Goal: Ask a question: Seek information or help from site administrators or community

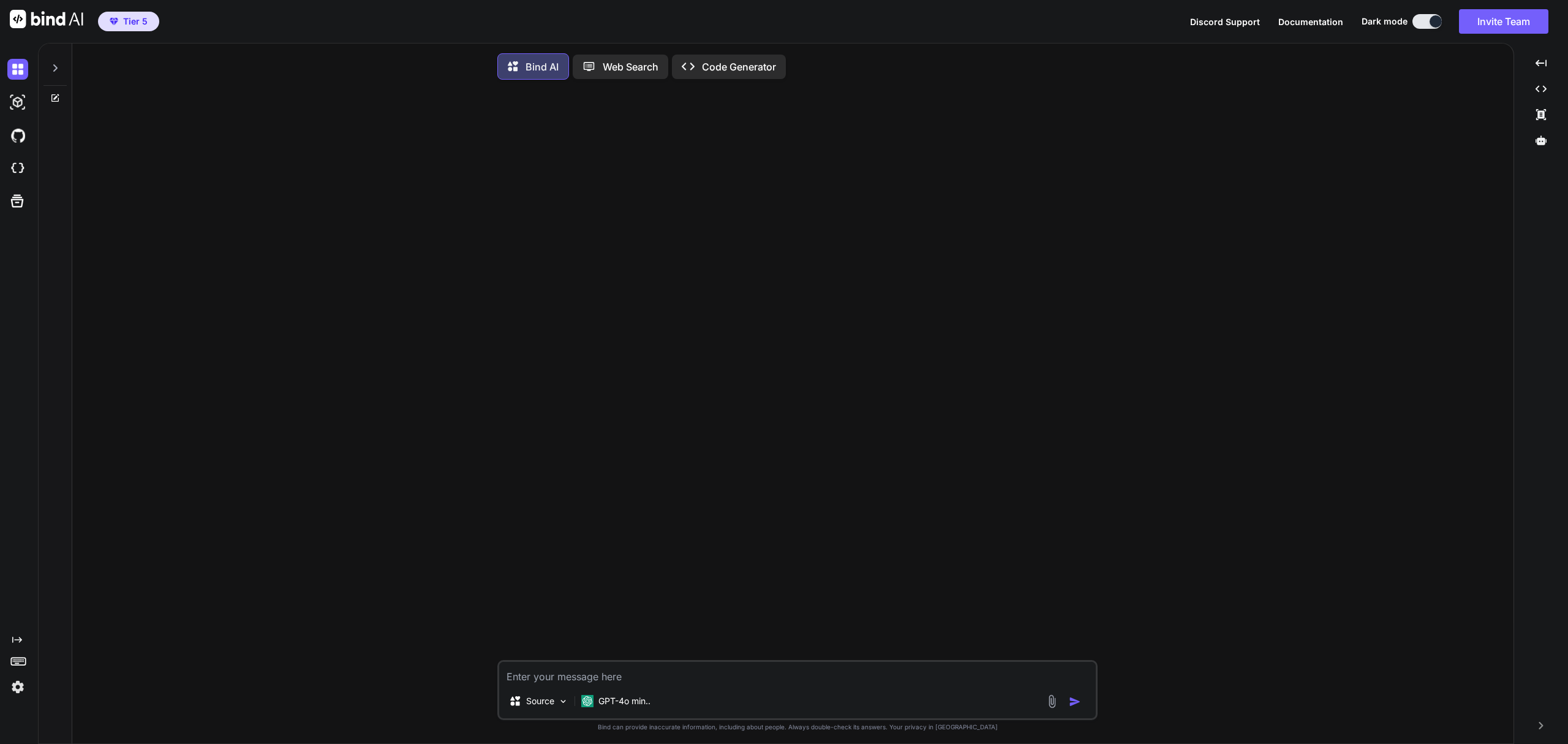
type textarea "x"
drag, startPoint x: 17, startPoint y: 166, endPoint x: 206, endPoint y: 32, distance: 231.7
click at [17, 166] on img at bounding box center [18, 168] width 21 height 21
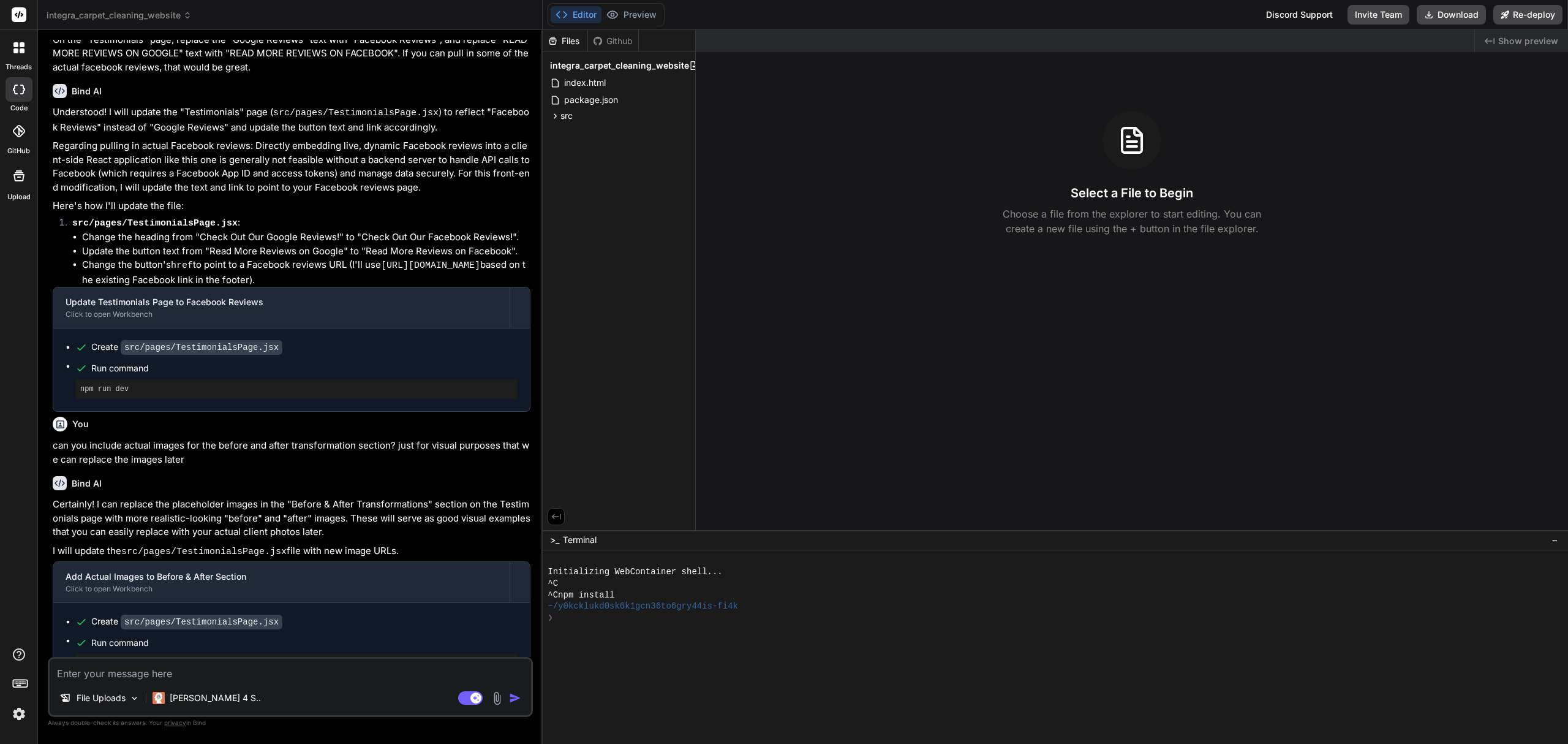
scroll to position [1184, 0]
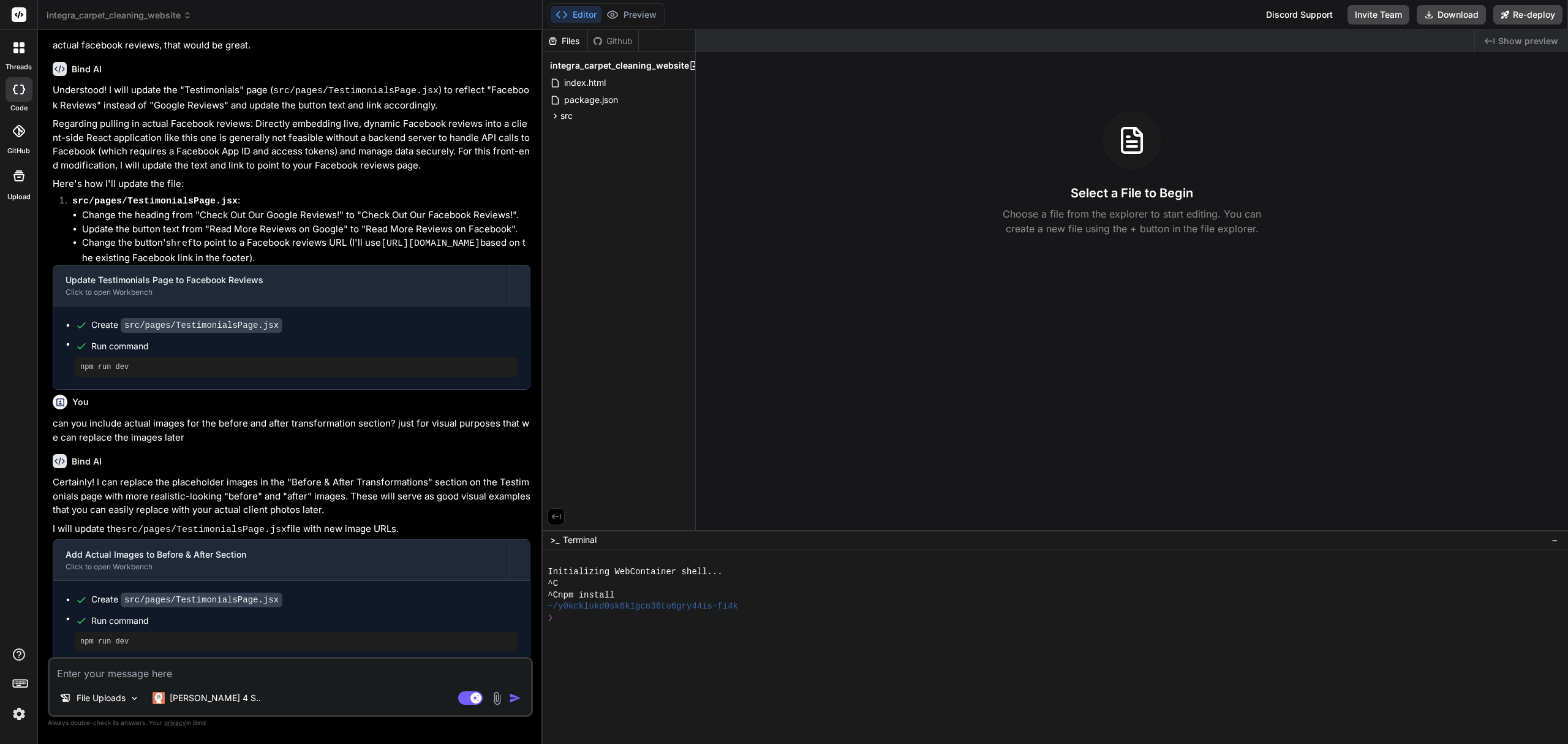
click at [110, 20] on span "integra_carpet_cleaning_website" at bounding box center [119, 16] width 145 height 12
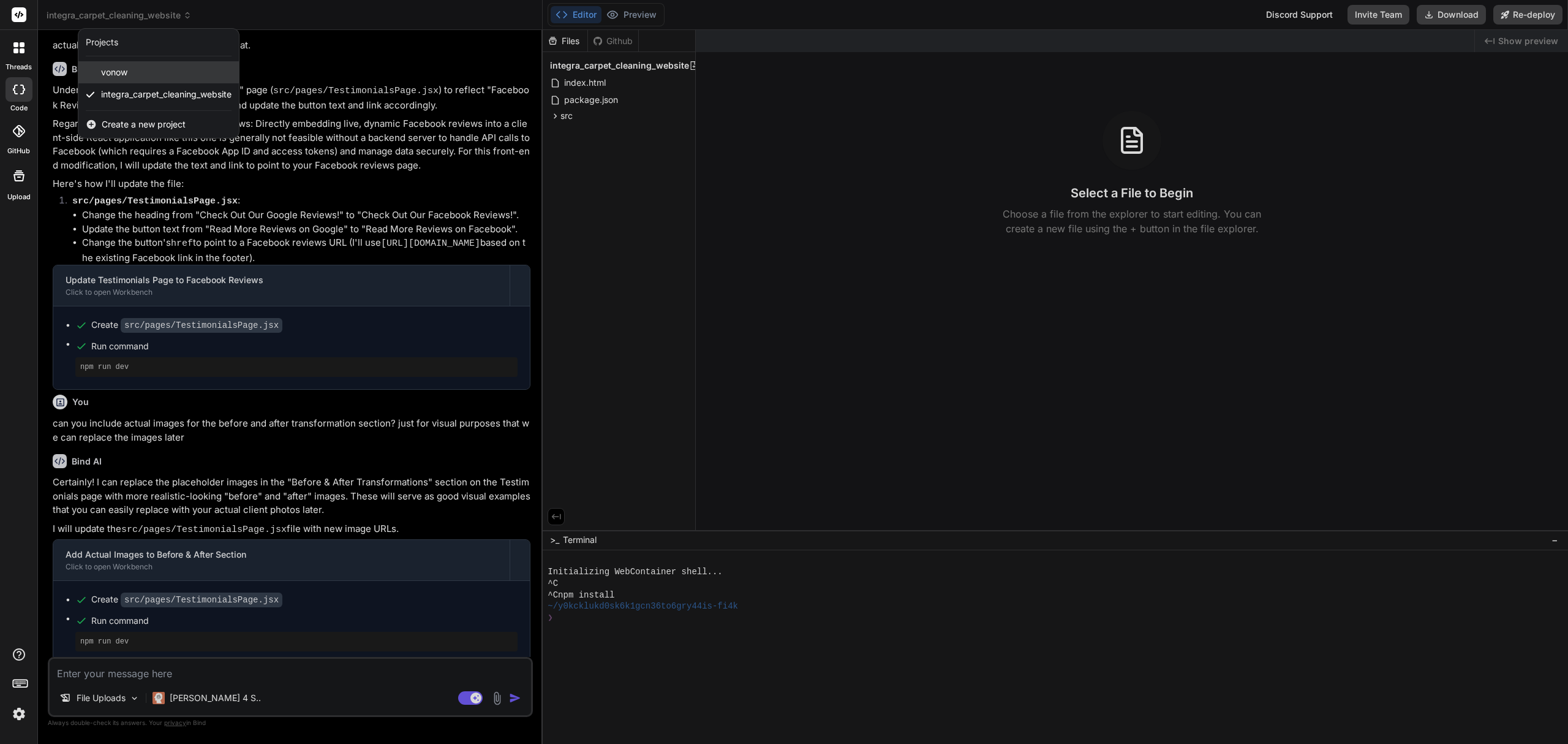
click at [117, 78] on span "vonow" at bounding box center [114, 72] width 26 height 12
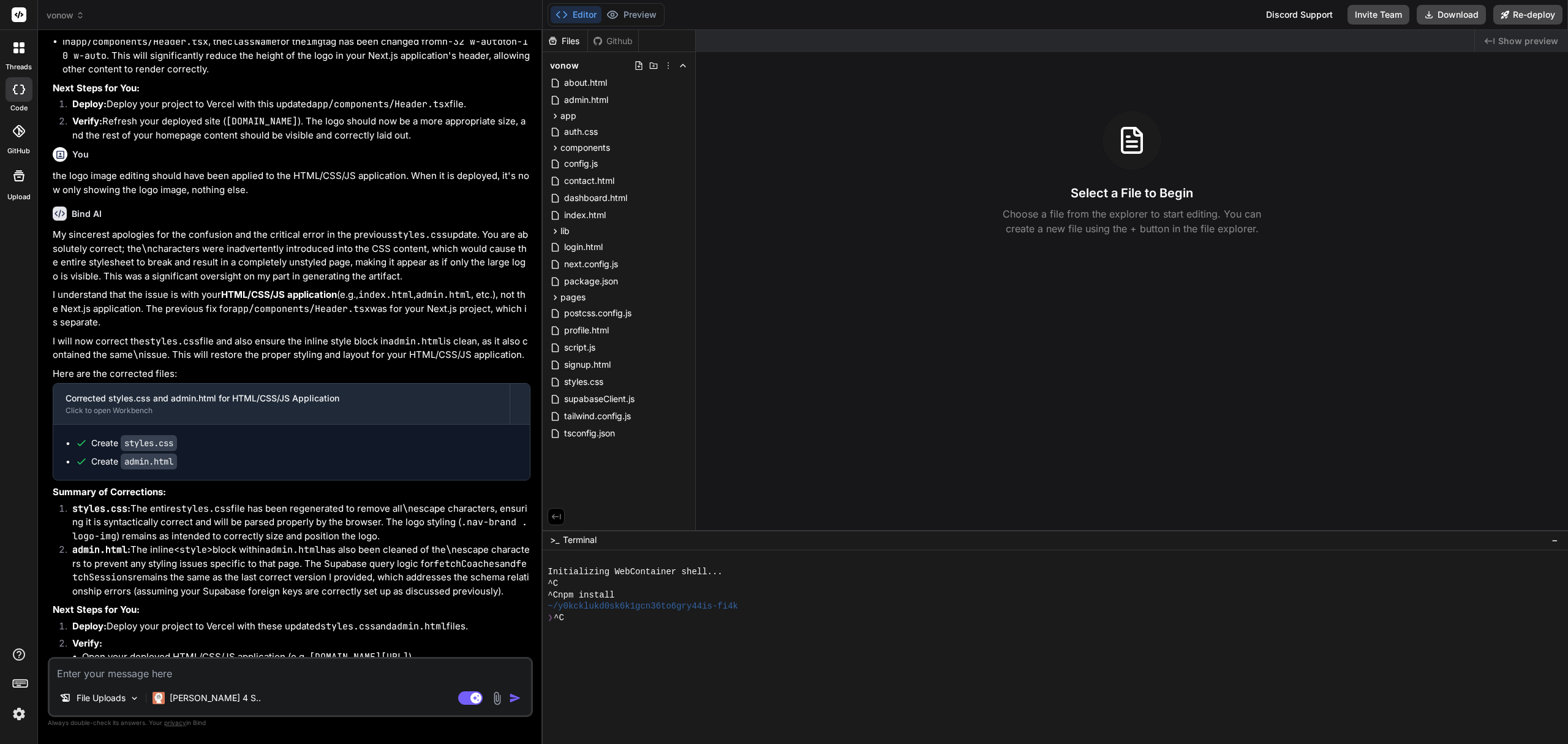
scroll to position [3508, 0]
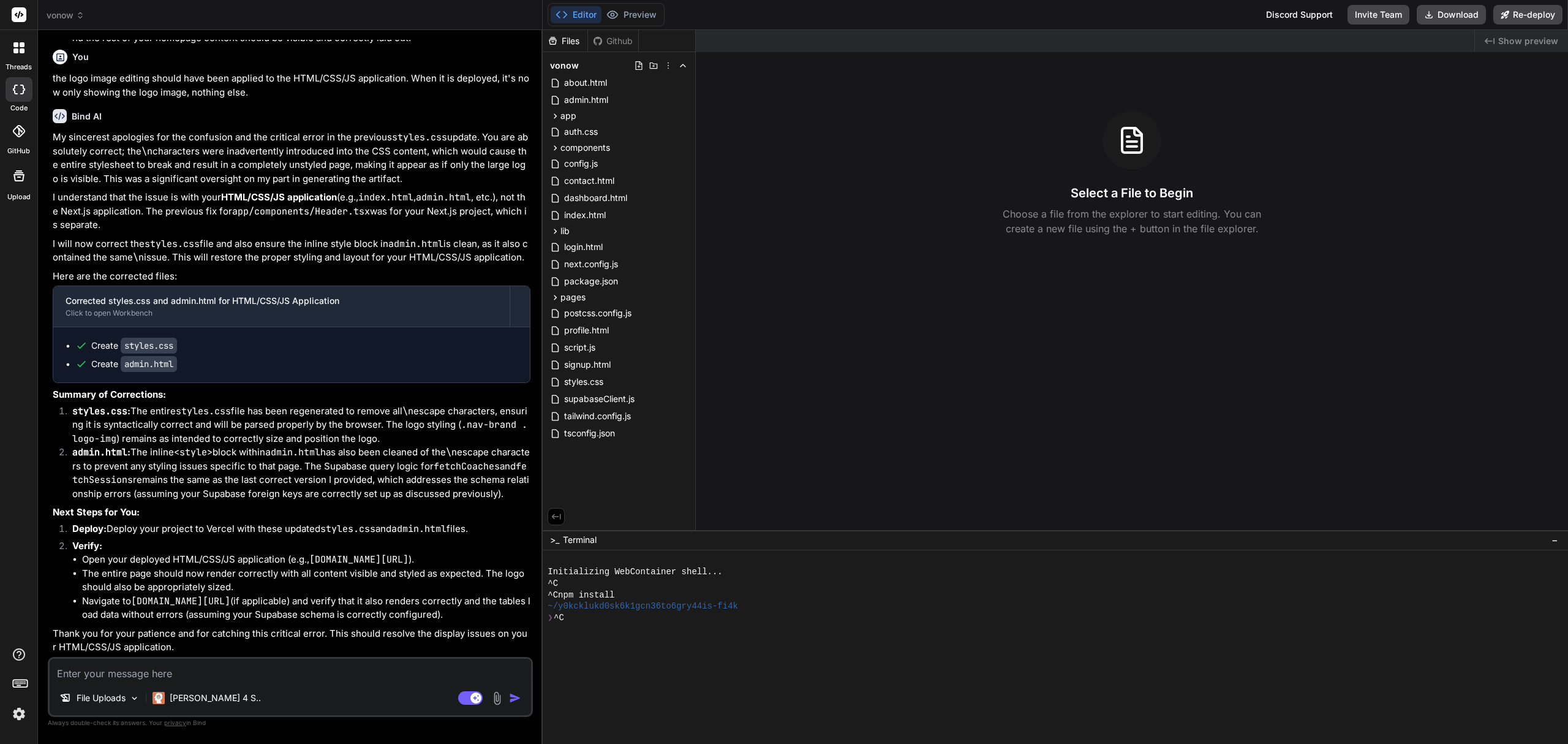
click at [96, 675] on textarea at bounding box center [290, 670] width 482 height 22
click at [64, 18] on span "vonow" at bounding box center [65, 16] width 38 height 12
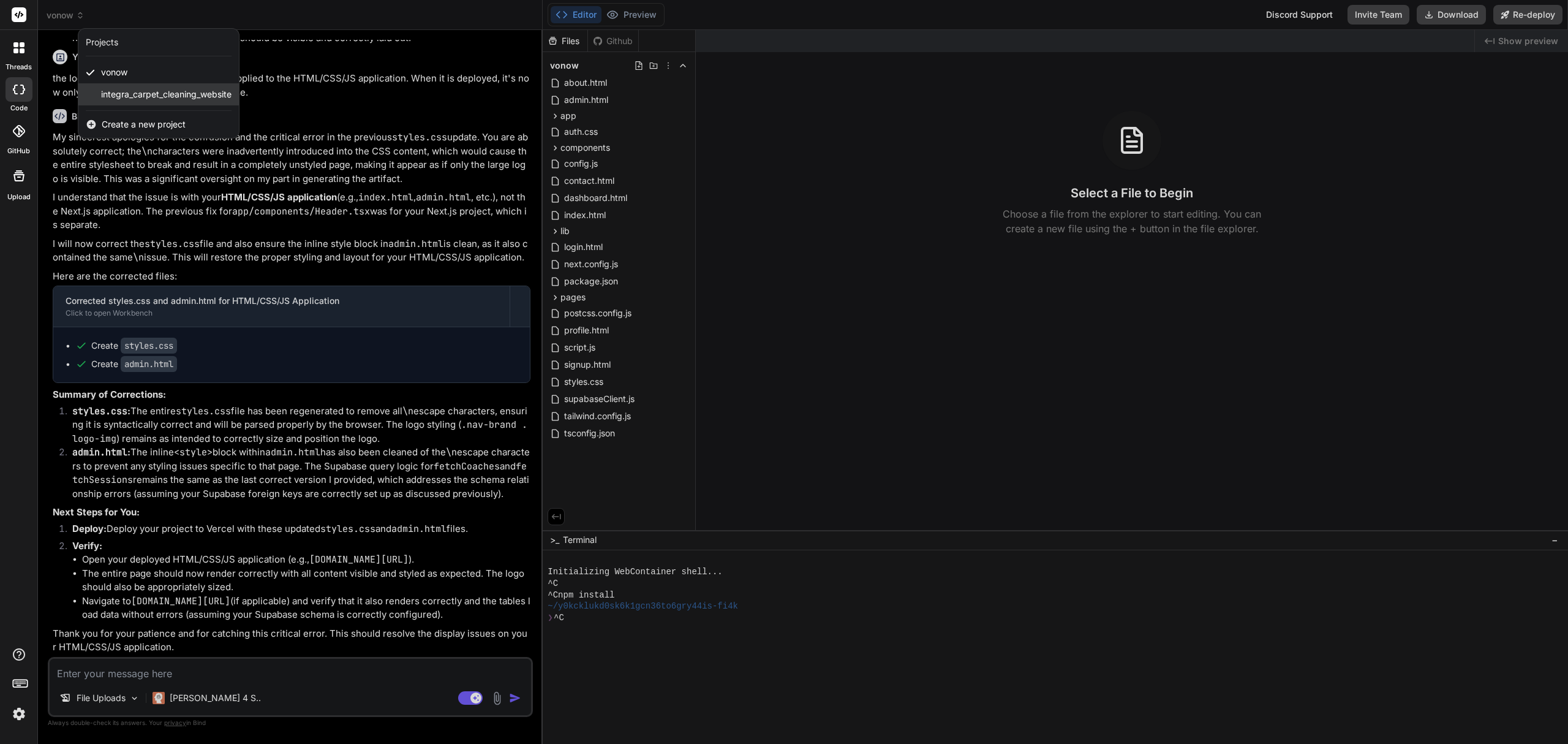
click at [114, 90] on span "integra_carpet_cleaning_website" at bounding box center [166, 94] width 131 height 12
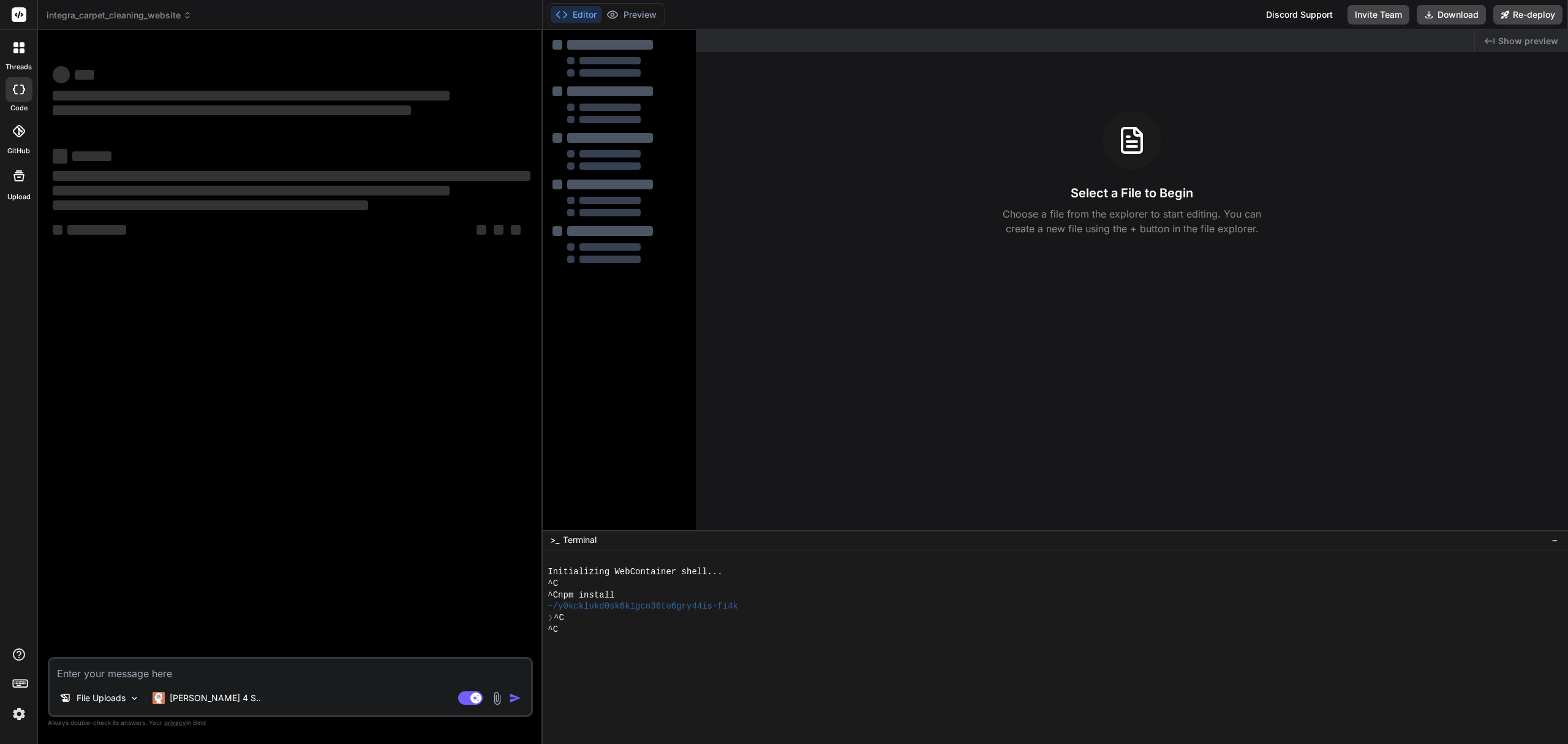
click at [135, 666] on textarea at bounding box center [290, 670] width 482 height 22
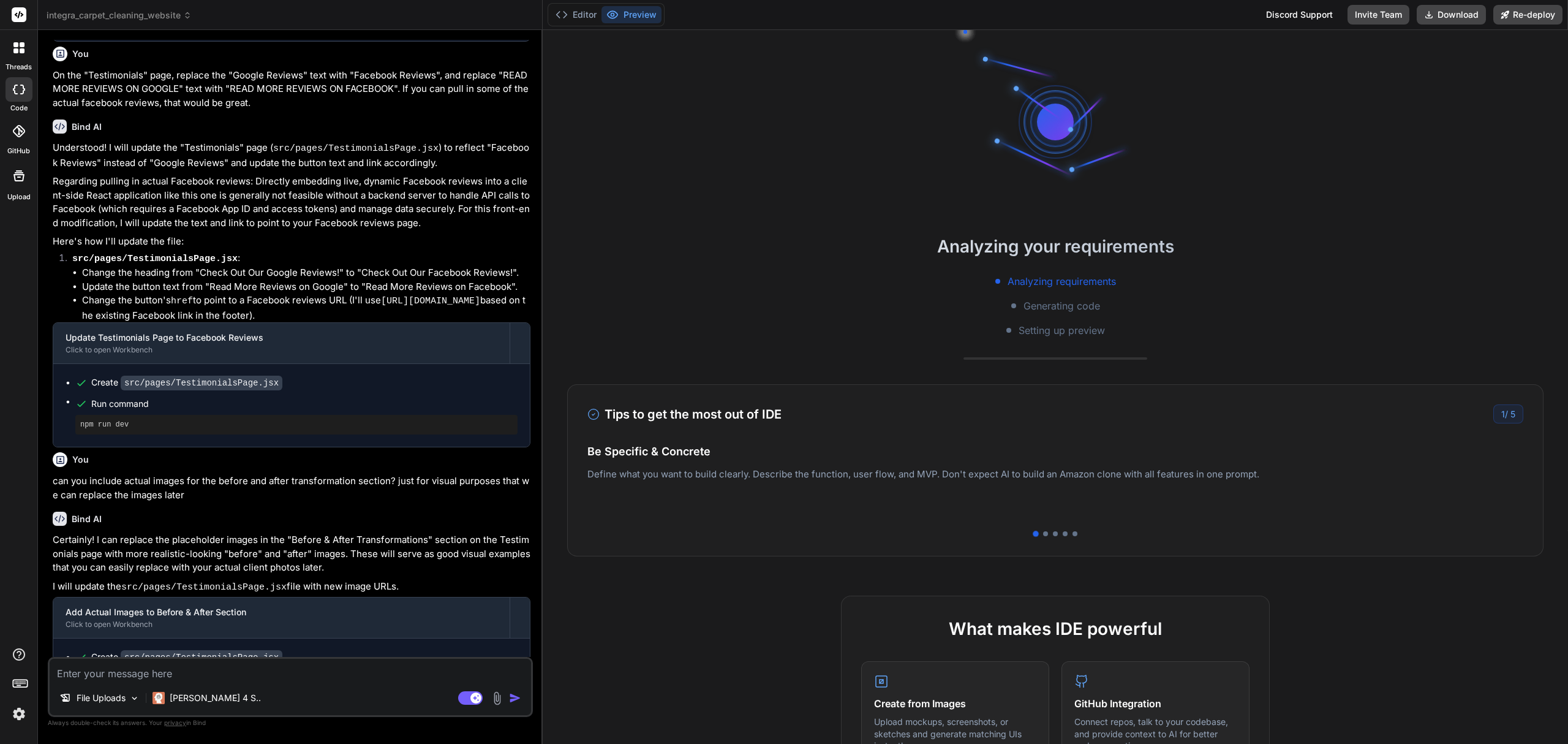
scroll to position [1184, 0]
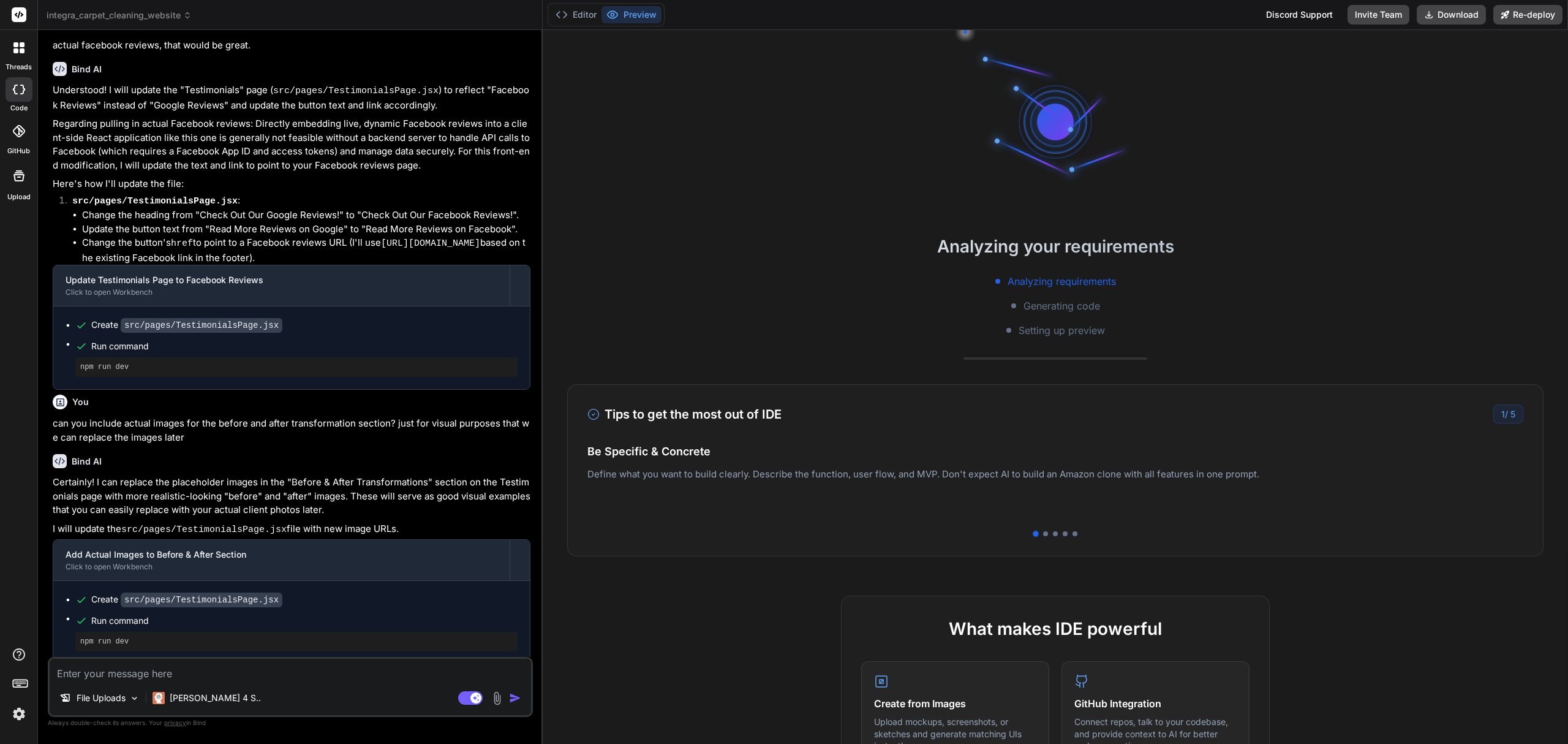
click at [462, 690] on div "File Uploads Claude 4 S.." at bounding box center [290, 701] width 482 height 30
click at [463, 701] on rect at bounding box center [470, 698] width 24 height 13
type textarea "x"
click at [334, 673] on textarea at bounding box center [290, 670] width 482 height 22
type textarea "w"
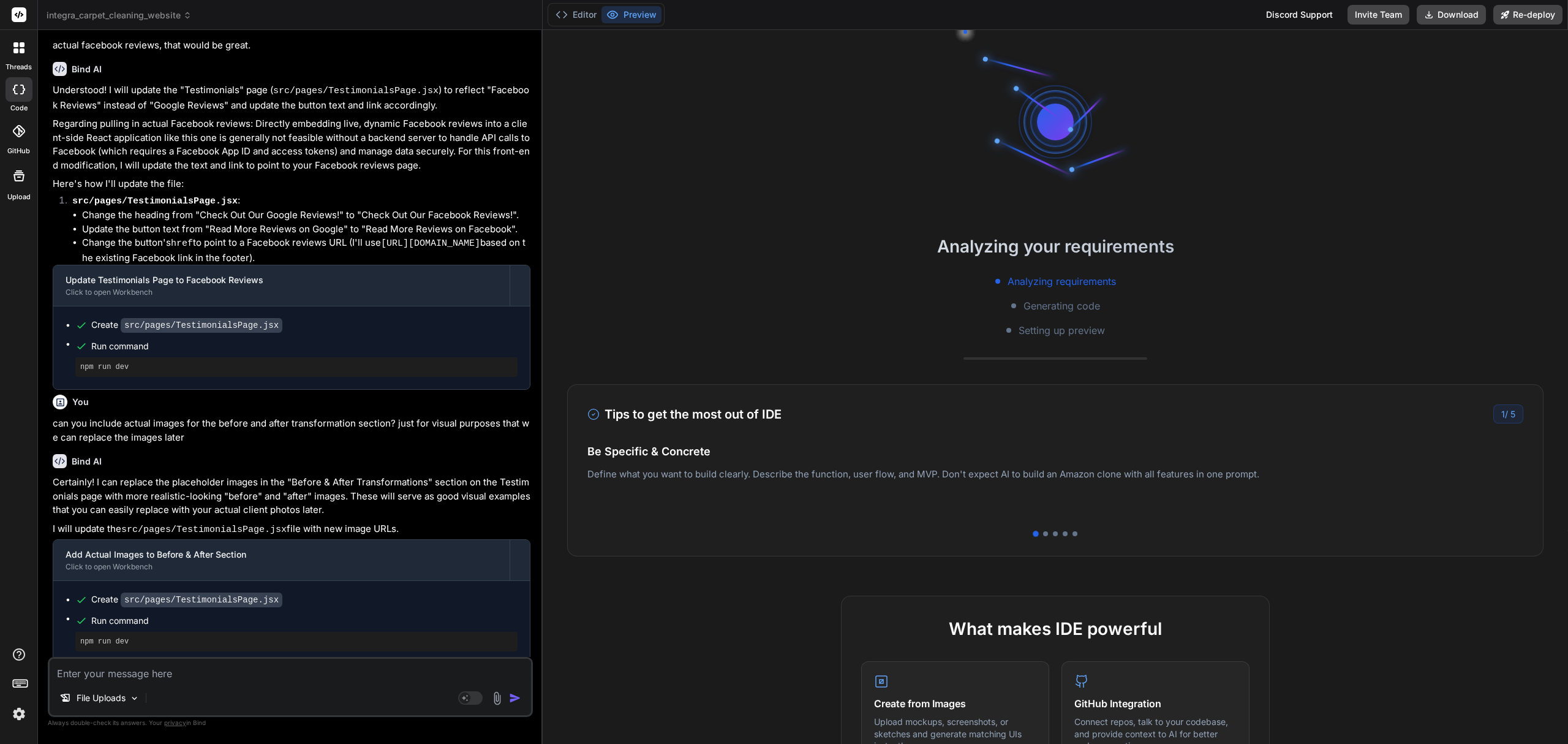
type textarea "x"
type textarea "wh"
type textarea "x"
type textarea "wha"
type textarea "x"
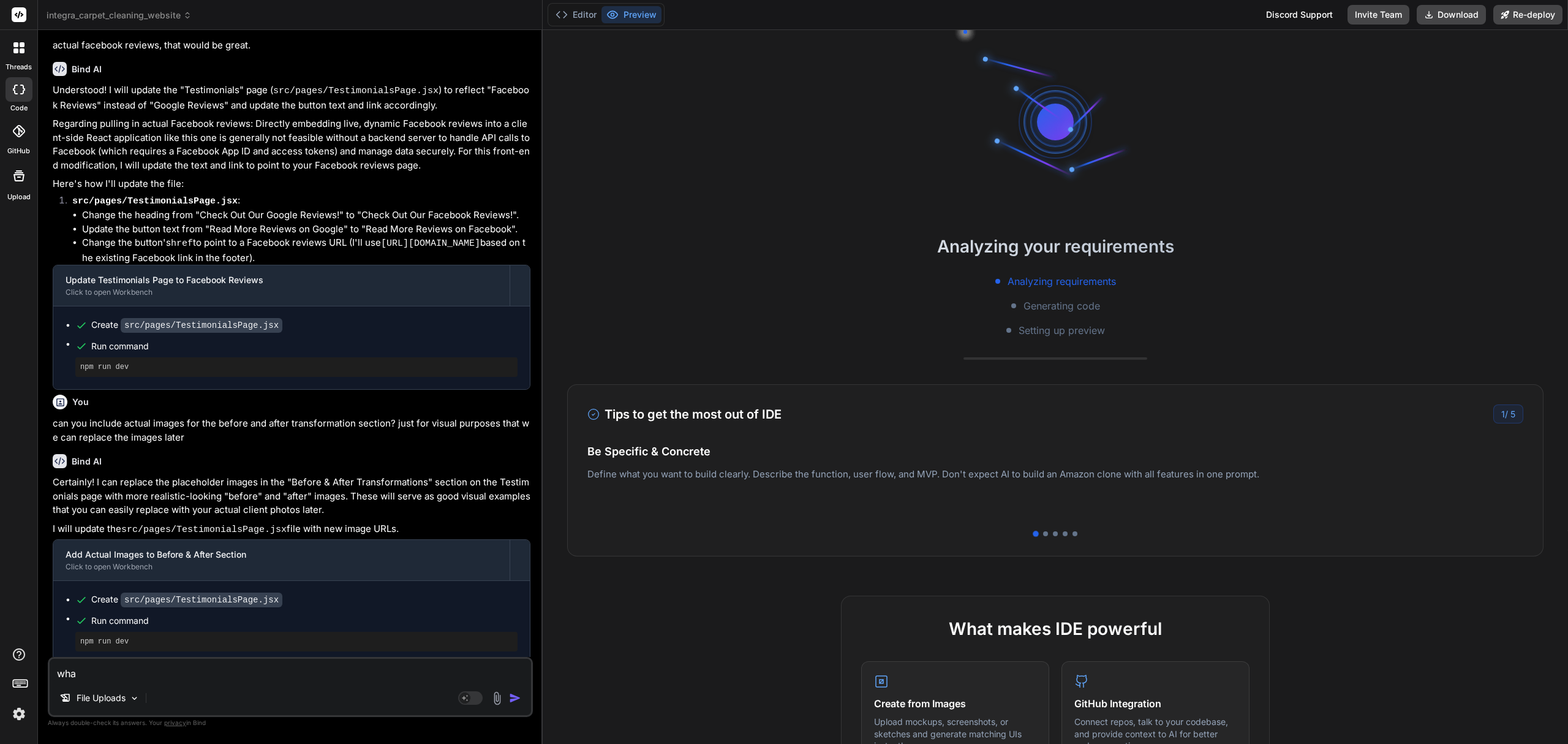
type textarea "what"
type textarea "x"
type textarea "what"
type textarea "x"
type textarea "what h"
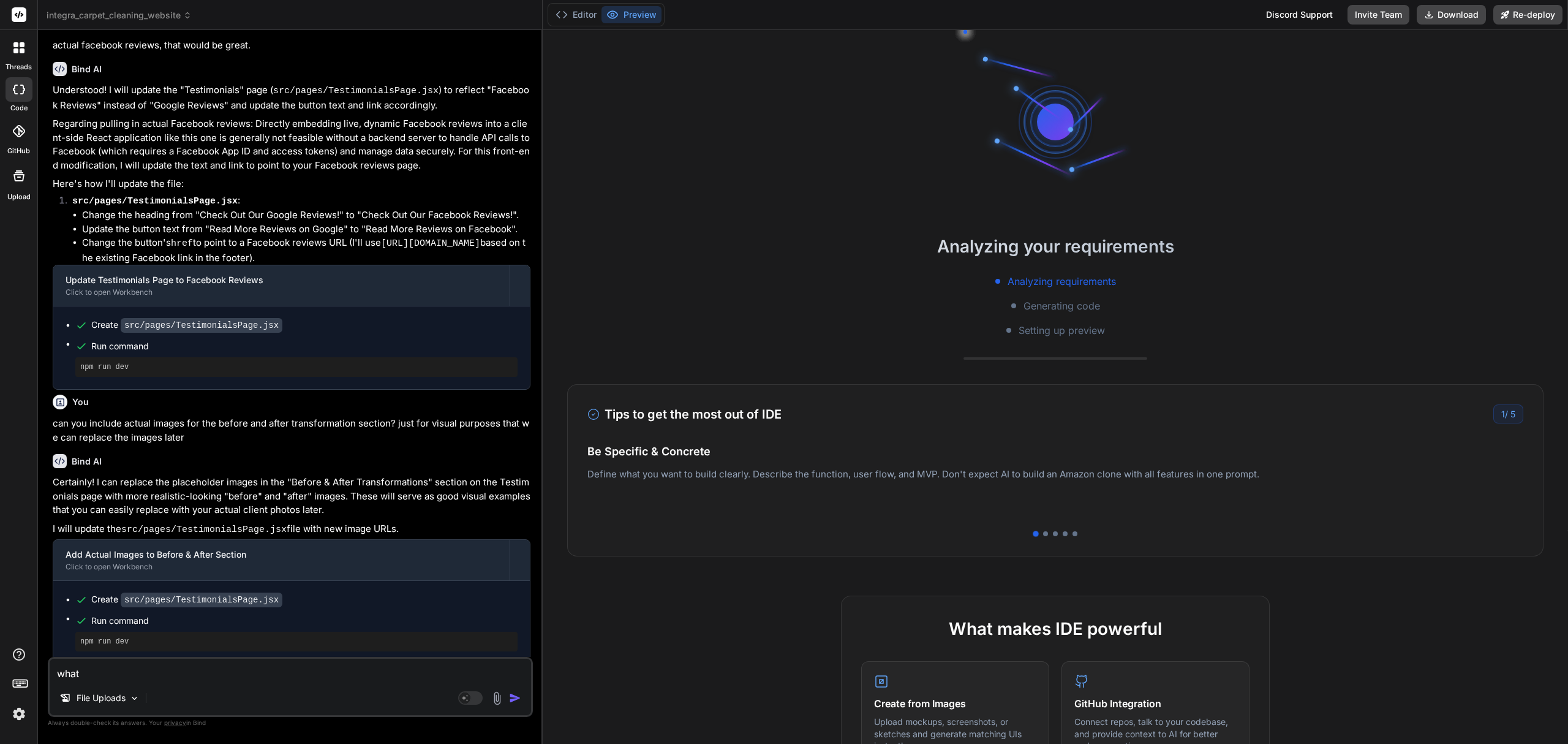
type textarea "x"
type textarea "what ha"
type textarea "x"
type textarea "what hap"
type textarea "x"
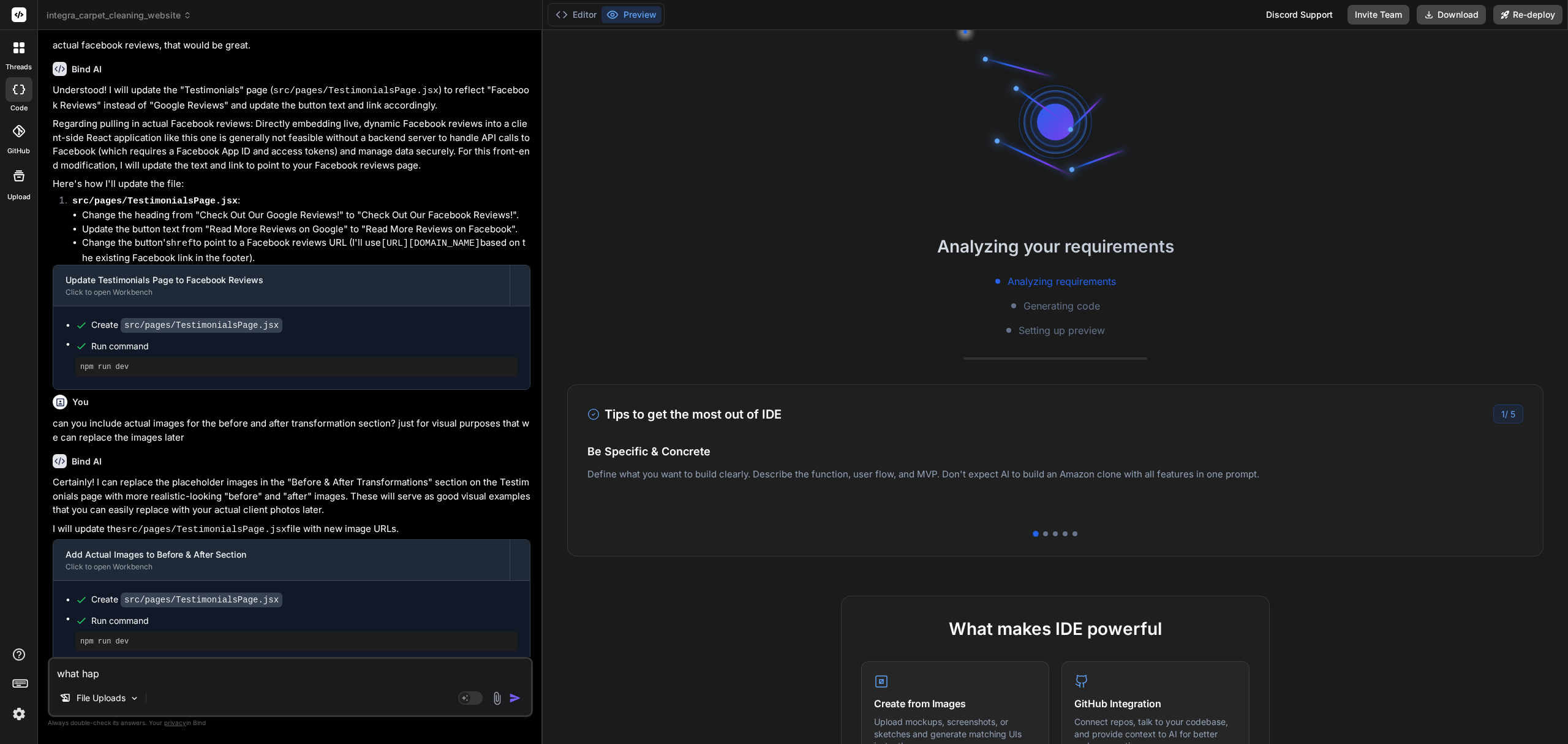
type textarea "what happ"
type textarea "x"
type textarea "what happe"
type textarea "x"
type textarea "what happen"
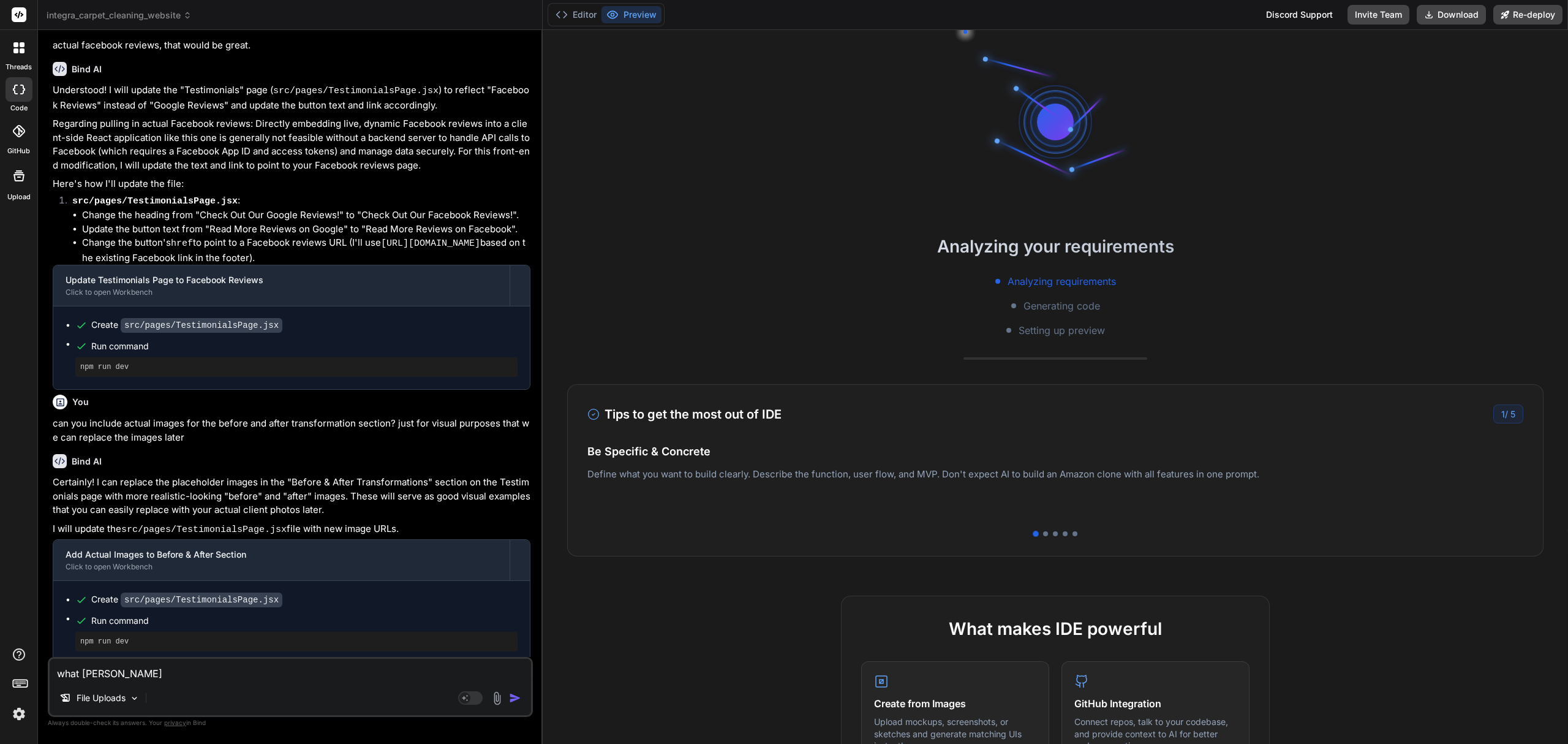
type textarea "x"
type textarea "what happens"
type textarea "x"
type textarea "what happens"
type textarea "x"
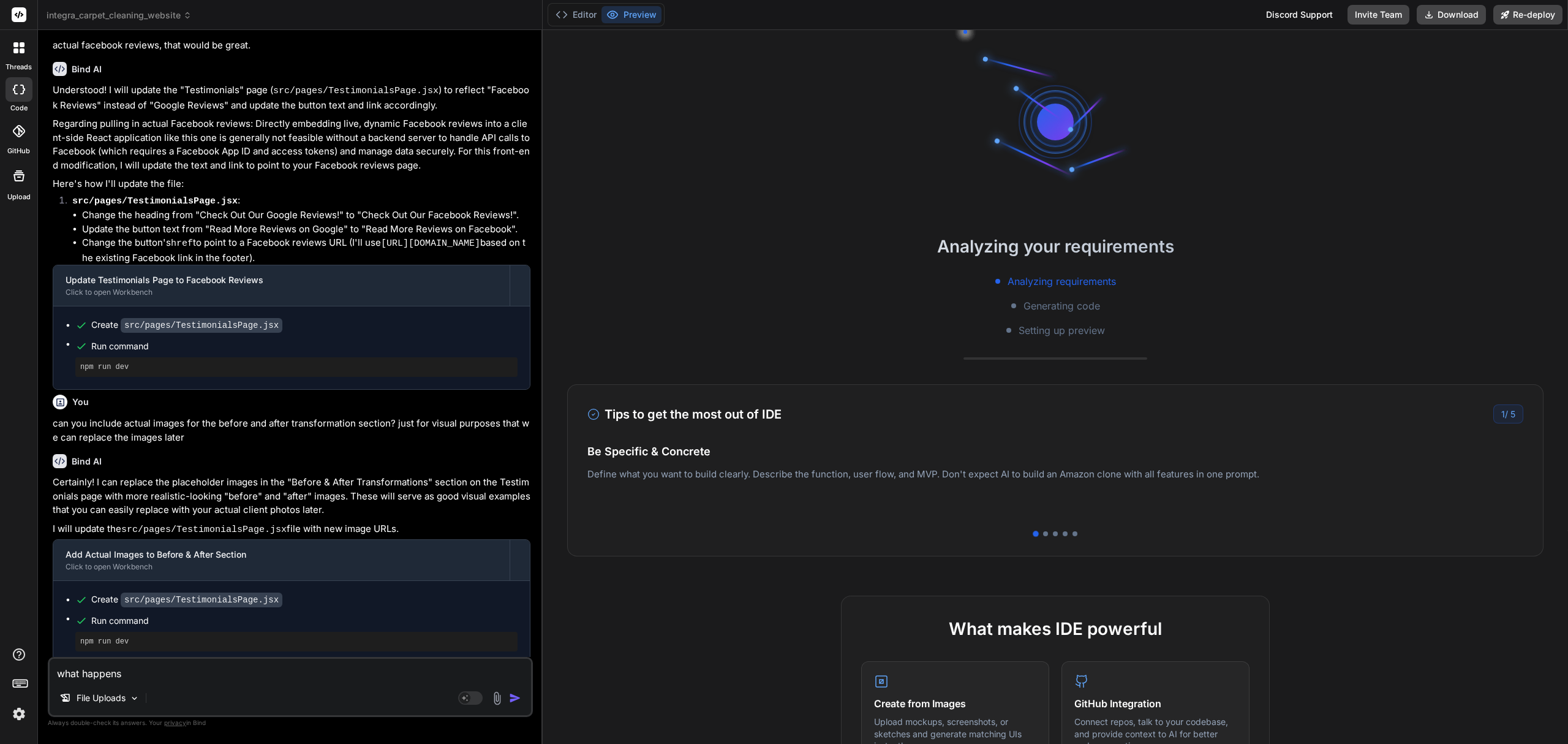
type textarea "what happens w"
type textarea "x"
type textarea "what happens wh"
type textarea "x"
type textarea "what happens whe"
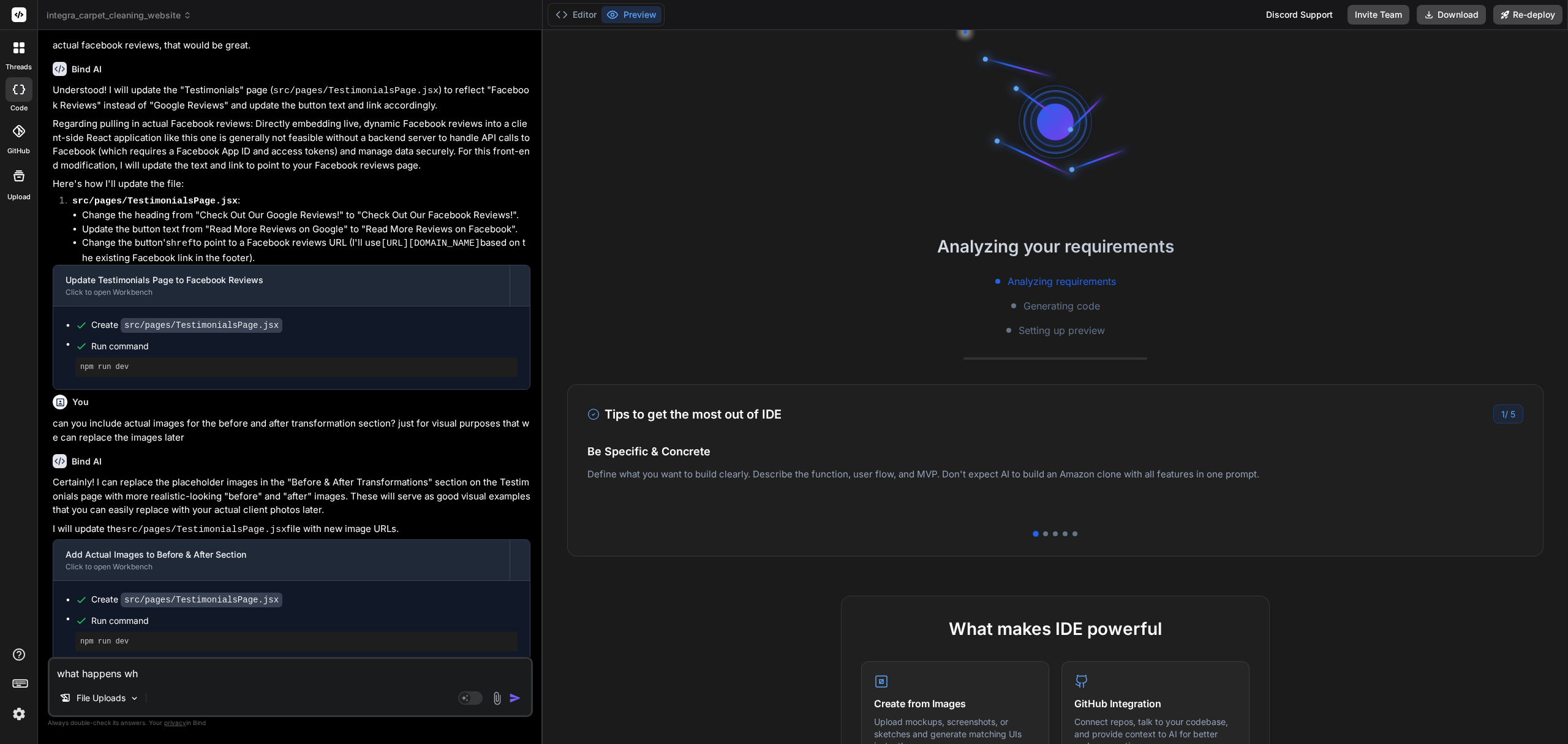
type textarea "x"
type textarea "what happens when"
type textarea "x"
type textarea "what happens when"
type textarea "x"
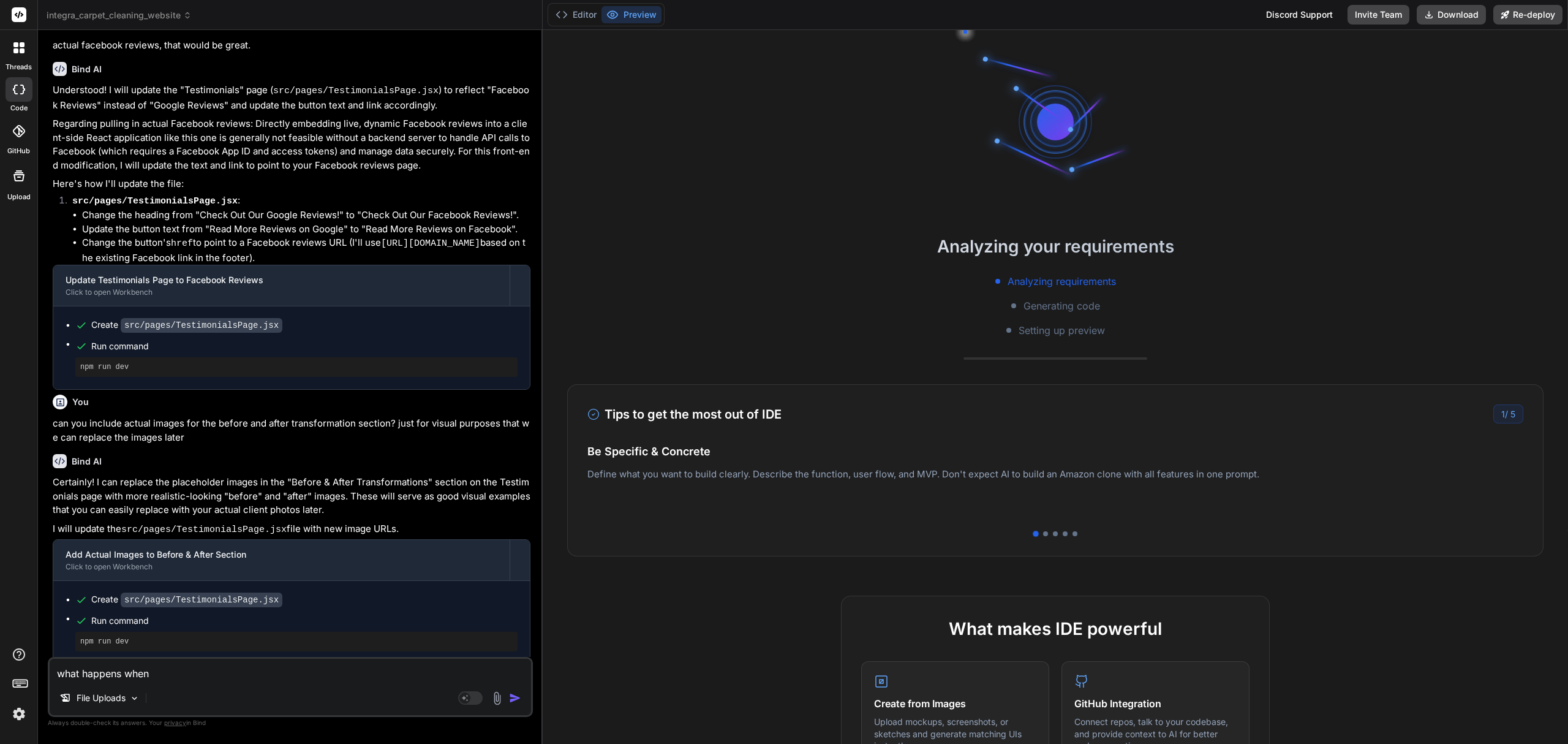
type textarea "what happens when t"
type textarea "x"
type textarea "what happens when th"
type textarea "x"
type textarea "what happens when the"
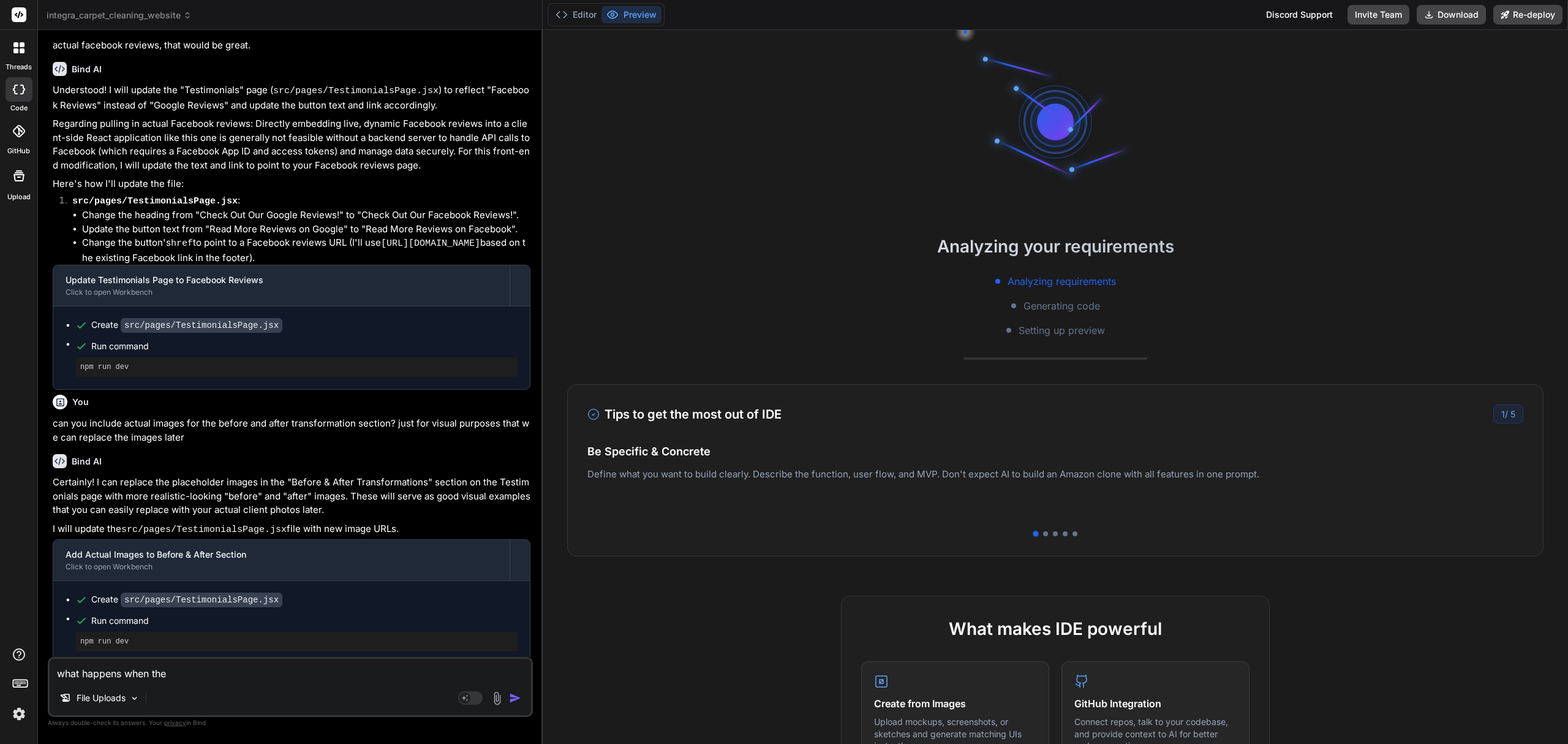
type textarea "x"
type textarea "what happens when the"
type textarea "x"
type textarea "what happens when the ""
type textarea "x"
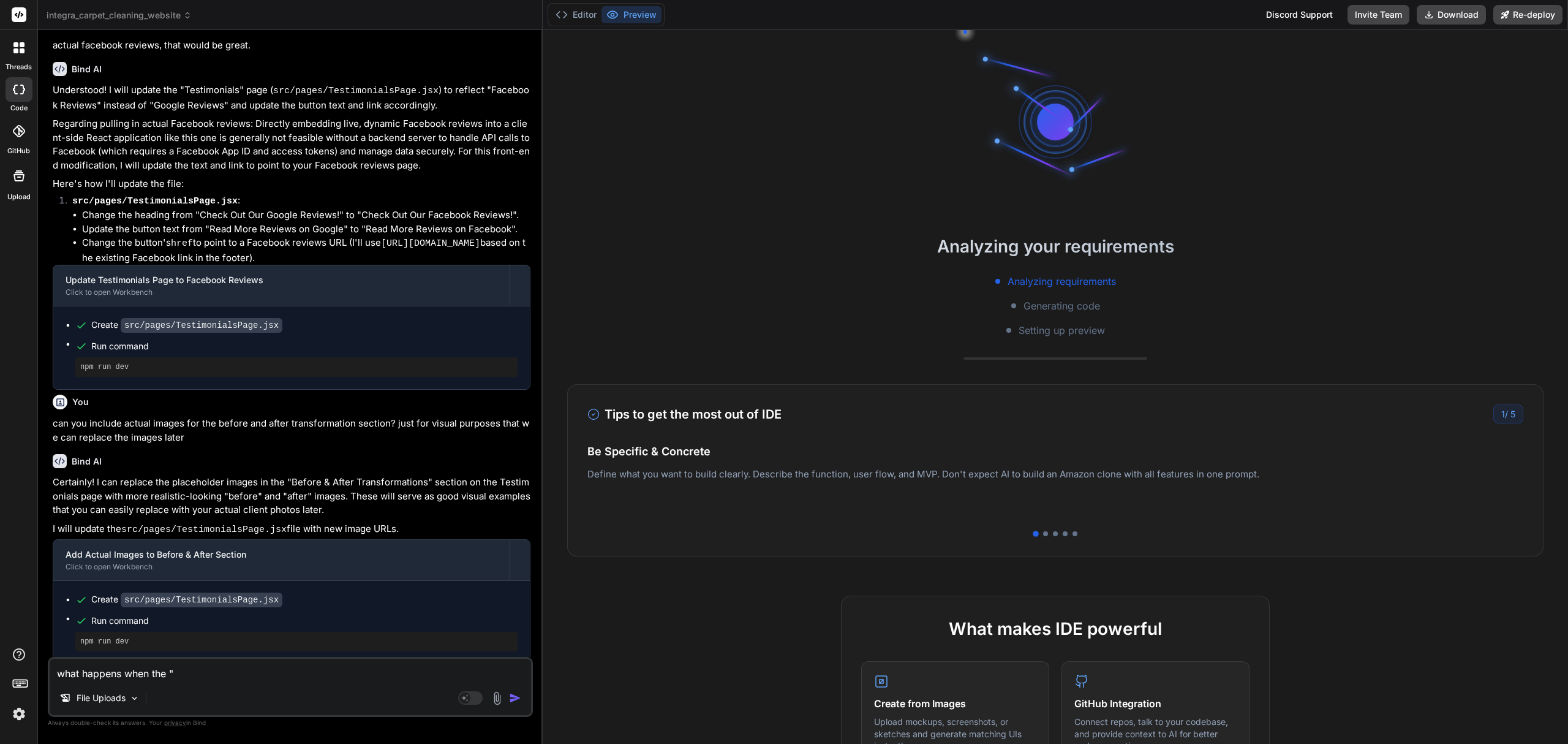
type textarea "what happens when the "s"
type textarea "x"
type textarea "what happens when the "su"
type textarea "x"
type textarea "what happens when the "sub"
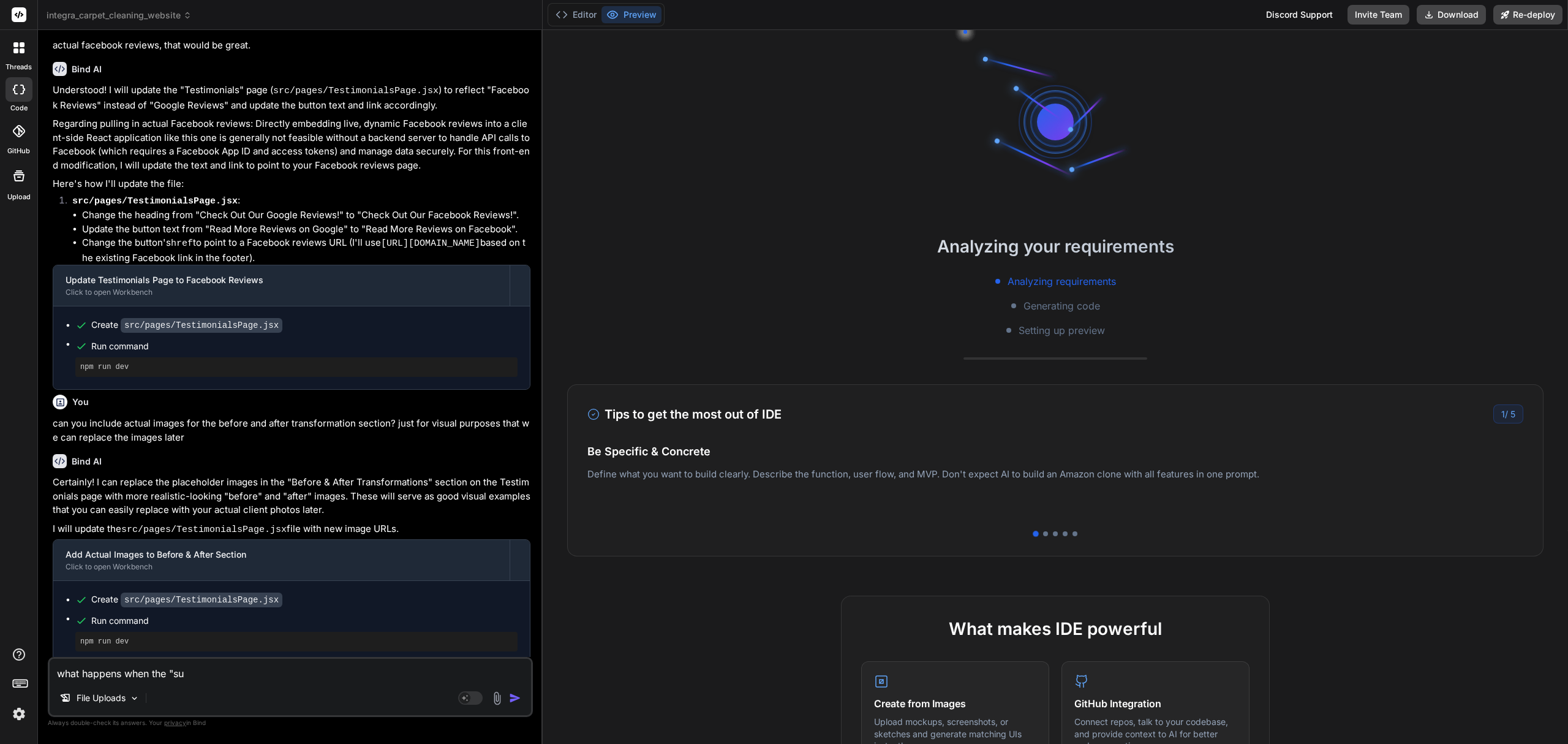
type textarea "x"
type textarea "what happens when the "subm"
type textarea "x"
type textarea "what happens when the "submi"
type textarea "x"
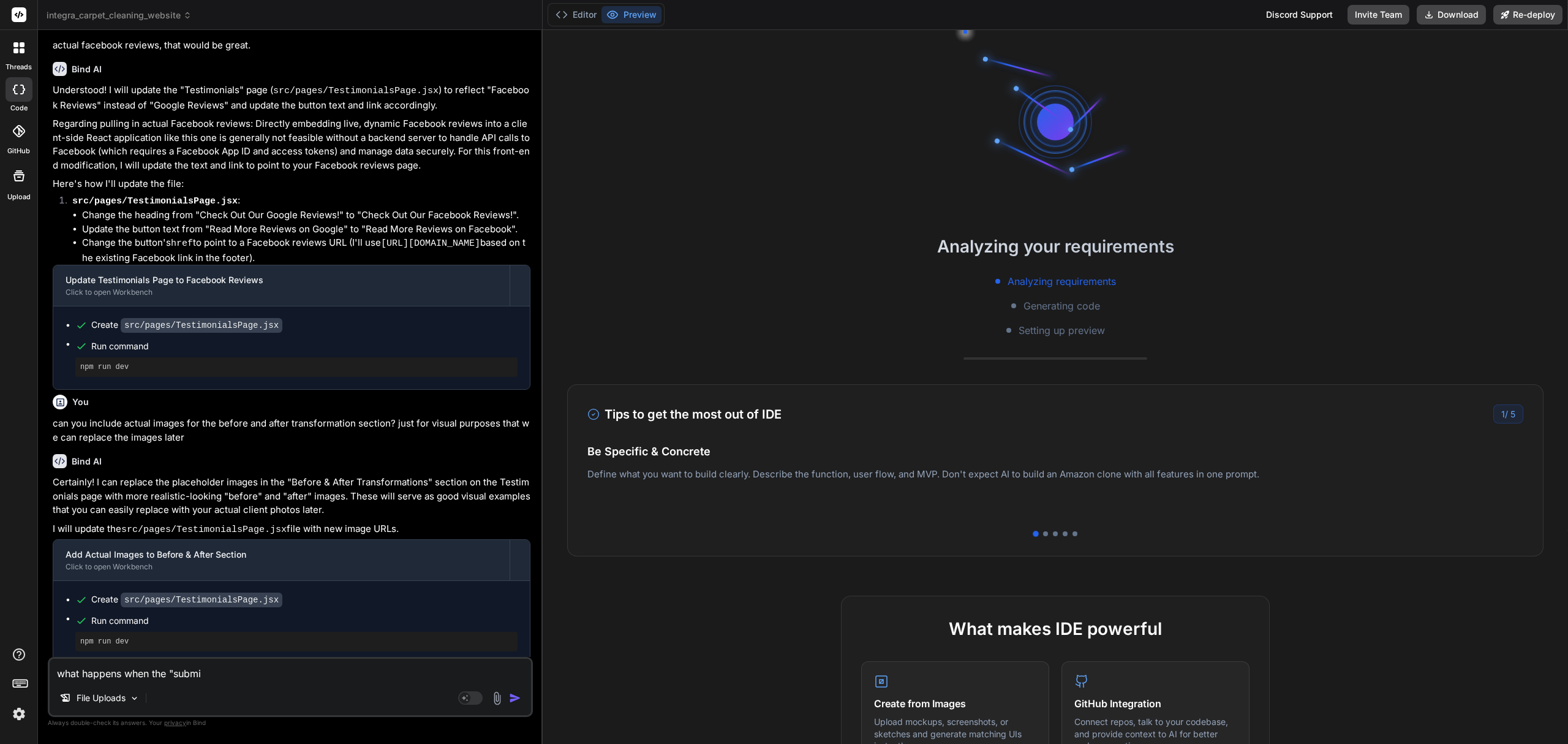
type textarea "what happens when the "submit"
type textarea "x"
type textarea "what happens when the "submit"
type textarea "x"
click at [261, 677] on textarea "what happens when the "submit" at bounding box center [290, 670] width 482 height 22
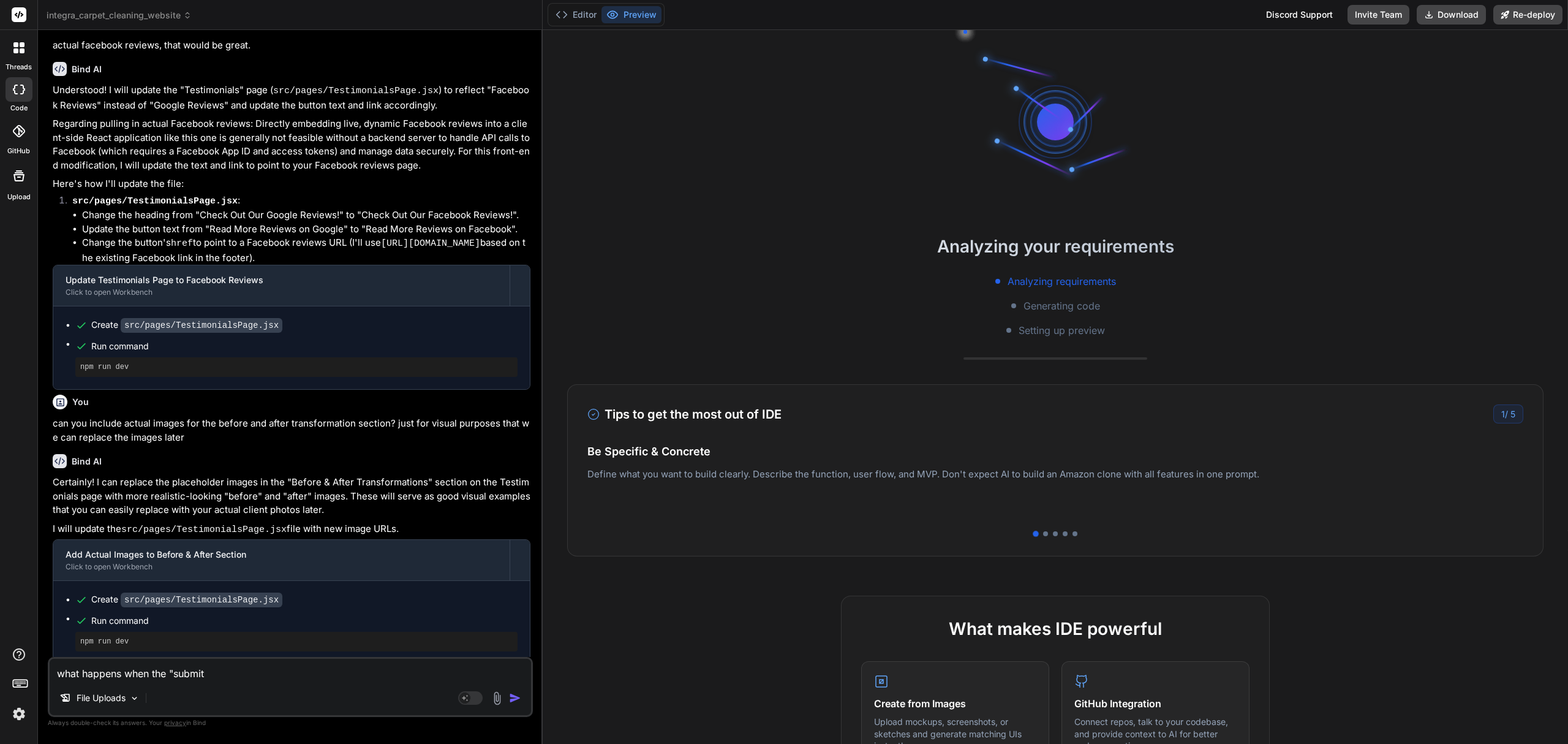
type textarea "what happens when the "submit r"
type textarea "x"
type textarea "what happens when the "submit re"
type textarea "x"
type textarea "what happens when the "submit req"
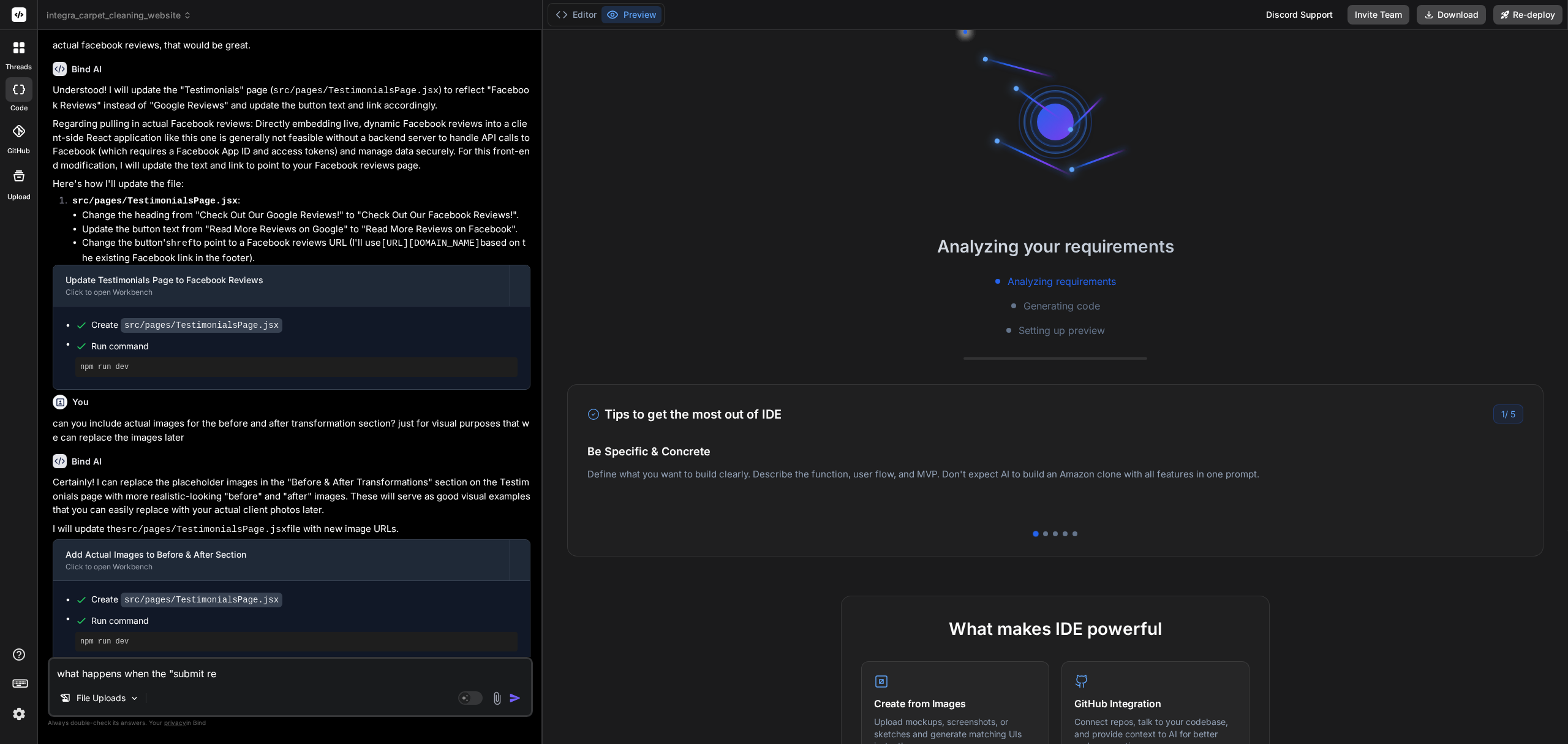
type textarea "x"
type textarea "what happens when the "submit requ"
type textarea "x"
type textarea "what happens when the "submit reque"
type textarea "x"
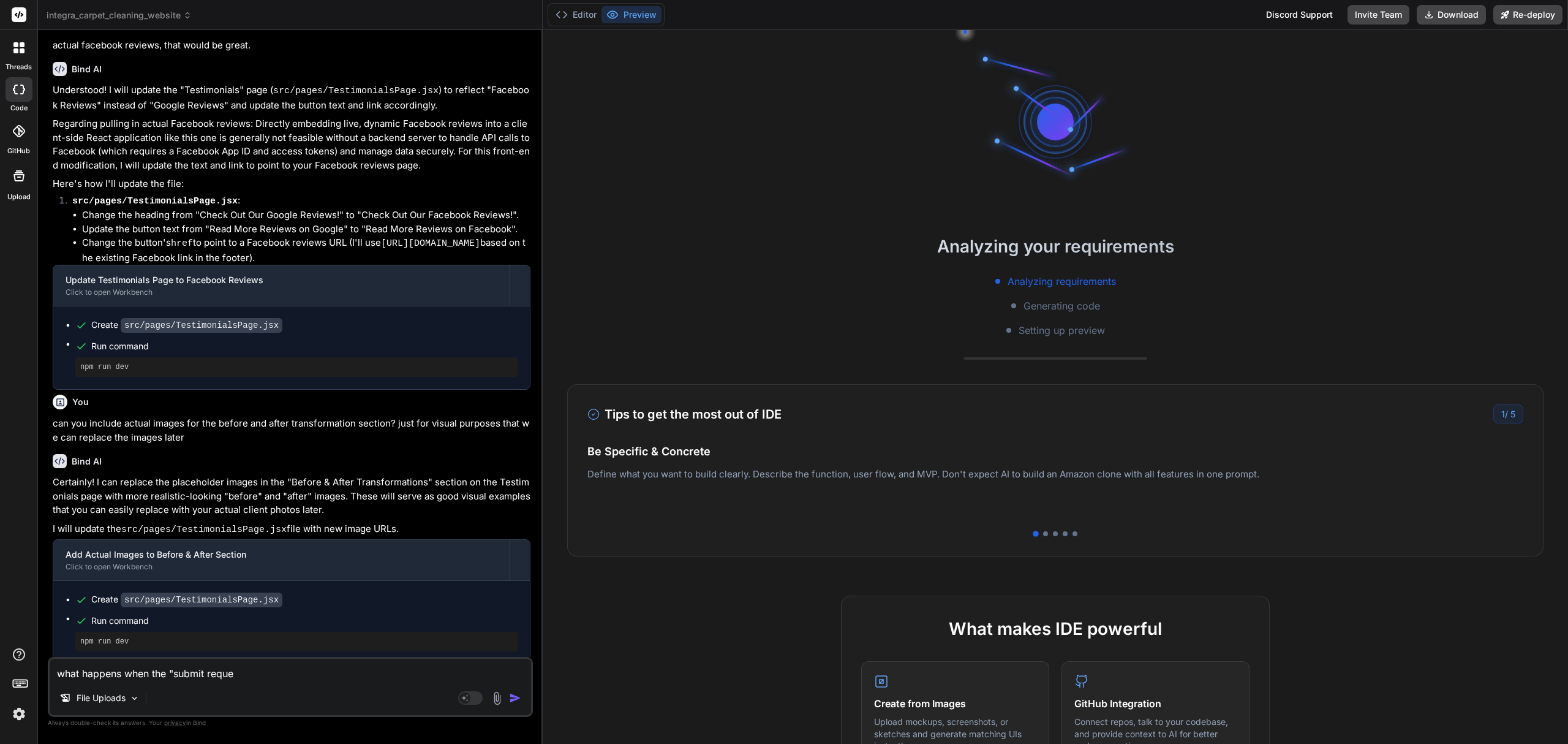
type textarea "what happens when the "submit requet"
type textarea "x"
type textarea "what happens when the "submit requet""
type textarea "x"
type textarea "what happens when the "submit requet"
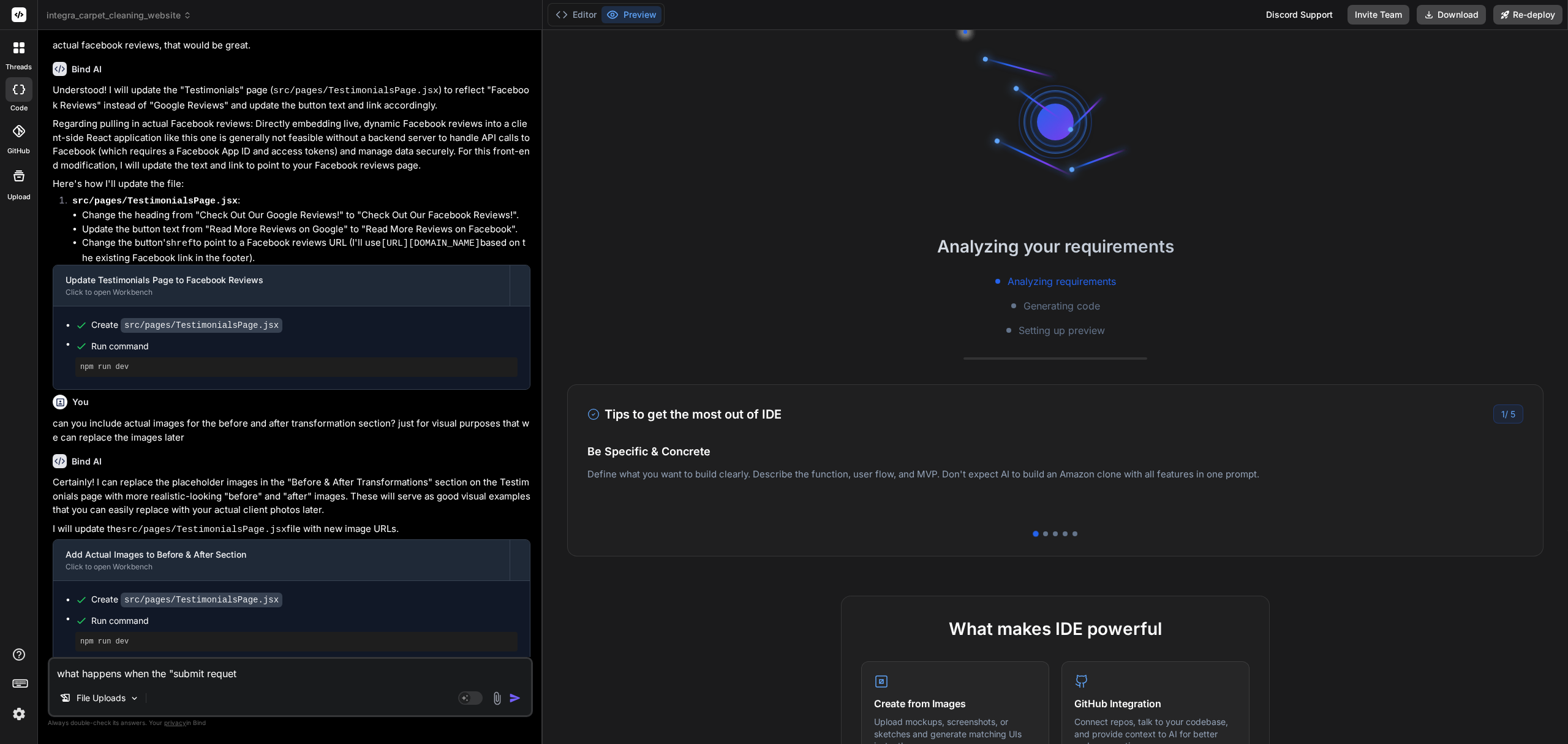
type textarea "x"
type textarea "what happens when the "submit reque"
type textarea "x"
type textarea "what happens when the "submit reques"
type textarea "x"
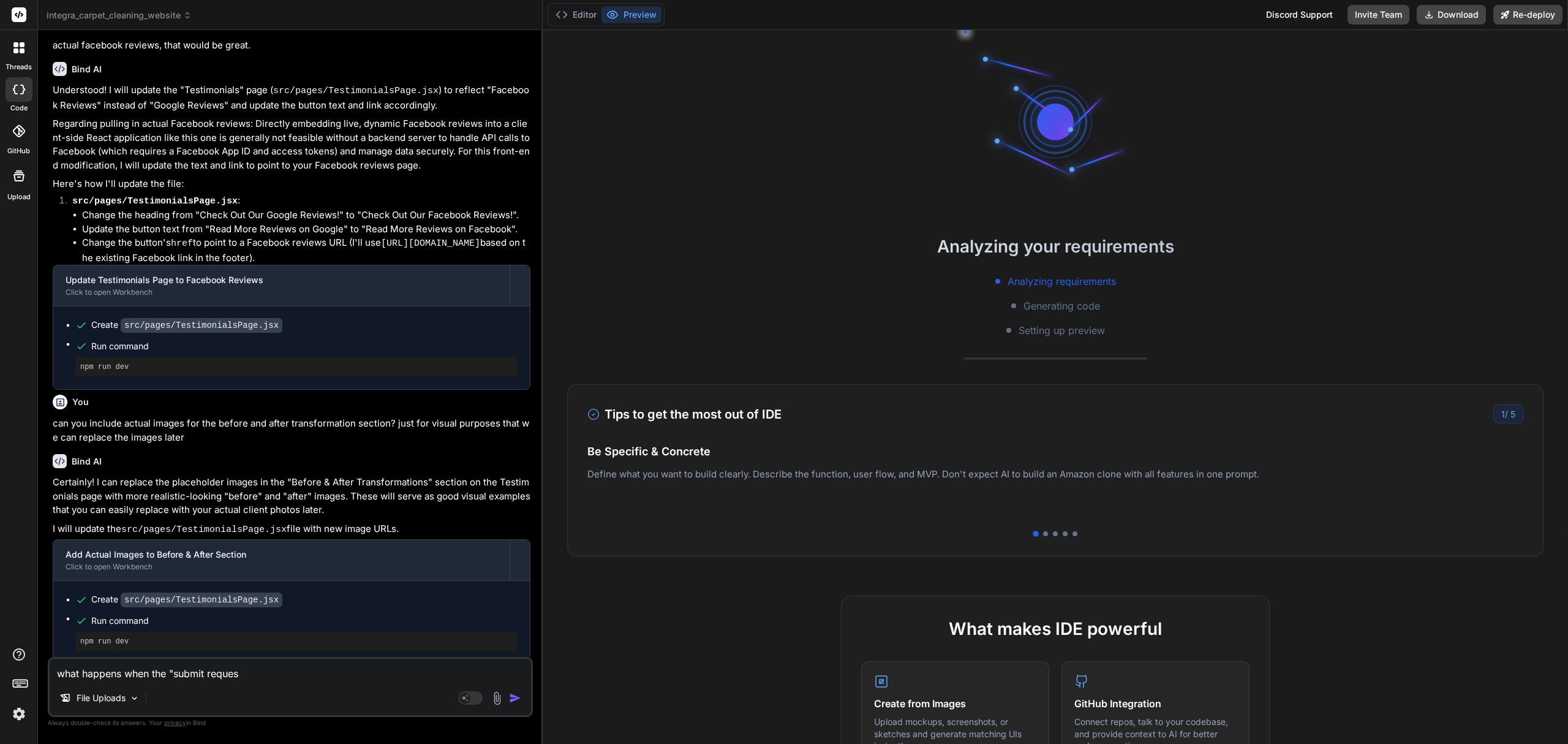
type textarea "what happens when the "submit request"
type textarea "x"
type textarea "what happens when the "submit request""
type textarea "x"
type textarea "what happens when the "submit request""
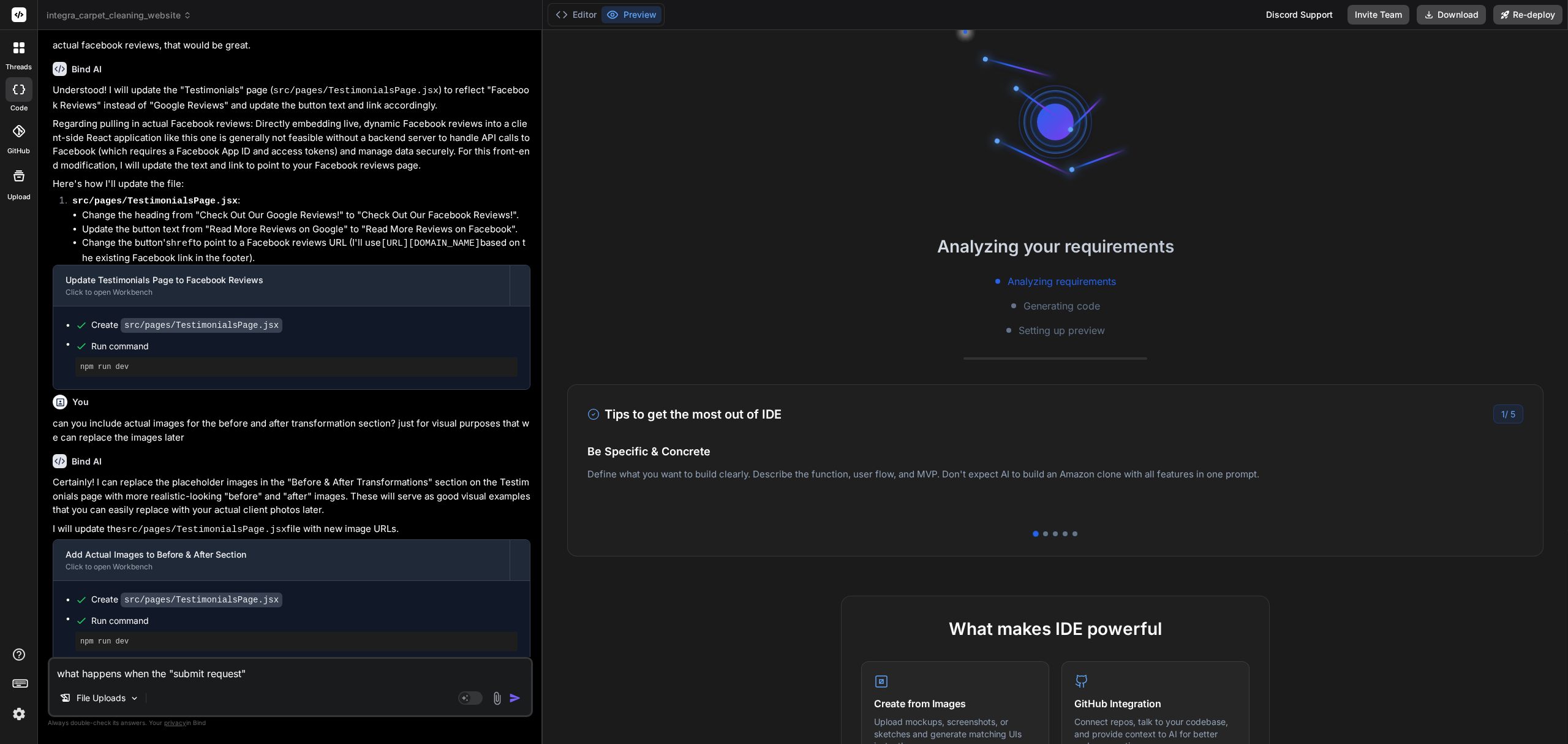
type textarea "x"
type textarea "what happens when the "submit request" b"
type textarea "x"
type textarea "what happens when the "submit request" bu"
type textarea "x"
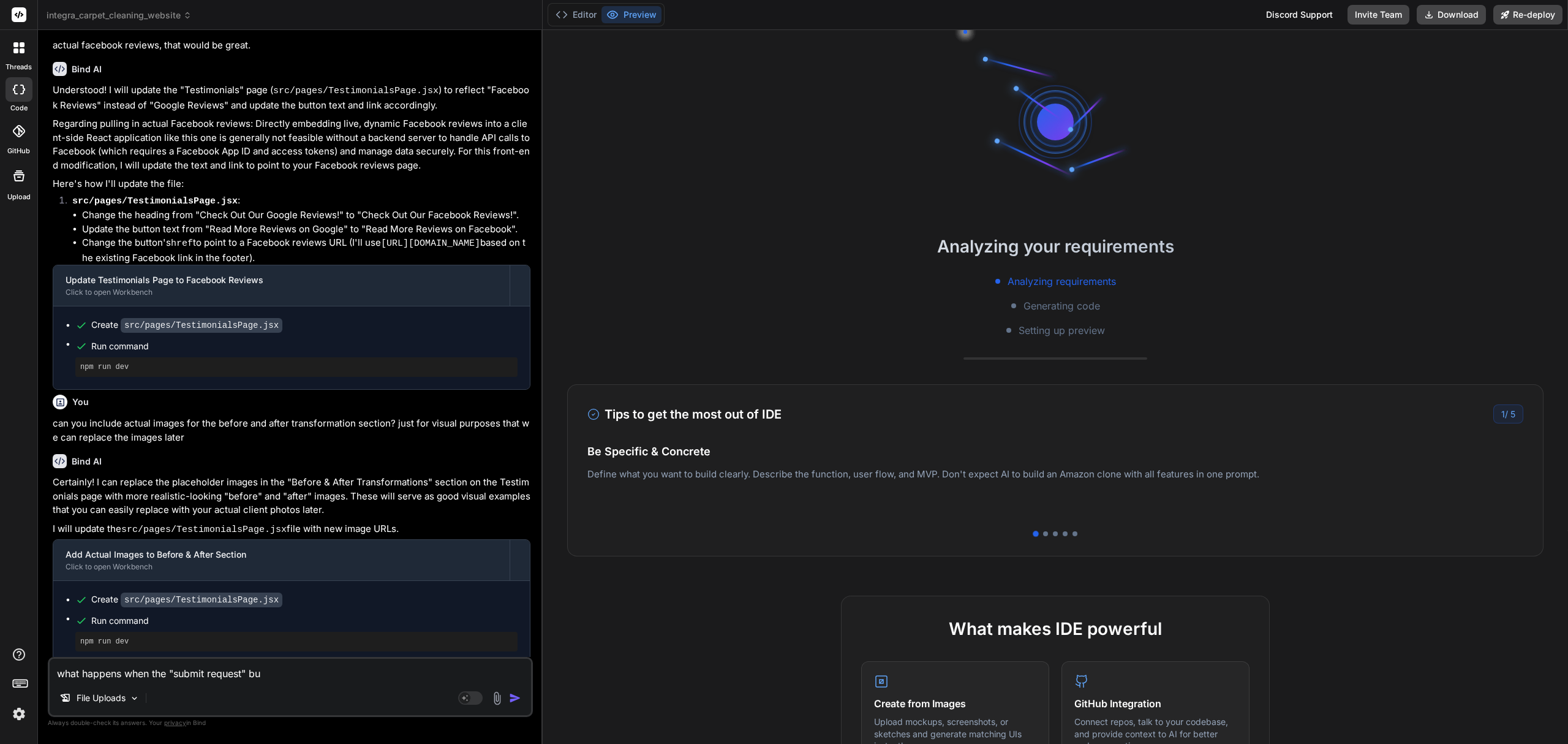
type textarea "what happens when the "submit request" but"
type textarea "x"
type textarea "what happens when the "submit request" butt"
type textarea "x"
type textarea "what happens when the "submit request" butto"
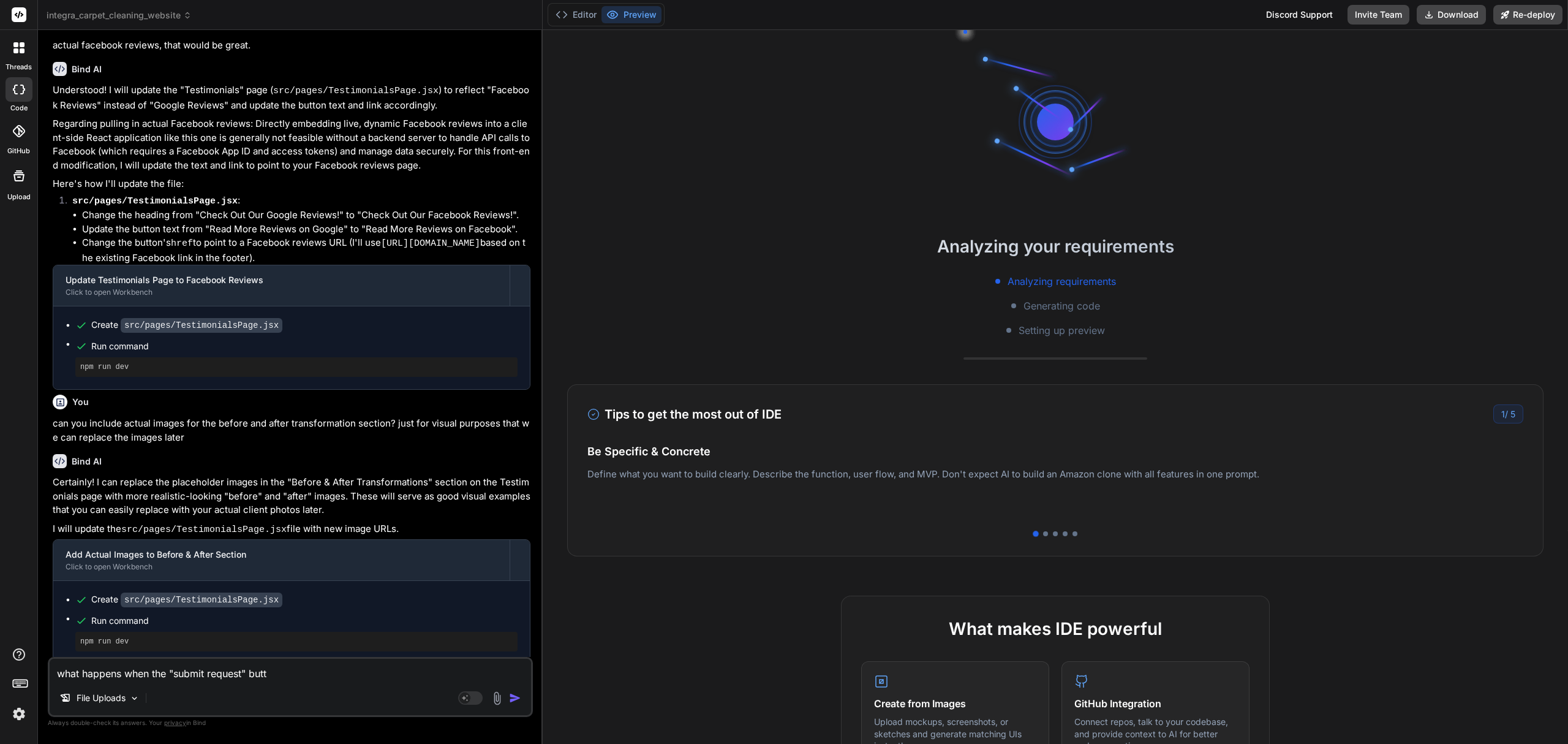
type textarea "x"
type textarea "what happens when the "submit request" button"
type textarea "x"
type textarea "what happens when the "submit request" button"
type textarea "x"
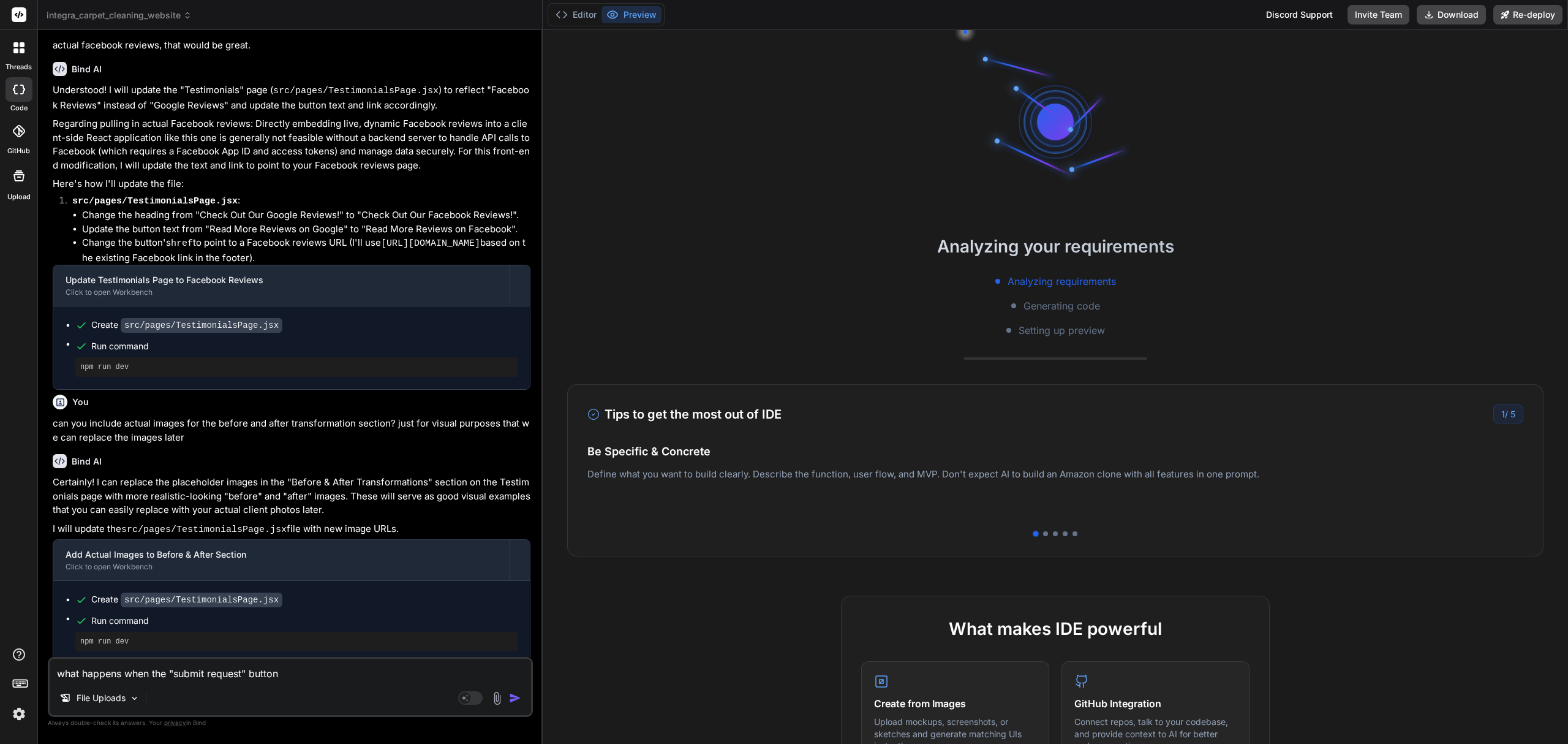
type textarea "what happens when the "submit request" button f"
type textarea "x"
type textarea "what happens when the "submit request" button fr"
type textarea "x"
type textarea "what happens when the "submit request" button fro"
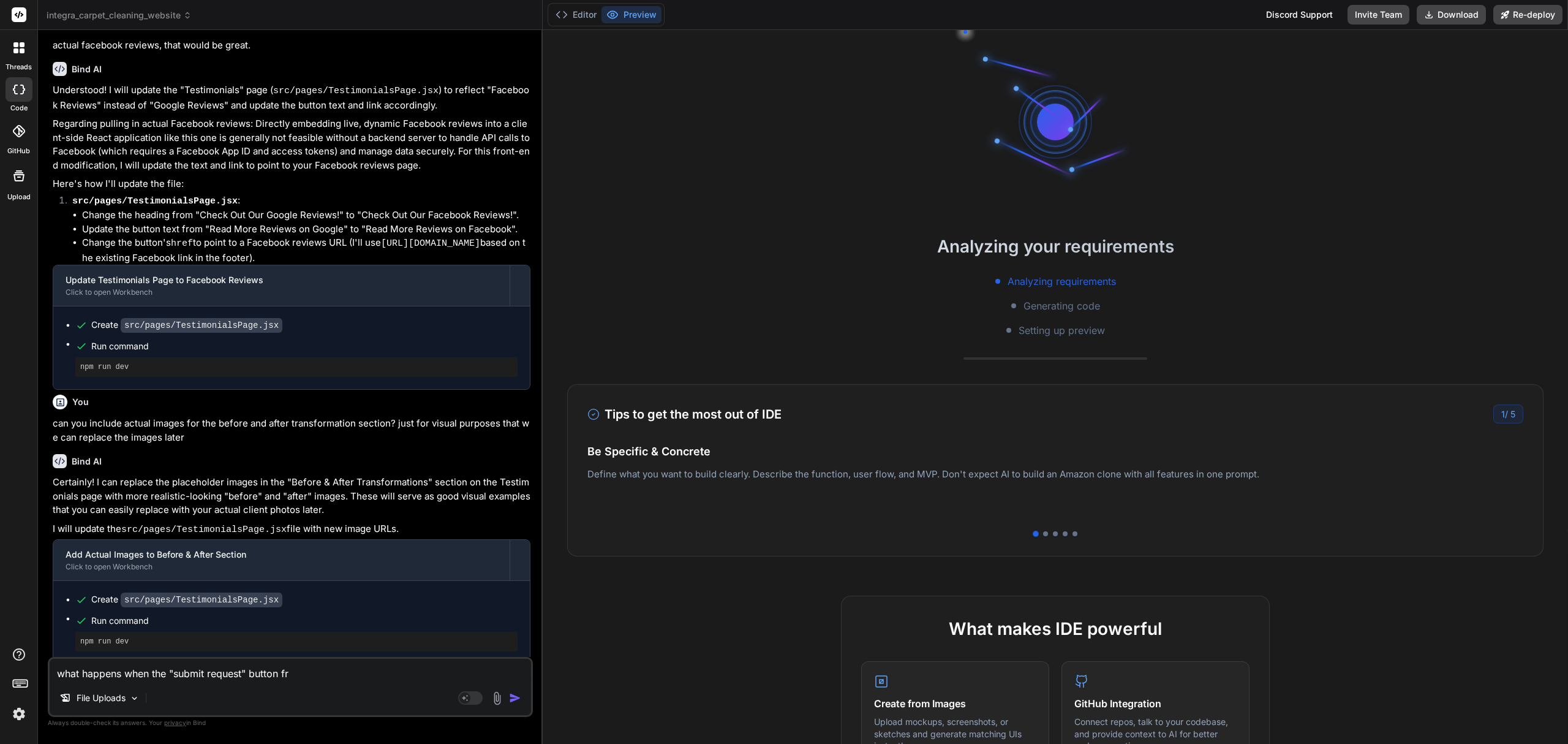
type textarea "x"
type textarea "what happens when the "submit request" button from"
type textarea "x"
type textarea "what happens when the "submit request" button from t"
type textarea "x"
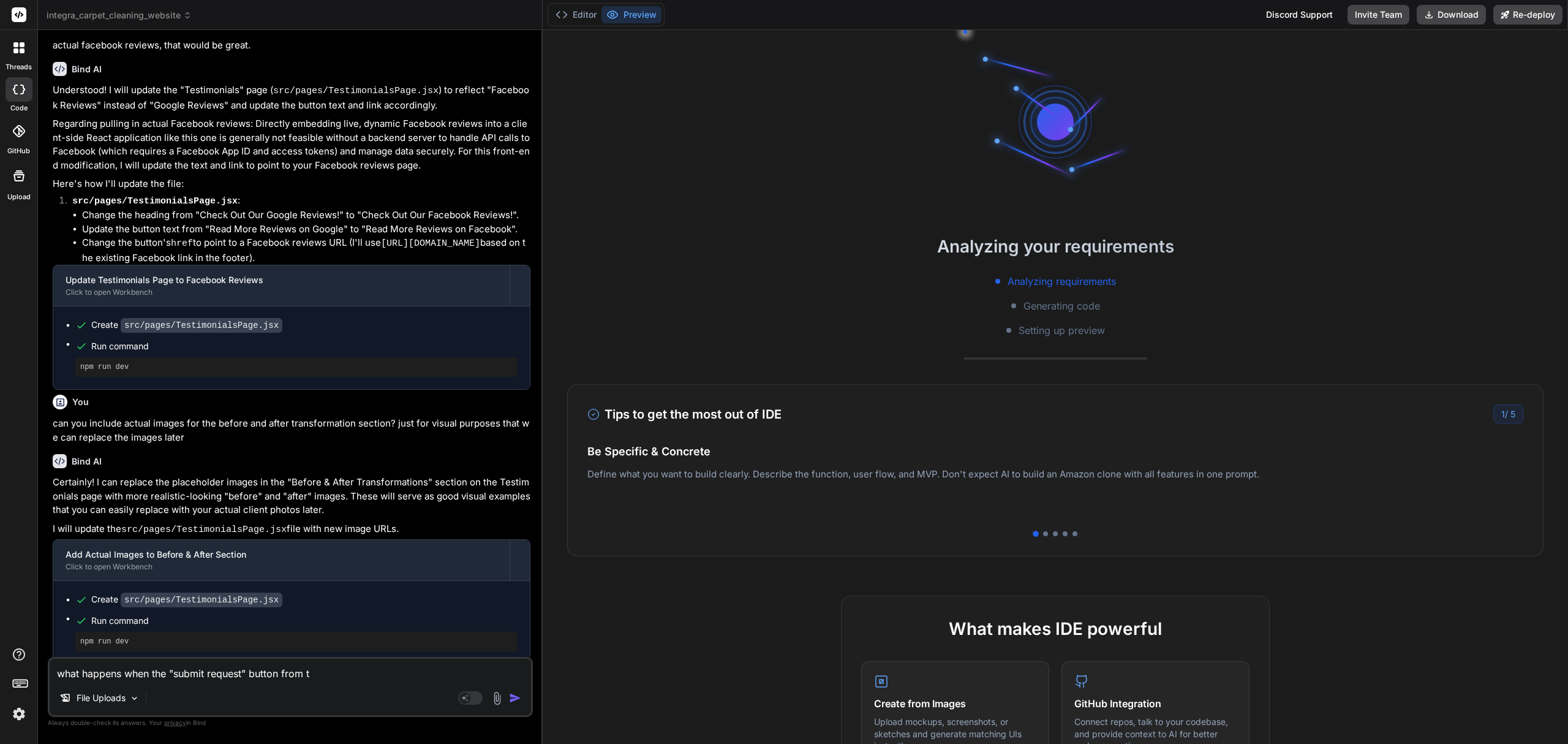
type textarea "what happens when the "submit request" button from th"
type textarea "x"
type textarea "what happens when the "submit request" button from the"
type textarea "x"
type textarea "what happens when the "submit request" button from the"
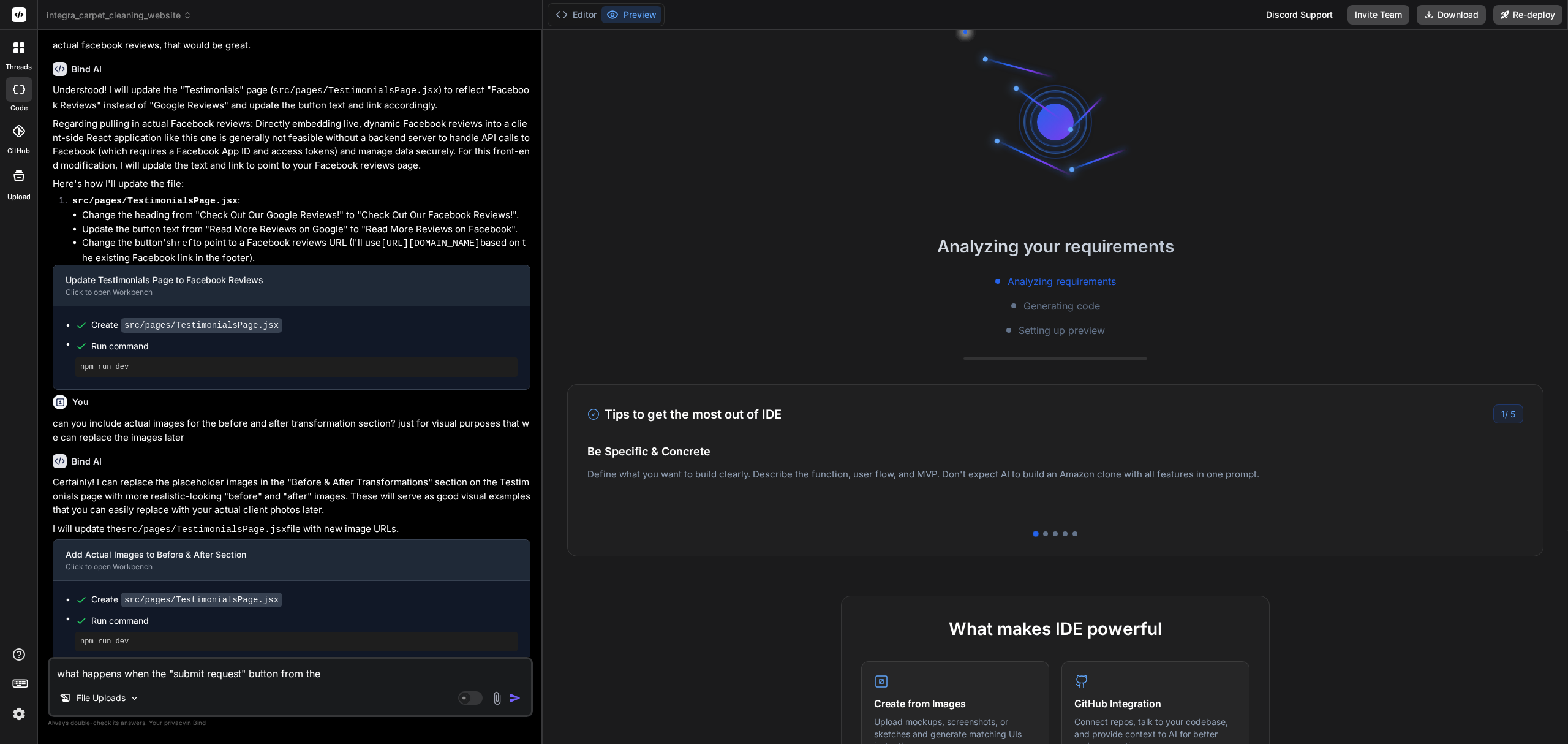
type textarea "x"
type textarea "what happens when the "submit request" button from the c"
type textarea "x"
type textarea "what happens when the "submit request" button from the co"
type textarea "x"
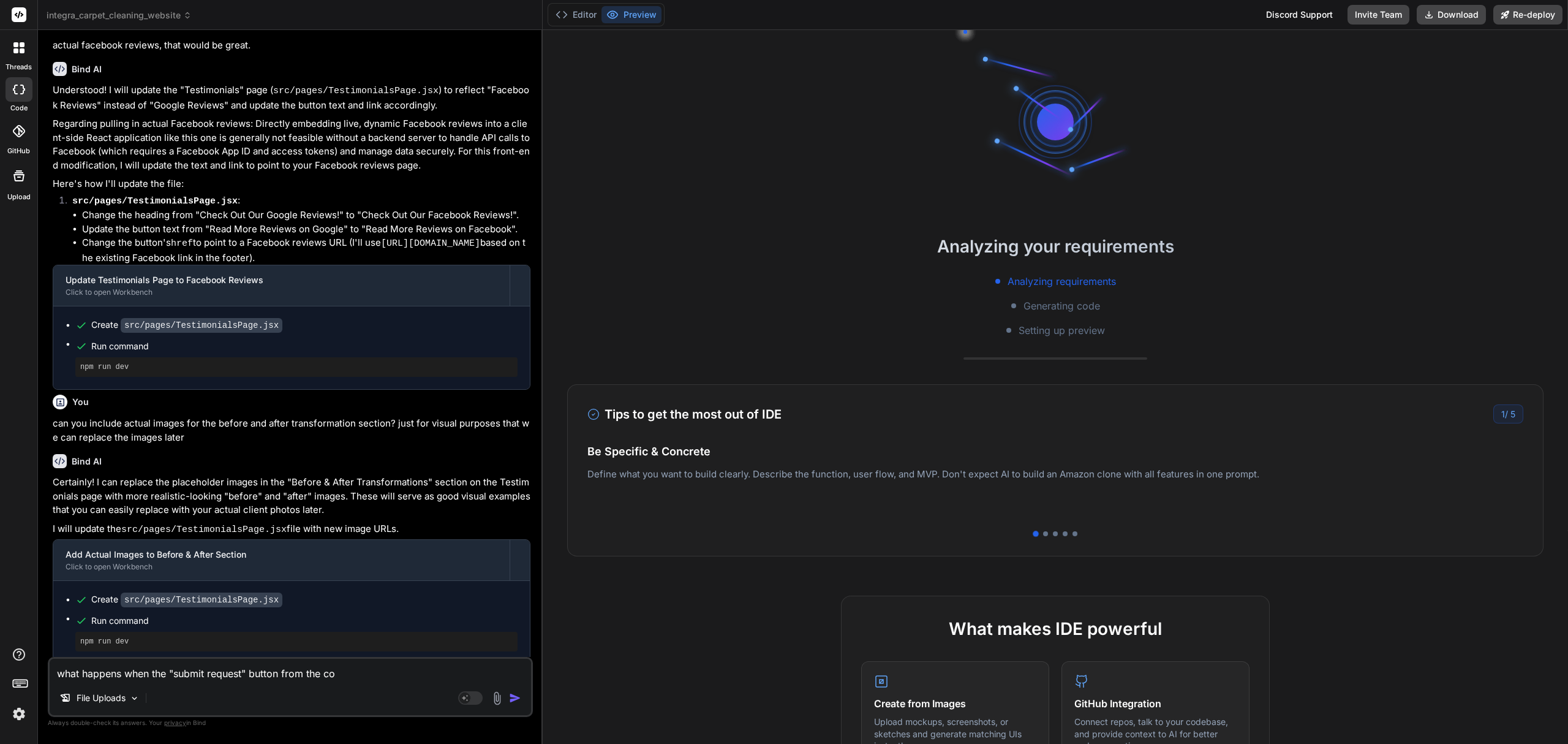
type textarea "what happens when the "submit request" button from the con"
type textarea "x"
type textarea "what happens when the "submit request" button from the cont"
type textarea "x"
type textarea "what happens when the "submit request" button from the conta"
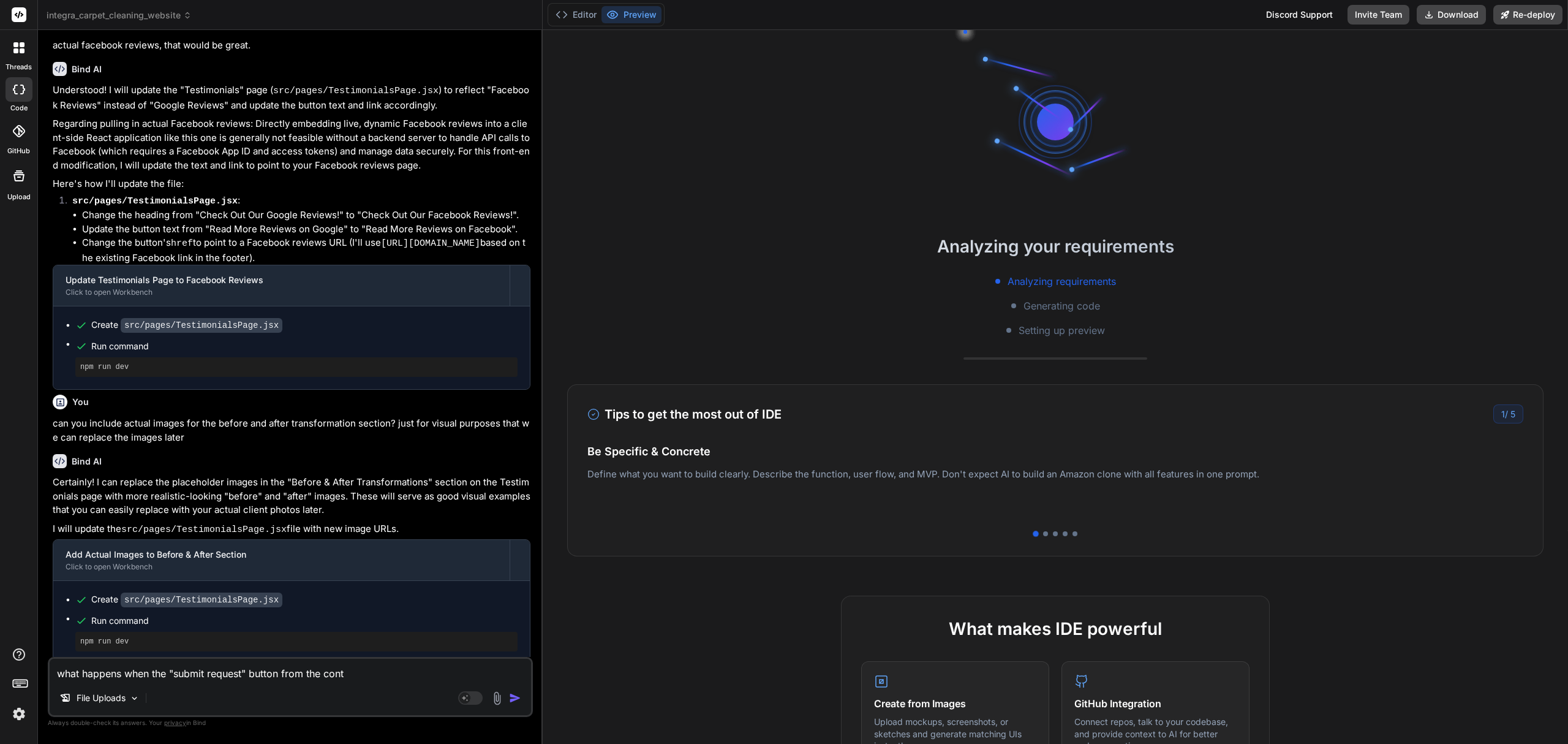
type textarea "x"
type textarea "what happens when the "submit request" button from the contac"
type textarea "x"
type textarea "what happens when the "submit request" button from the contact"
type textarea "x"
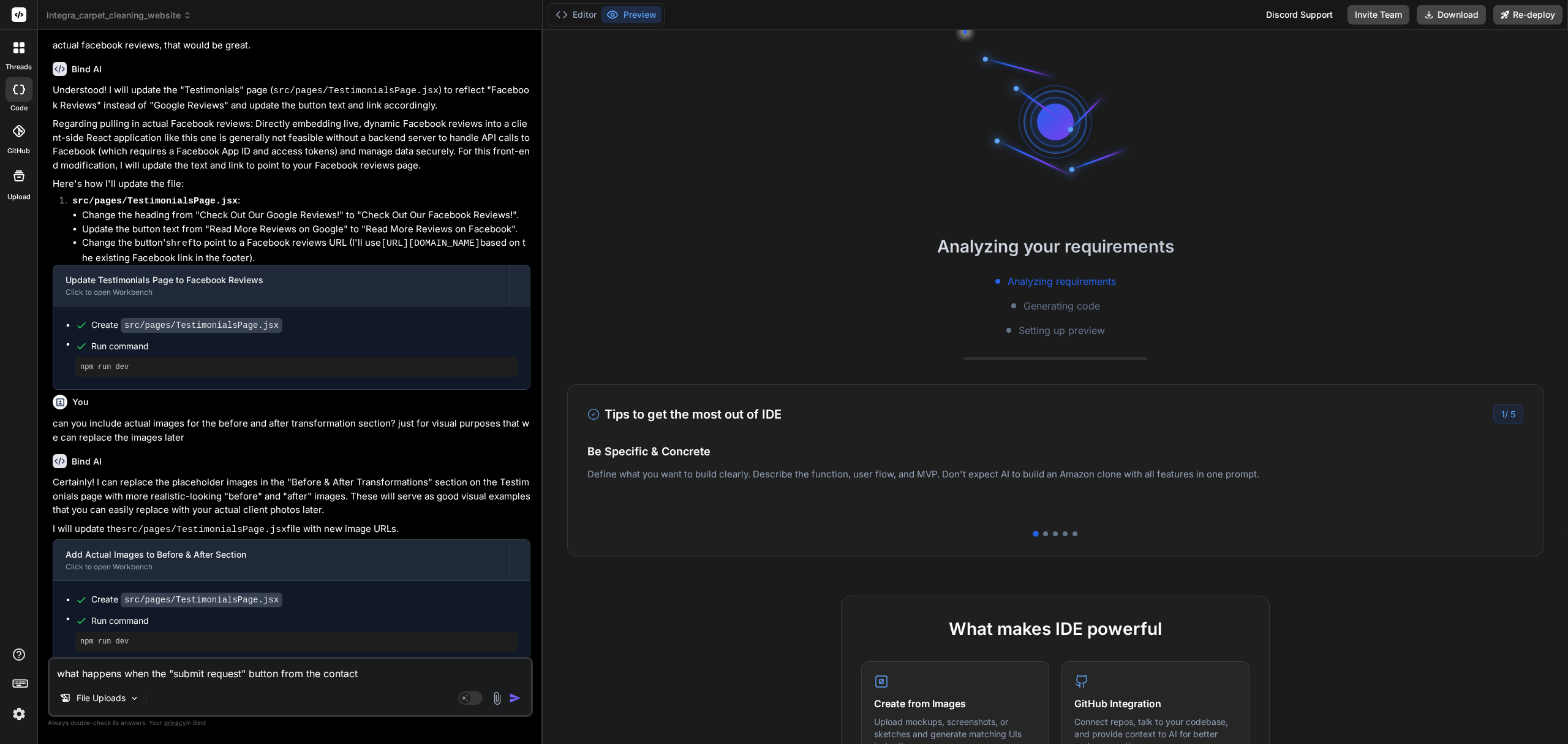
type textarea "what happens when the "submit request" button from the contact"
type textarea "x"
type textarea "what happens when the "submit request" button from the contact f"
type textarea "x"
type textarea "what happens when the "submit request" button from the contact fo"
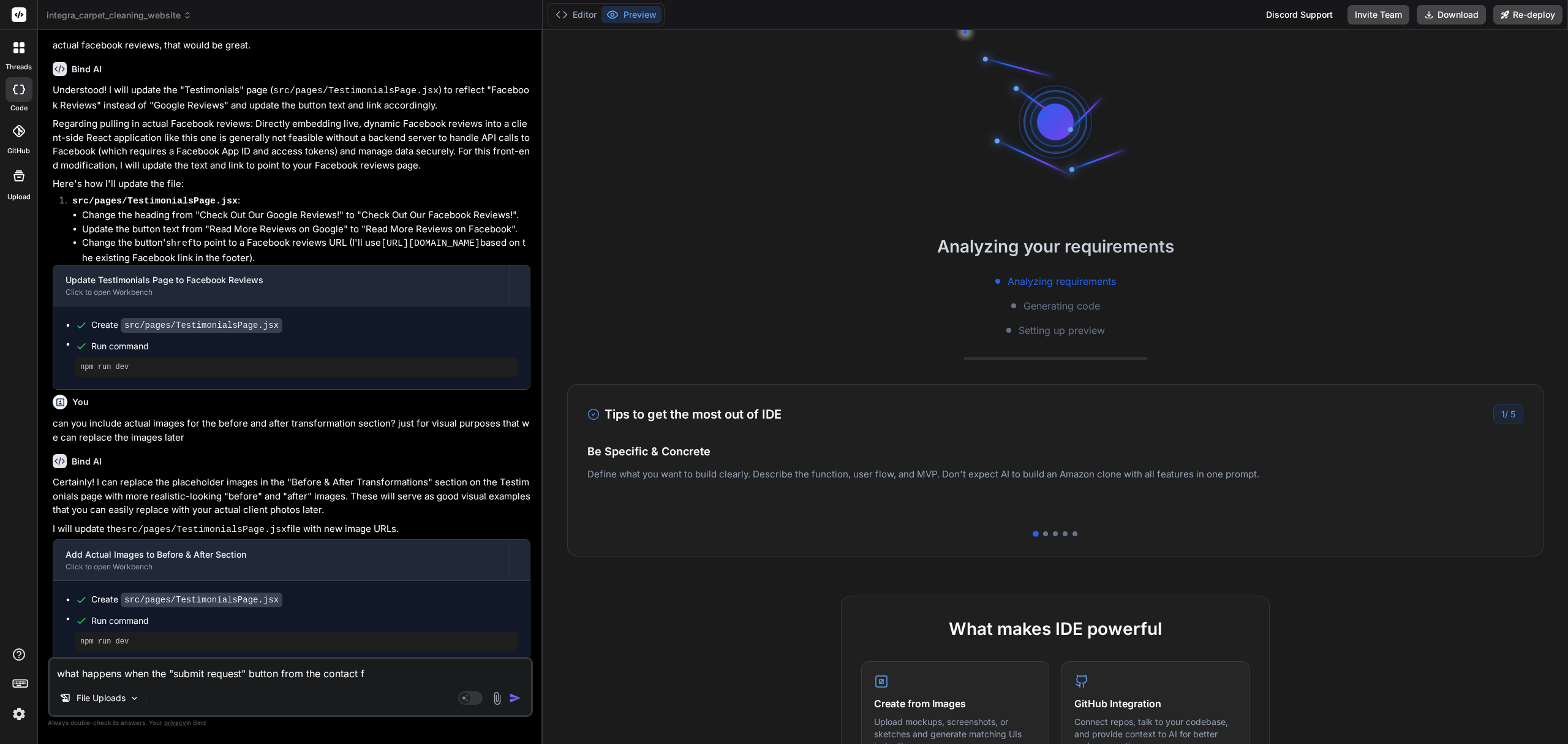
type textarea "x"
type textarea "what happens when the "submit request" button from the contact for"
type textarea "x"
type textarea "what happens when the "submit request" button from the contact form"
type textarea "x"
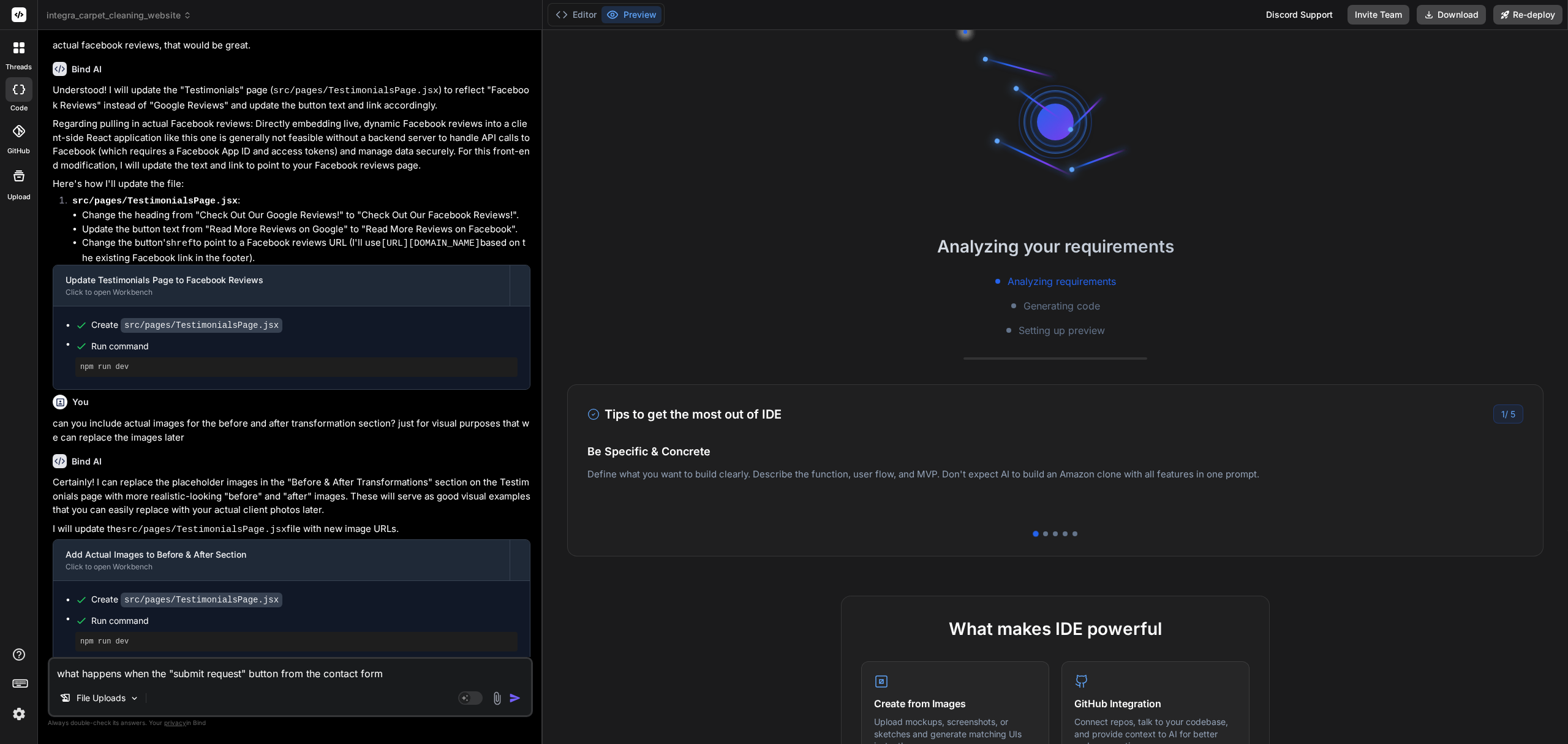
type textarea "what happens when the "submit request" button from the contact form"
type textarea "x"
type textarea "what happens when the "submit request" button from the contact form i"
type textarea "x"
type textarea "what happens when the "submit request" button from the contact form is"
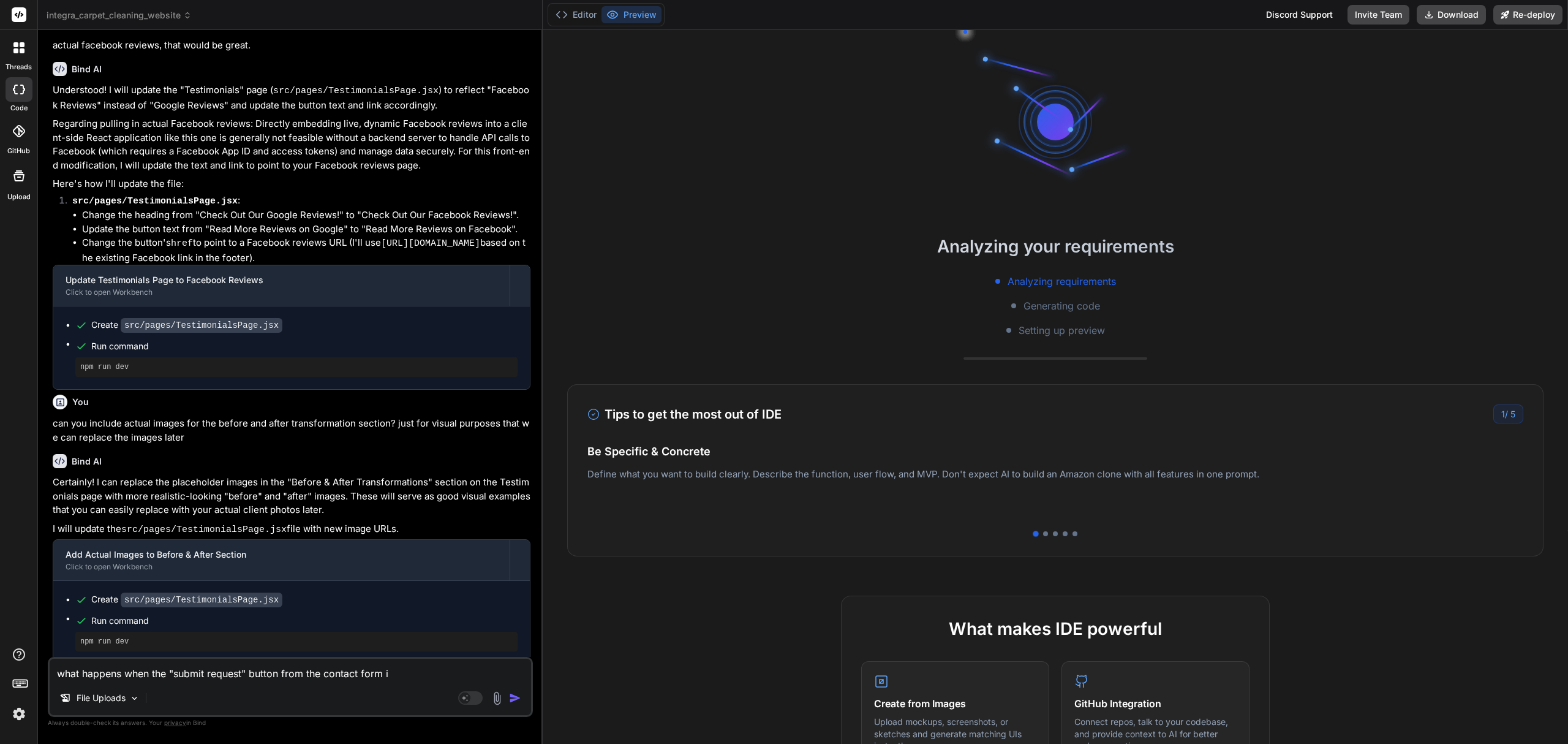
type textarea "x"
type textarea "what happens when the "submit request" button from the contact form is"
type textarea "x"
type textarea "what happens when the "submit request" button from the contact form is c"
type textarea "x"
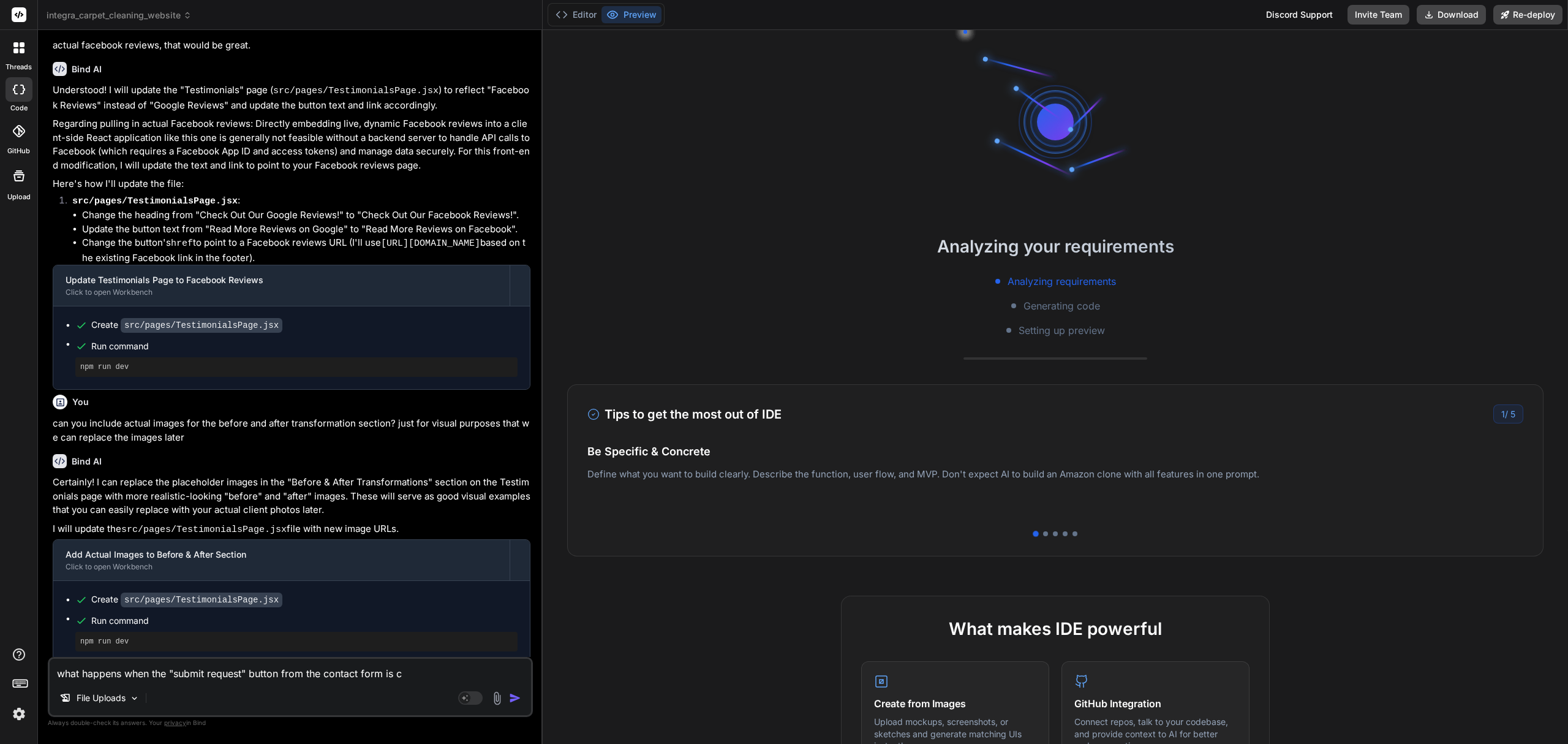
type textarea "what happens when the "submit request" button from the contact form is cl"
type textarea "x"
type textarea "what happens when the "submit request" button from the contact form is cli"
type textarea "x"
type textarea "what happens when the "submit request" button from the contact form is clic"
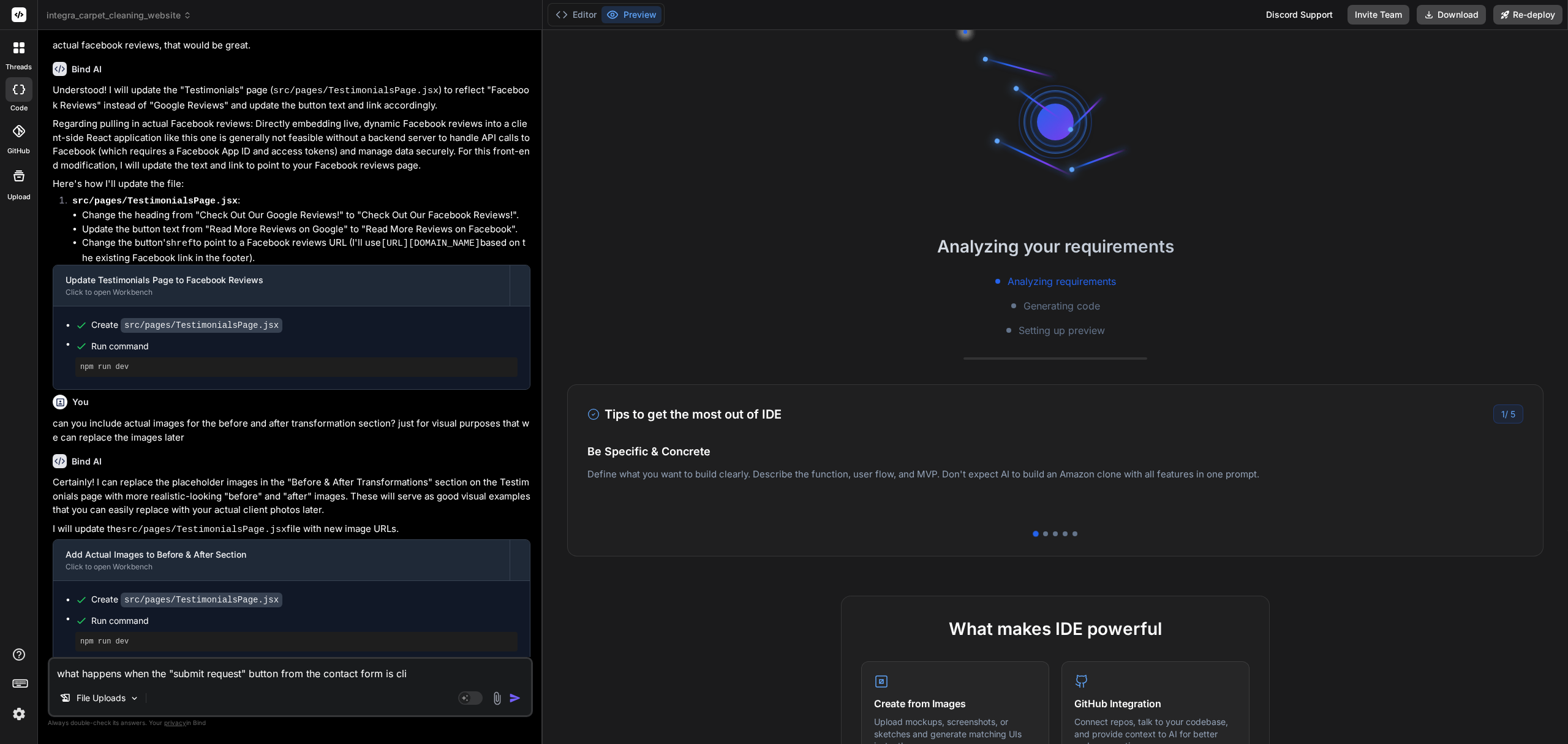
type textarea "x"
type textarea "what happens when the "submit request" button from the contact form is click"
type textarea "x"
type textarea "what happens when the "submit request" button from the contact form is clicke"
type textarea "x"
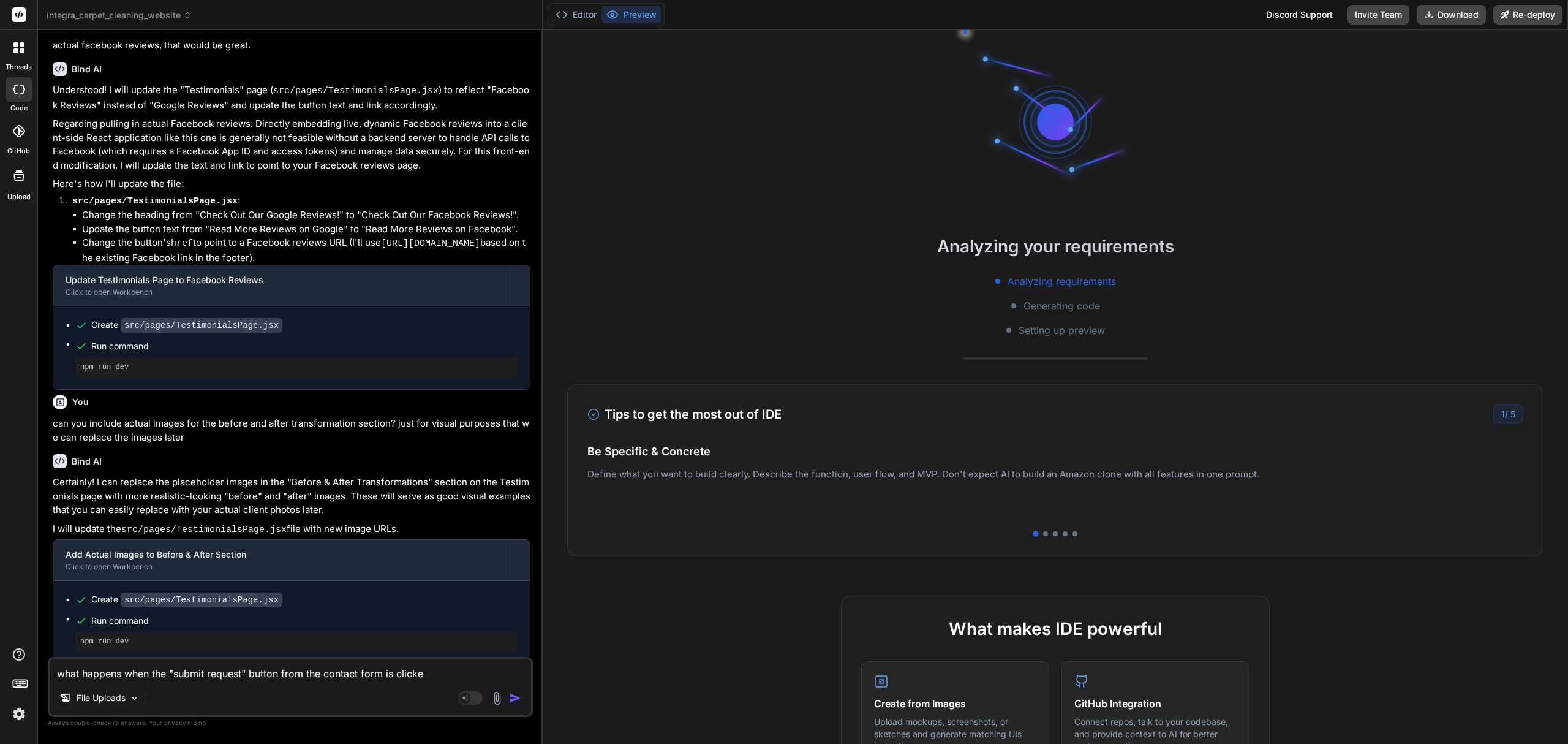
type textarea "what happens when the "submit request" button from the contact form is clicked"
type textarea "x"
type textarea "what happens when the "submit request" button from the contact form is clicked?"
type textarea "x"
type textarea "what happens when the "submit request" button from the contact form is clicked?"
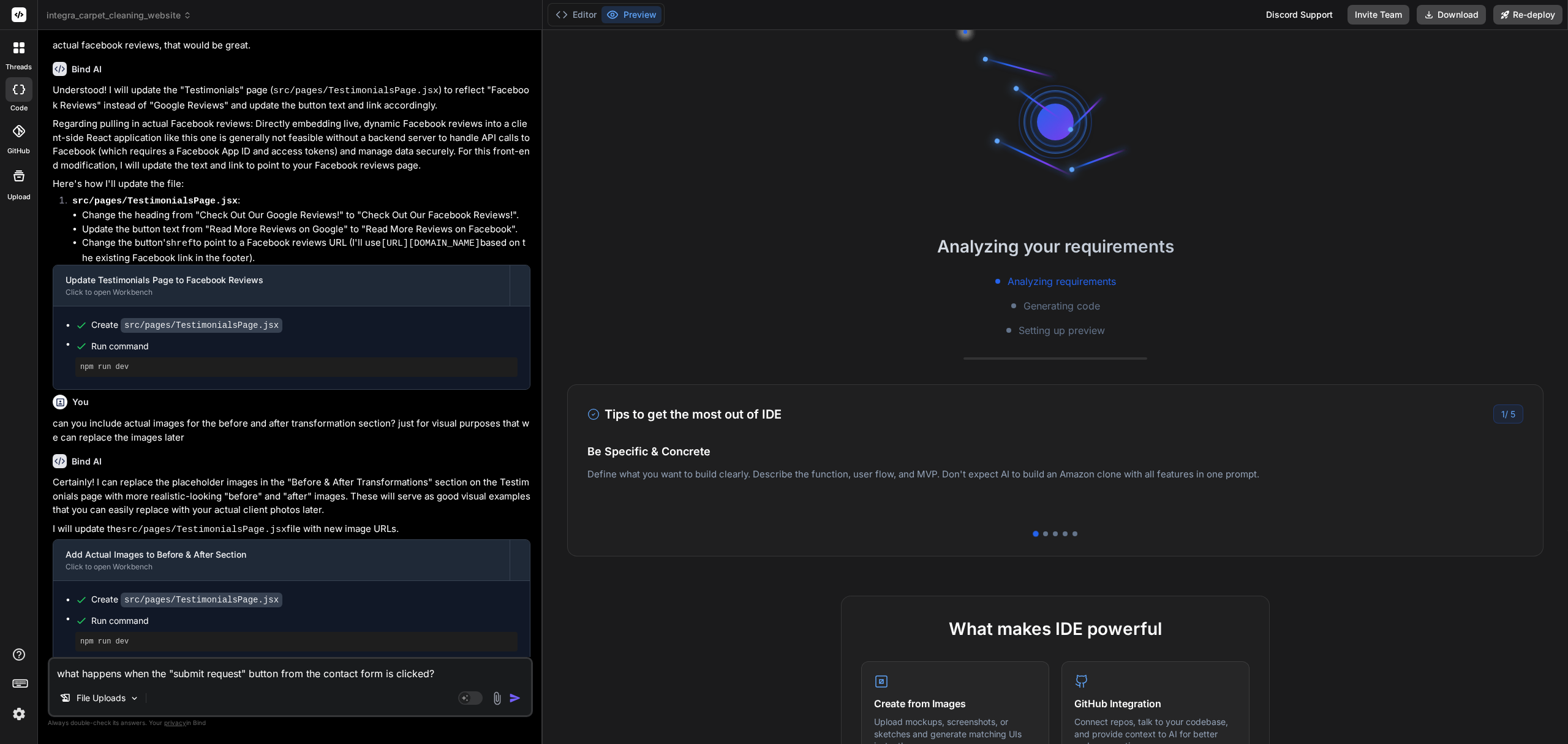
type textarea "x"
type textarea "what happens when the "submit request" button from the contact form is clicked?…"
type textarea "x"
type textarea "what happens when the "submit request" button from the contact form is clicked?…"
type textarea "x"
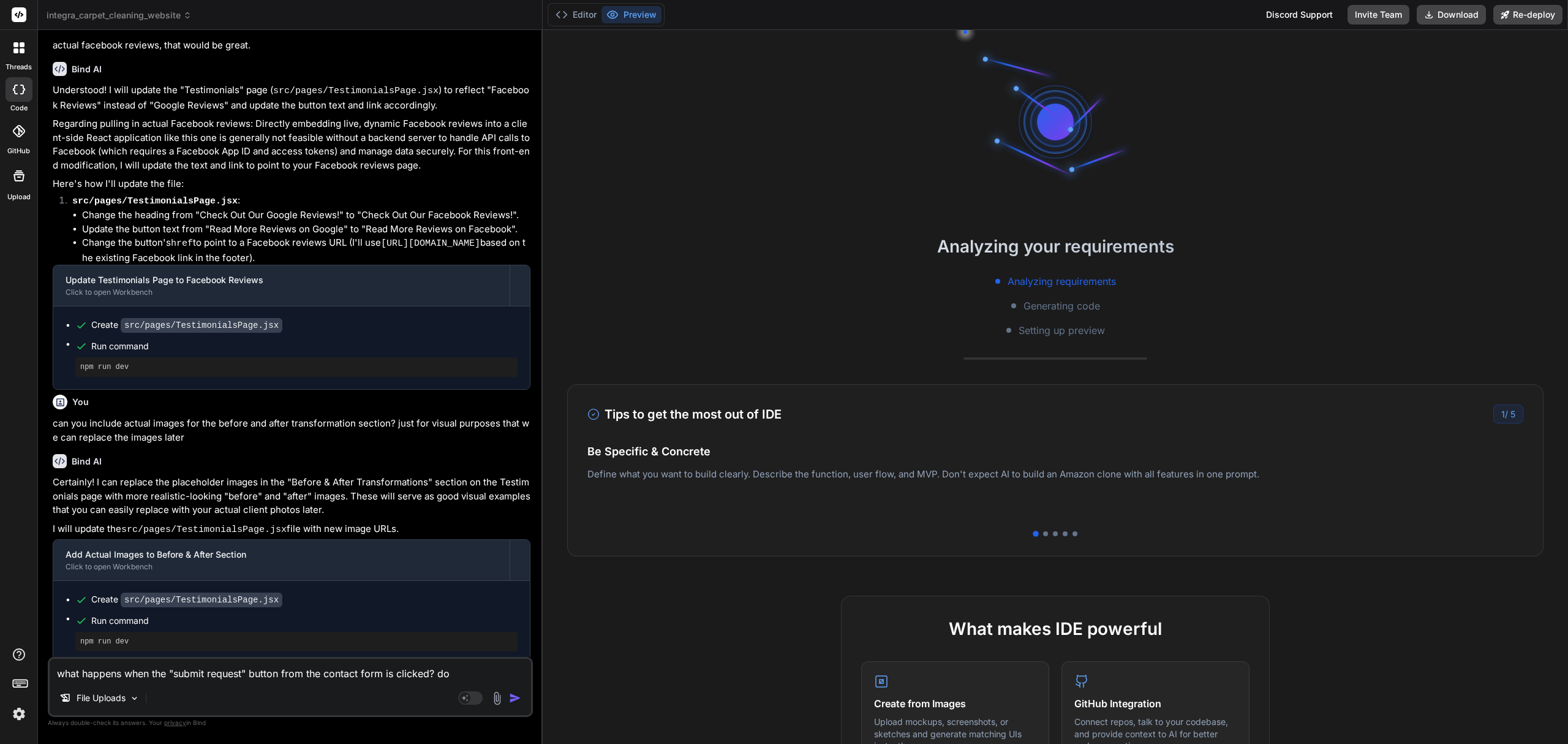
type textarea "what happens when the "submit request" button from the contact form is clicked?…"
type textarea "x"
type textarea "what happens when the "submit request" button from the contact form is clicked?"
type textarea "x"
type textarea "what happens when the "submit request" button from the contact form is clicked?…"
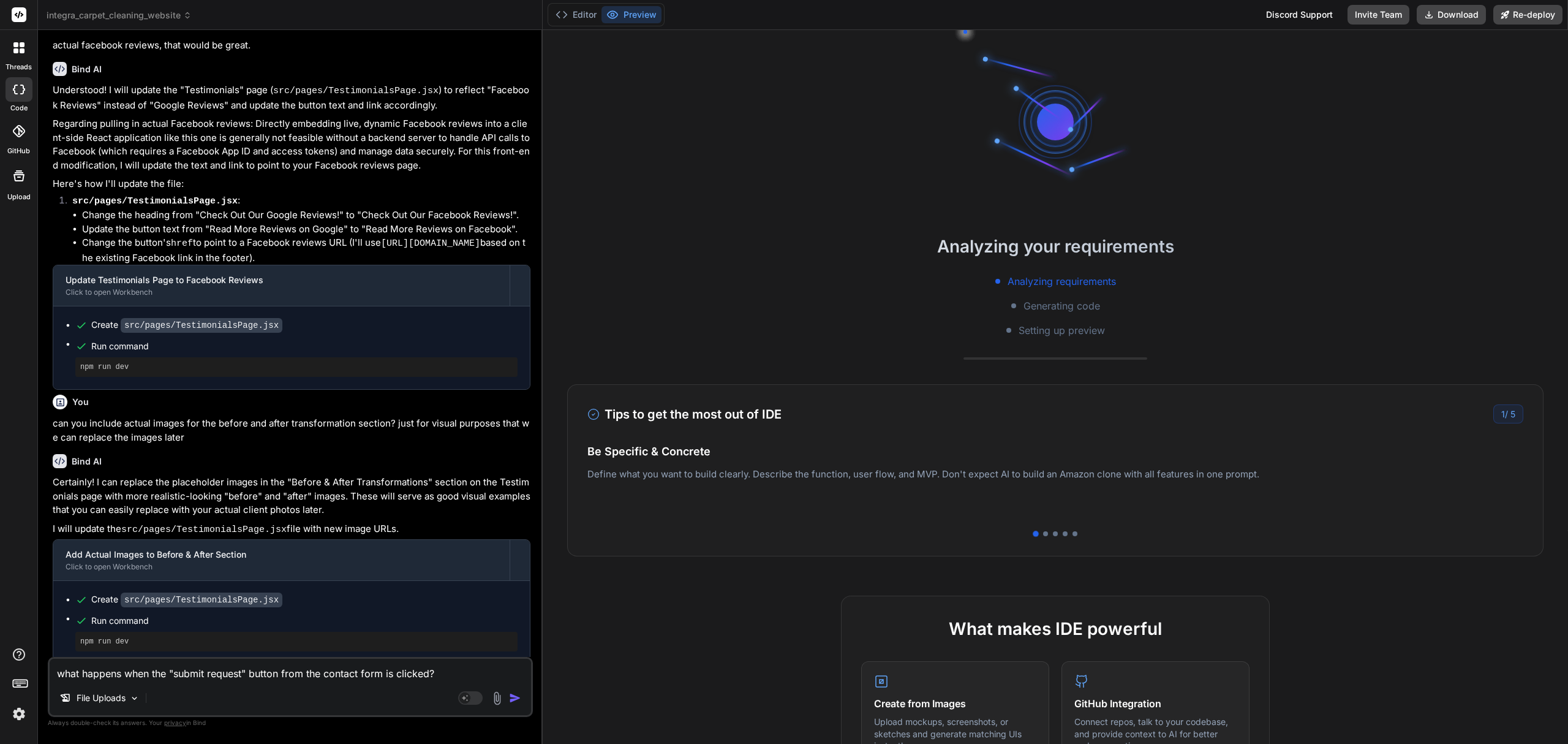
type textarea "x"
type textarea "what happens when the "submit request" button from the contact form is clicked?…"
type textarea "x"
type textarea "what happens when the "submit request" button from the contact form is clicked?…"
type textarea "x"
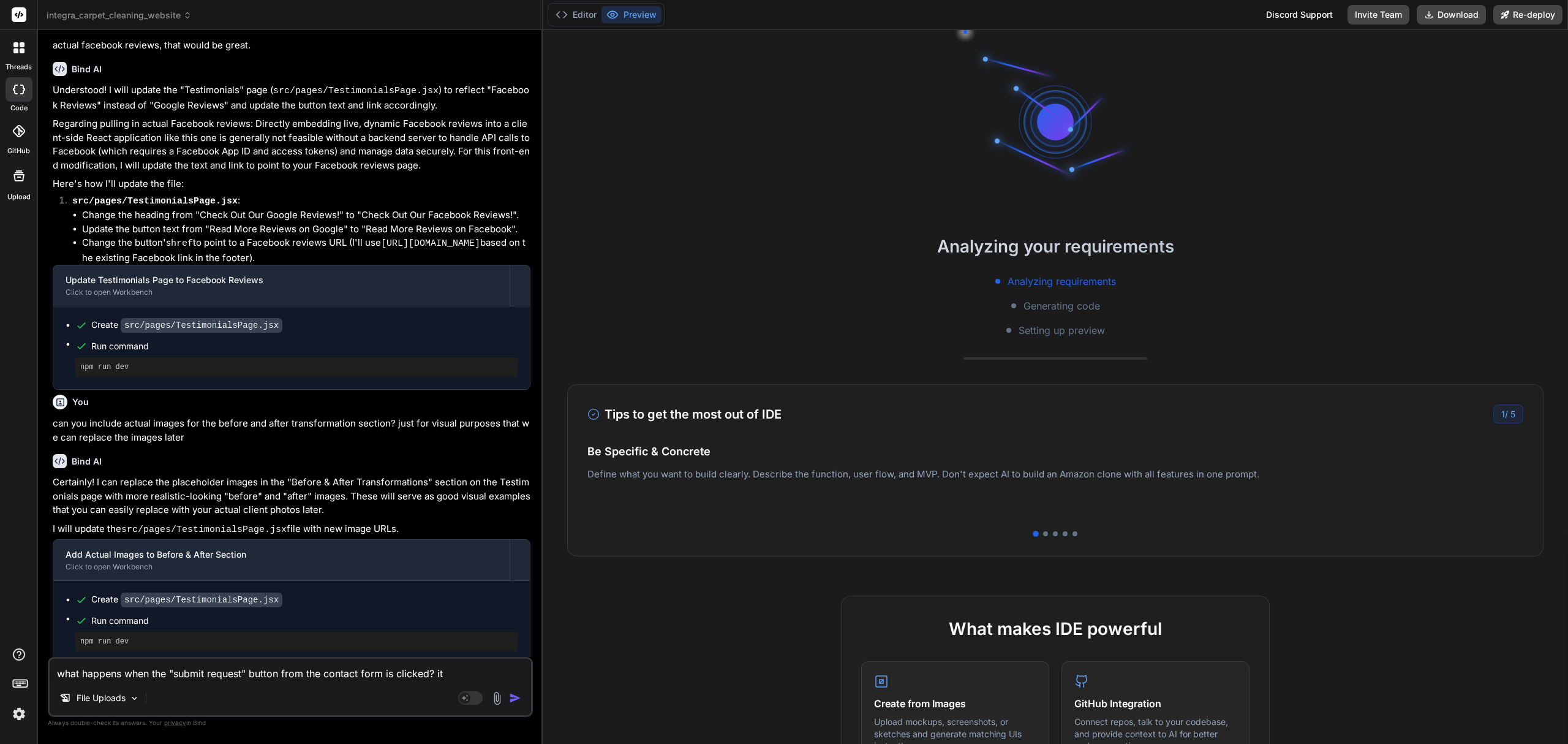
type textarea "what happens when the "submit request" button from the contact form is clicked?…"
type textarea "x"
type textarea "what happens when the "submit request" button from the contact form is clicked?…"
type textarea "x"
type textarea "what happens when the "submit request" button from the contact form is clicked?…"
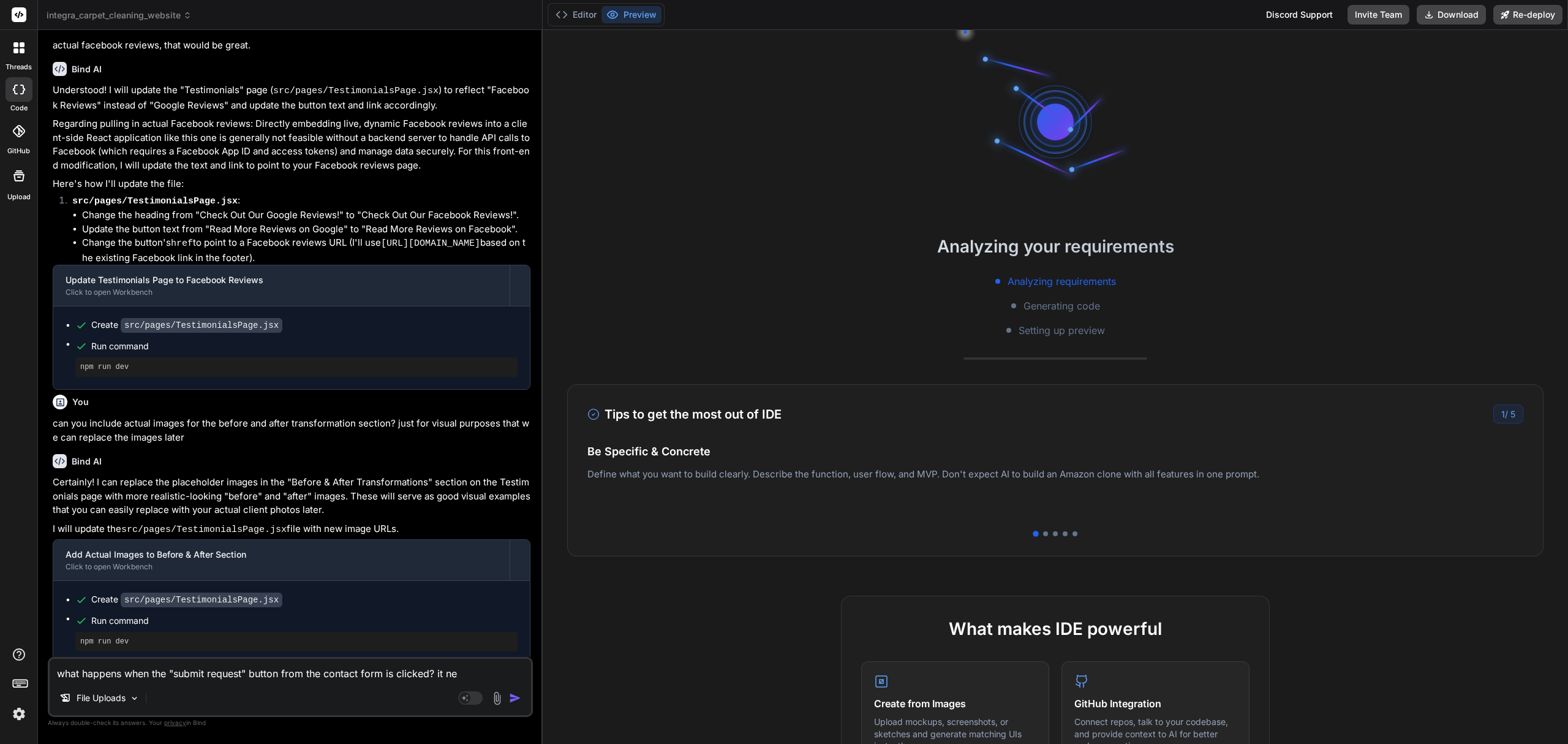
type textarea "x"
type textarea "what happens when the "submit request" button from the contact form is clicked?…"
type textarea "x"
type textarea "what happens when the "submit request" button from the contact form is clicked?…"
type textarea "x"
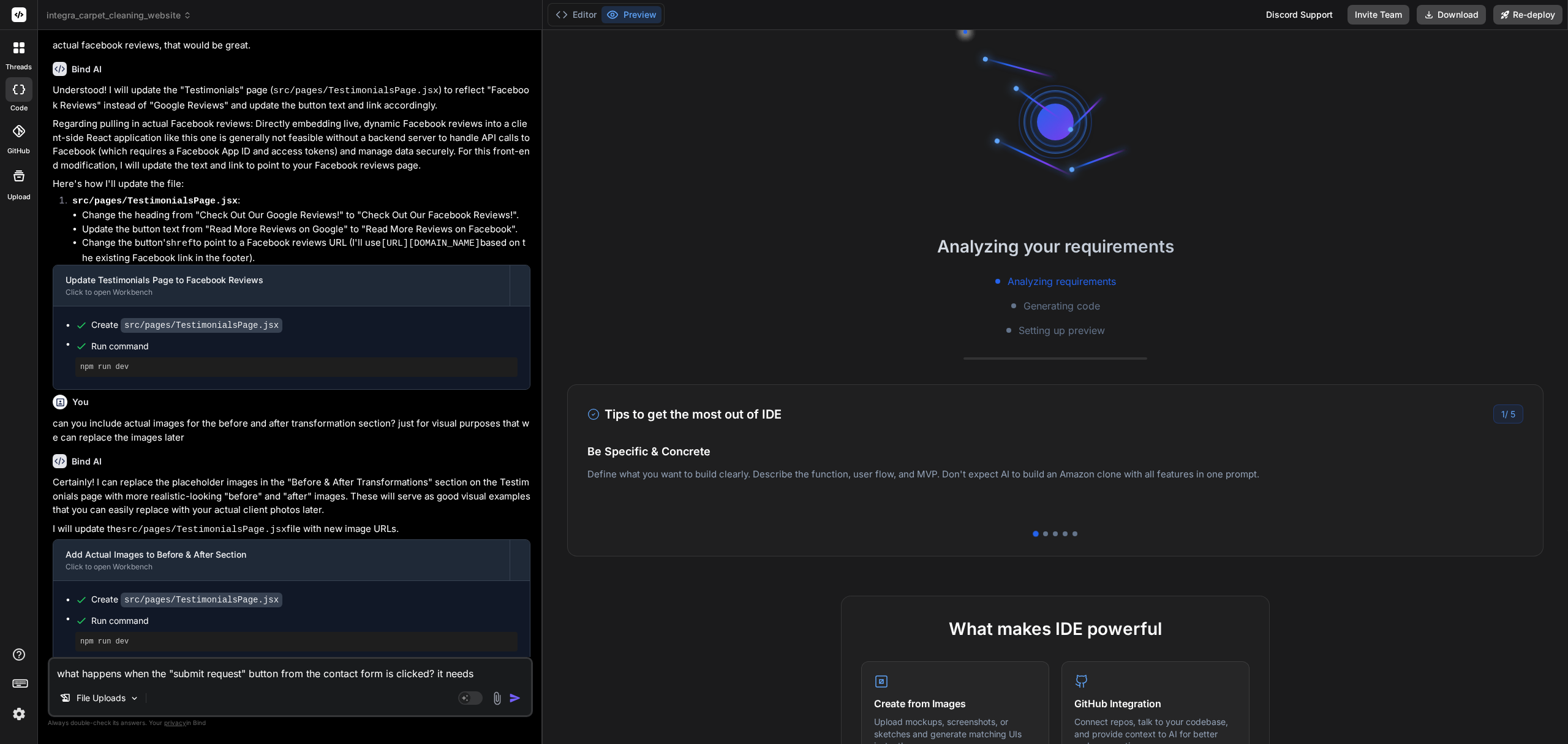
type textarea "what happens when the "submit request" button from the contact form is clicked?…"
type textarea "x"
type textarea "what happens when the "submit request" button from the contact form is clicked?…"
type textarea "x"
type textarea "what happens when the "submit request" button from the contact form is clicked?…"
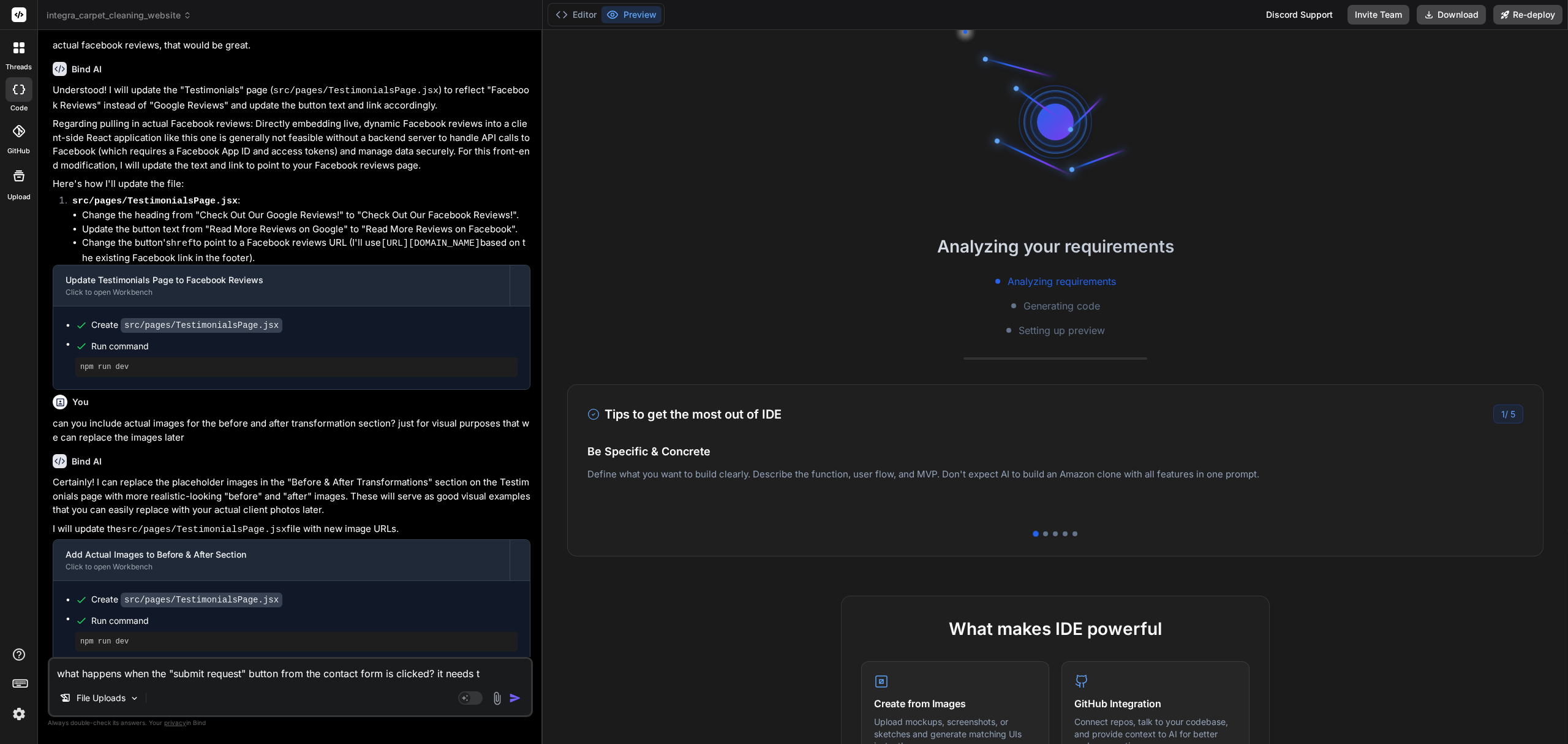
type textarea "x"
type textarea "what happens when the "submit request" button from the contact form is clicked?…"
type textarea "x"
type textarea "what happens when the "submit request" button from the contact form is clicked?…"
click at [407, 677] on textarea "what happens when the "submit request" button from the contact form is clicked?…" at bounding box center [290, 662] width 482 height 37
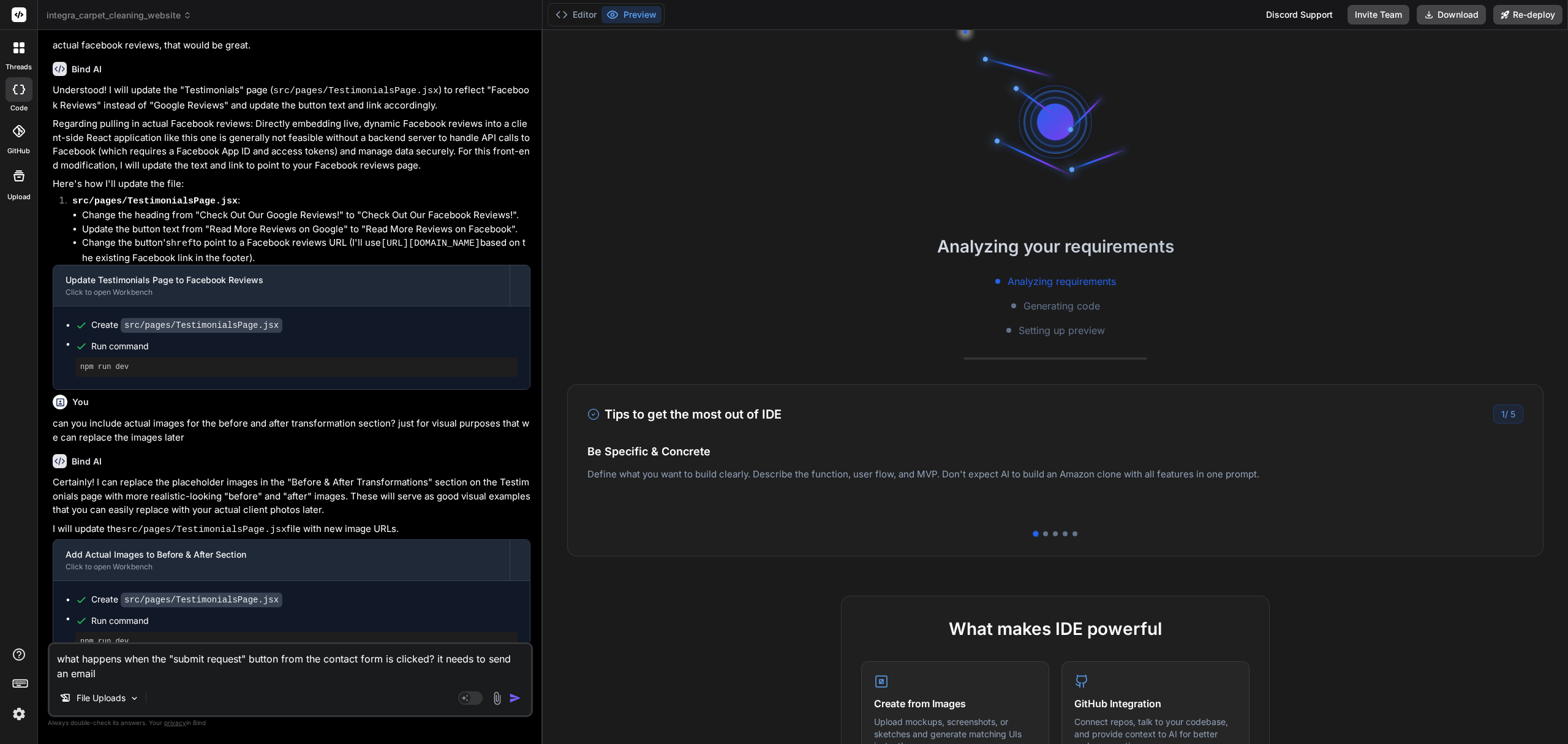
click at [366, 672] on textarea "what happens when the "submit request" button from the contact form is clicked?…" at bounding box center [290, 662] width 482 height 37
paste textarea "integracarpets@gmail.com"
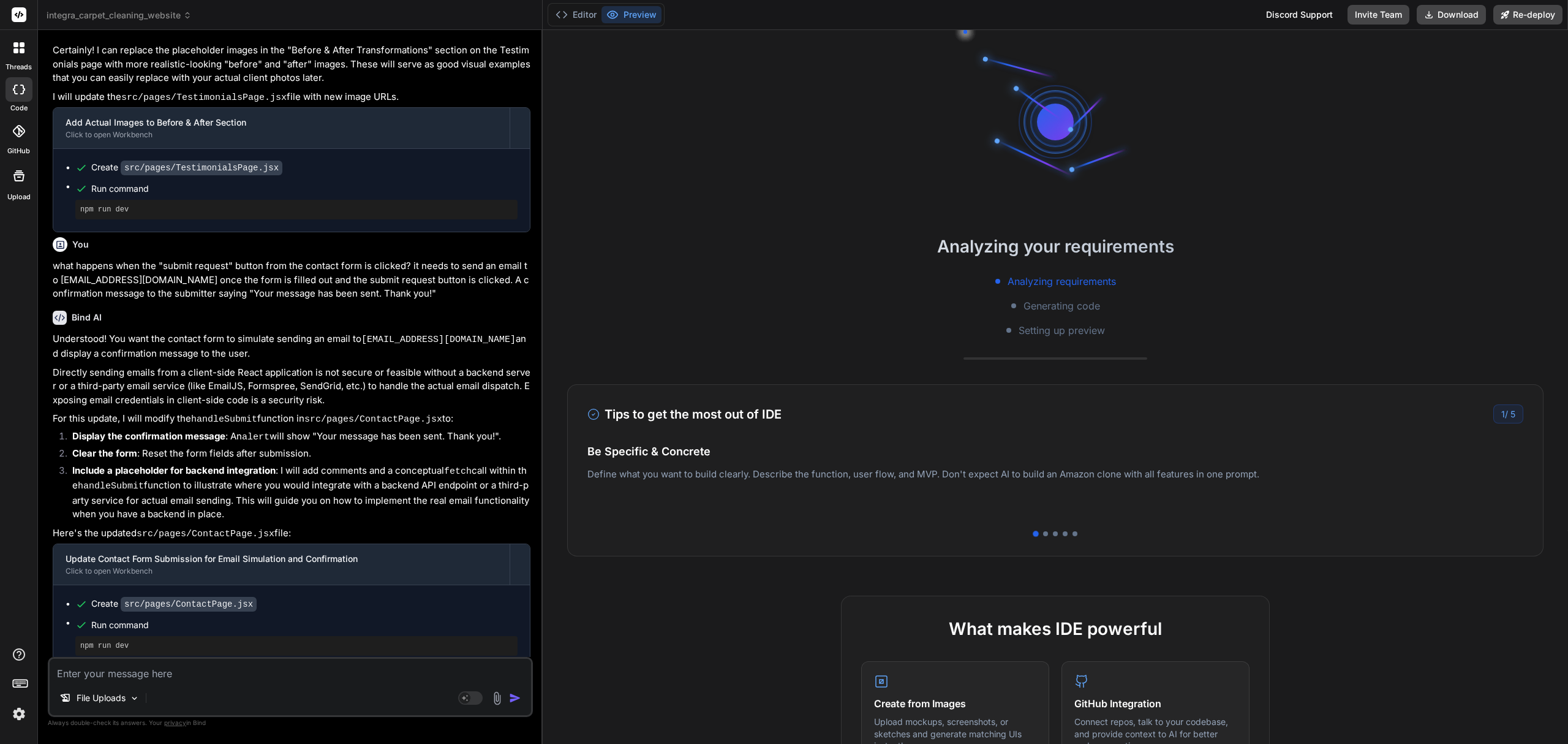
scroll to position [1700, 0]
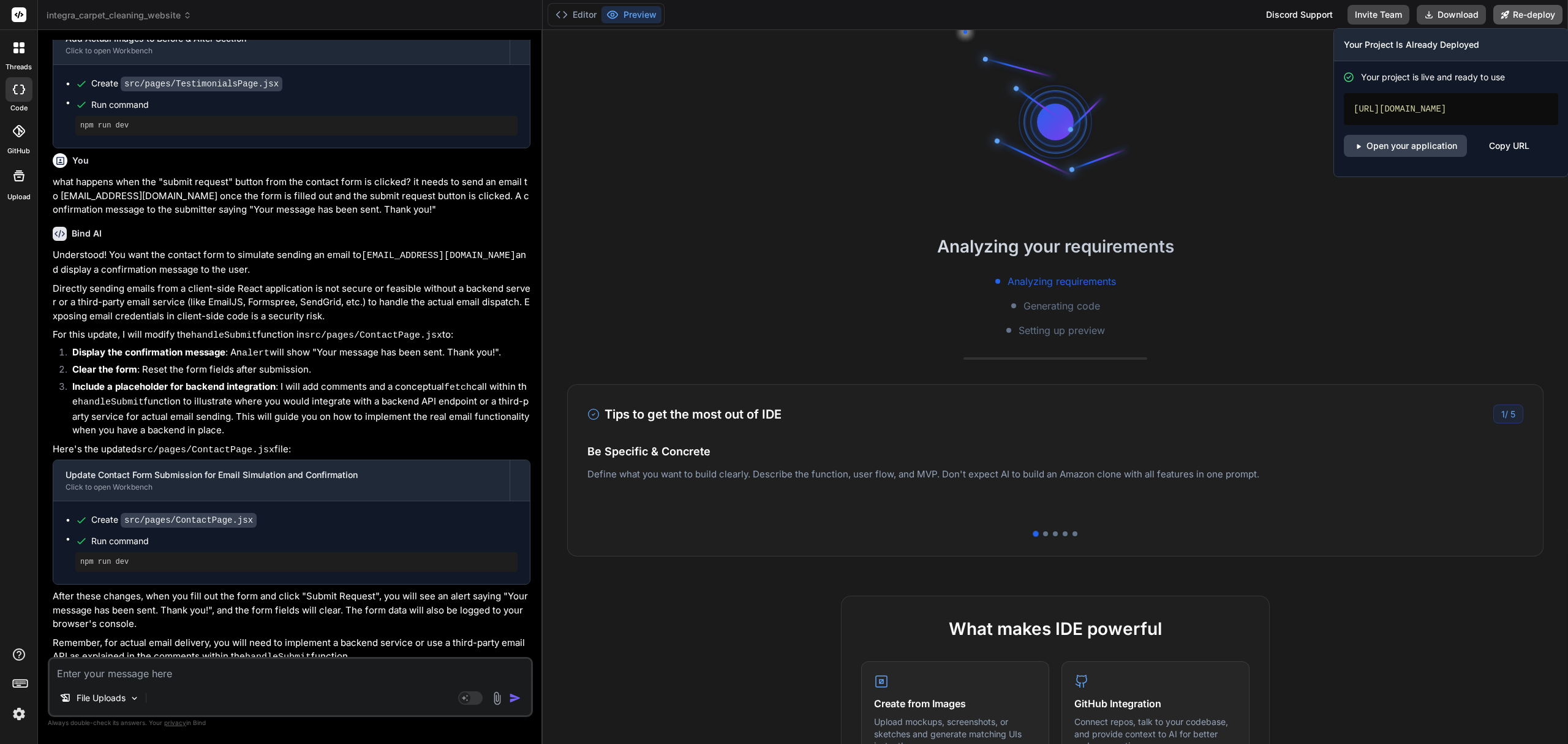
drag, startPoint x: 1513, startPoint y: 8, endPoint x: 1504, endPoint y: 13, distance: 10.3
click at [1513, 8] on button "Re-deploy" at bounding box center [1528, 14] width 69 height 20
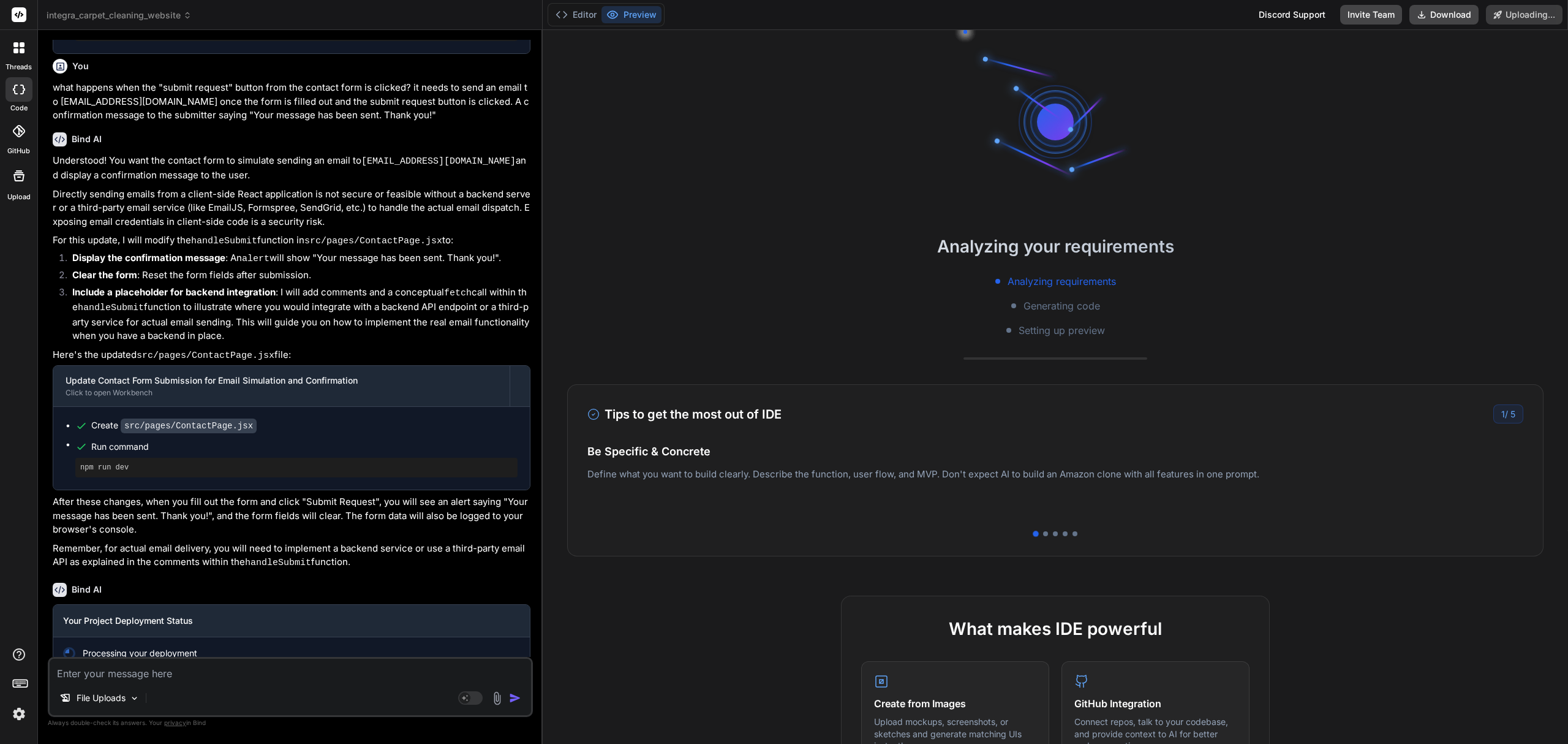
scroll to position [1807, 0]
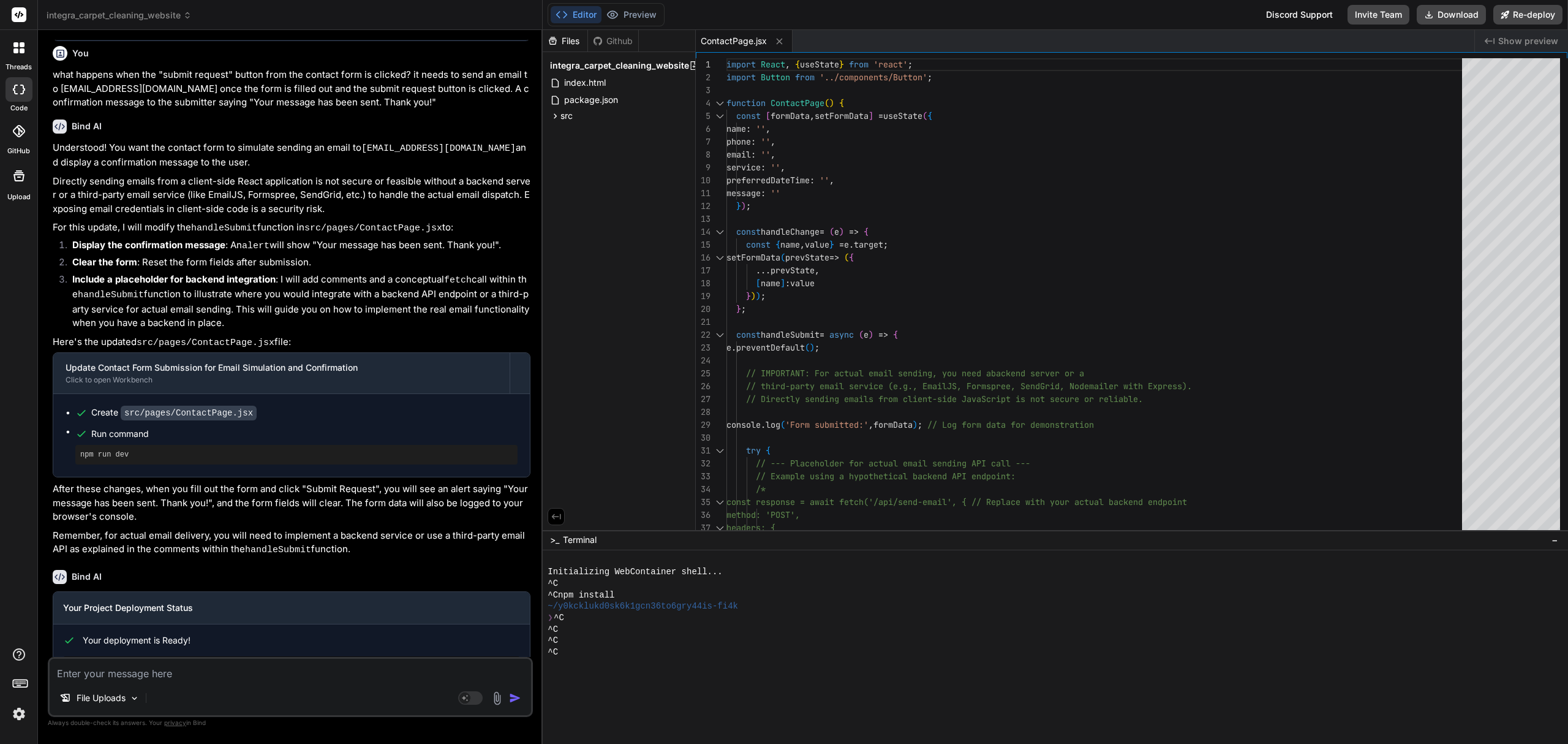
click at [274, 669] on textarea at bounding box center [290, 670] width 482 height 22
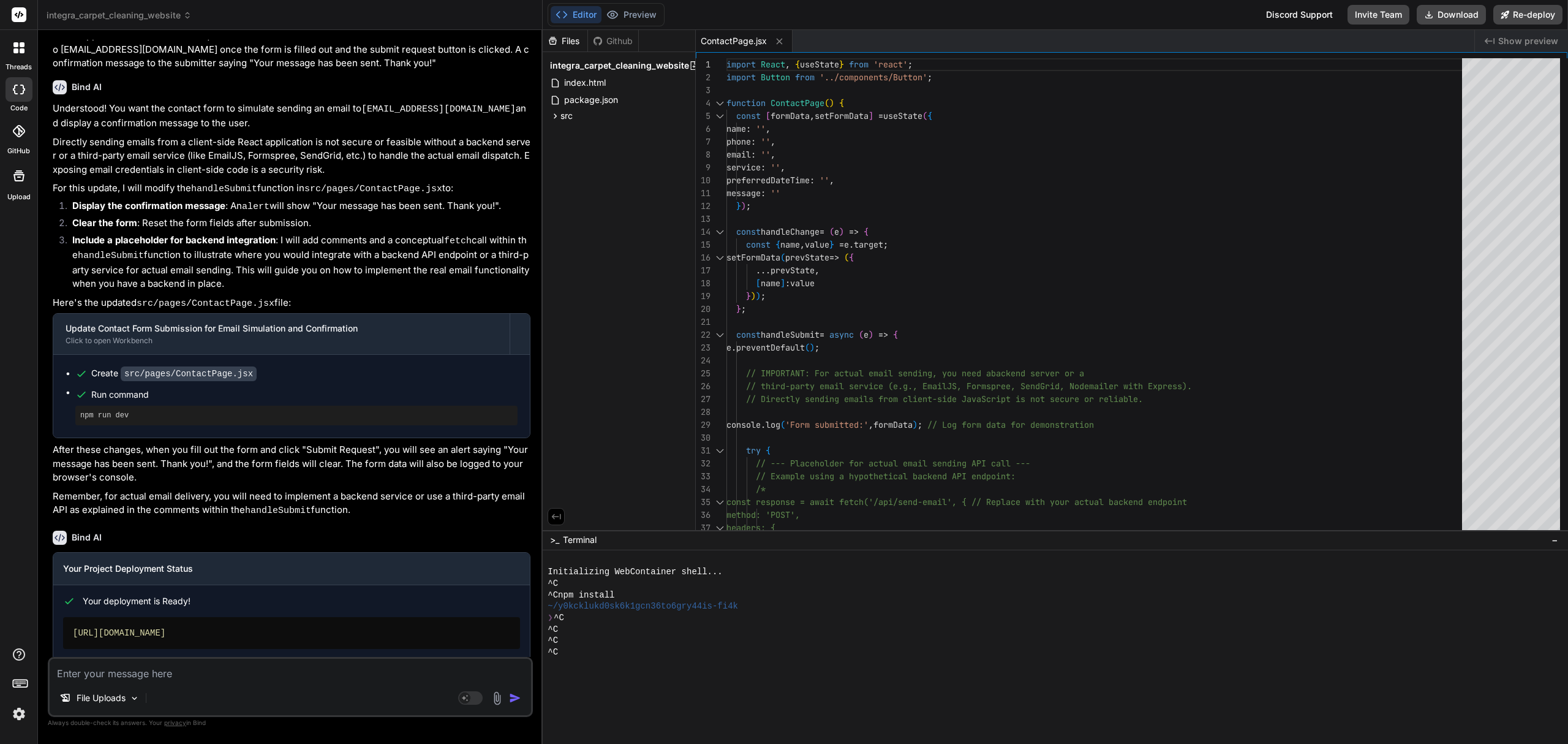
scroll to position [1881, 0]
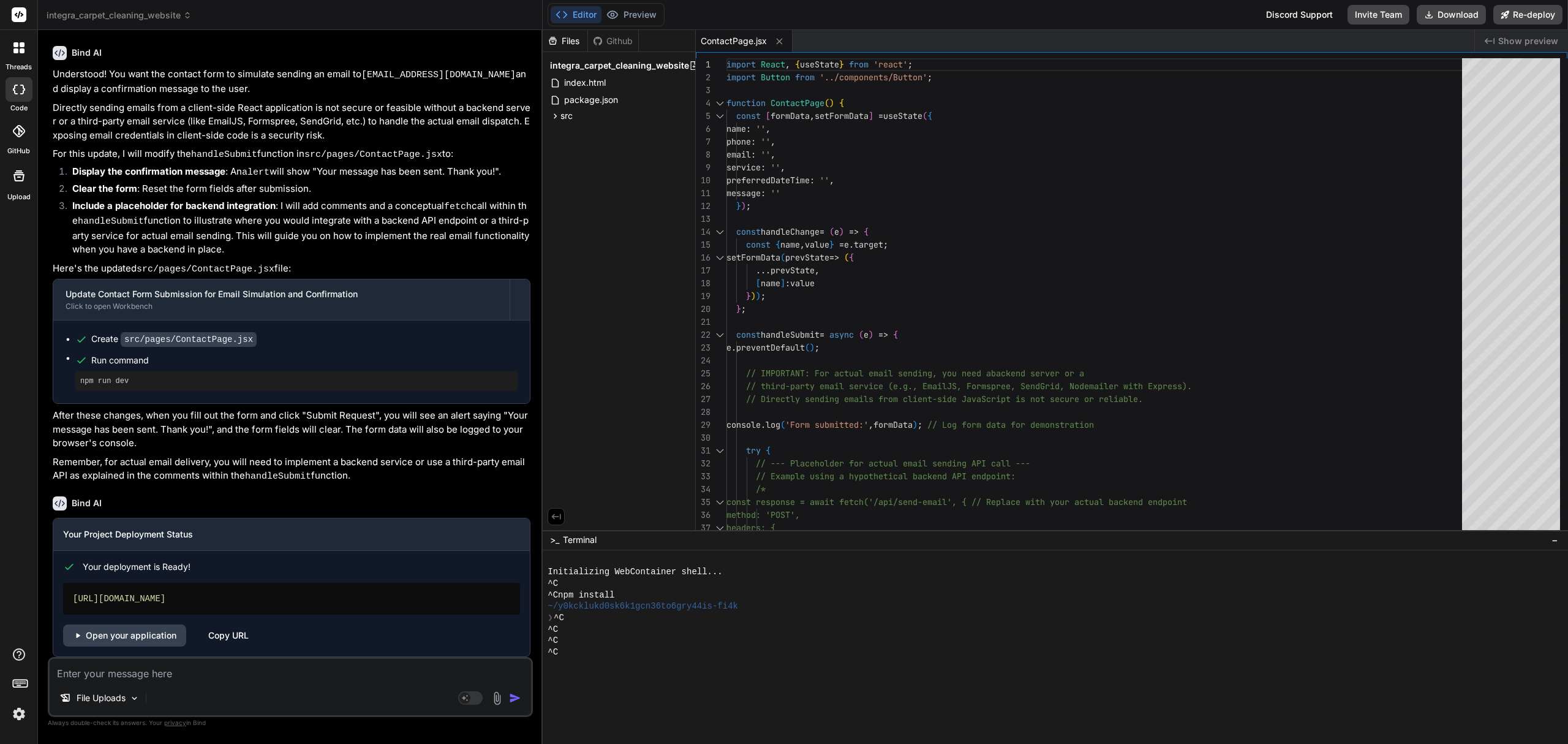
click at [119, 679] on textarea at bounding box center [290, 670] width 482 height 22
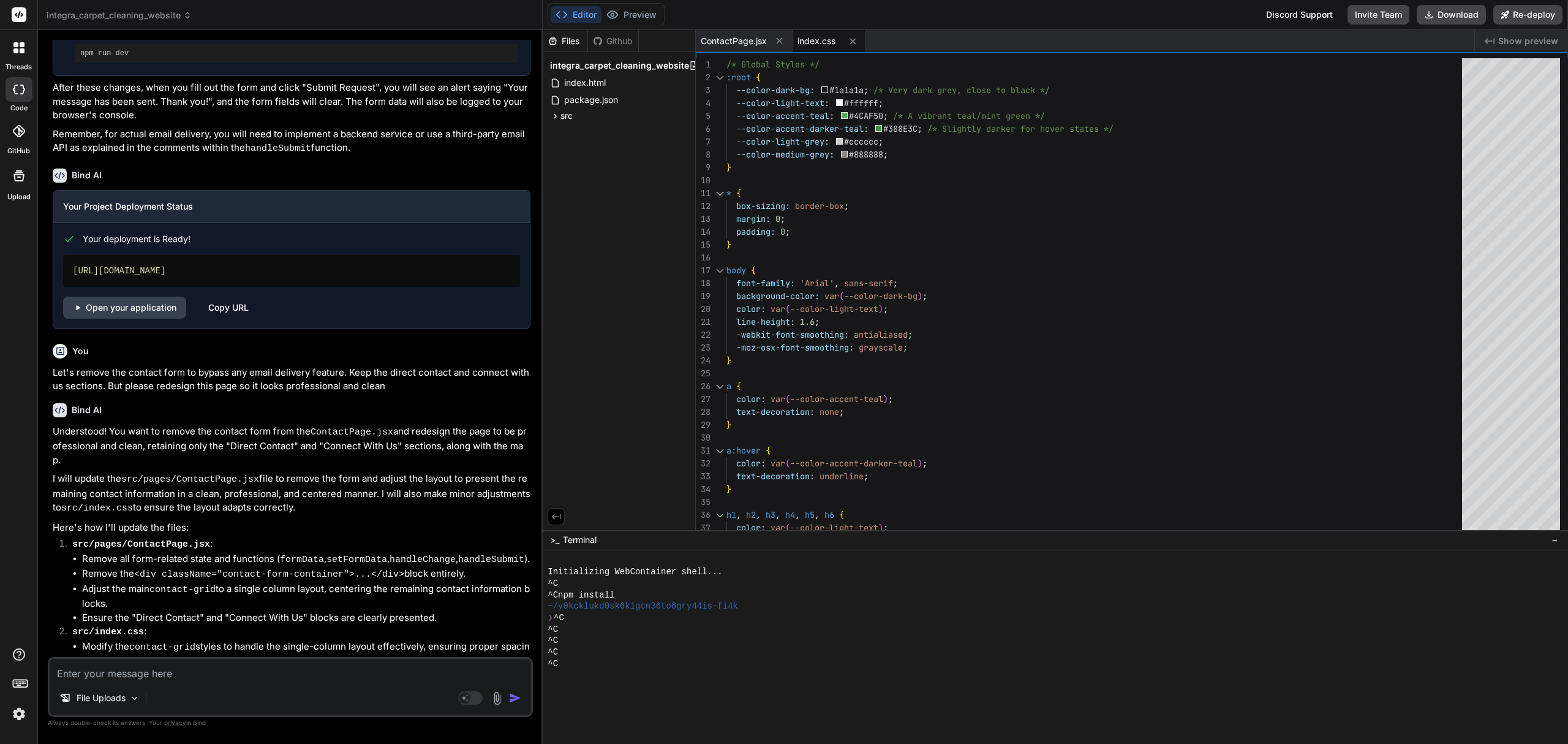
scroll to position [2336, 0]
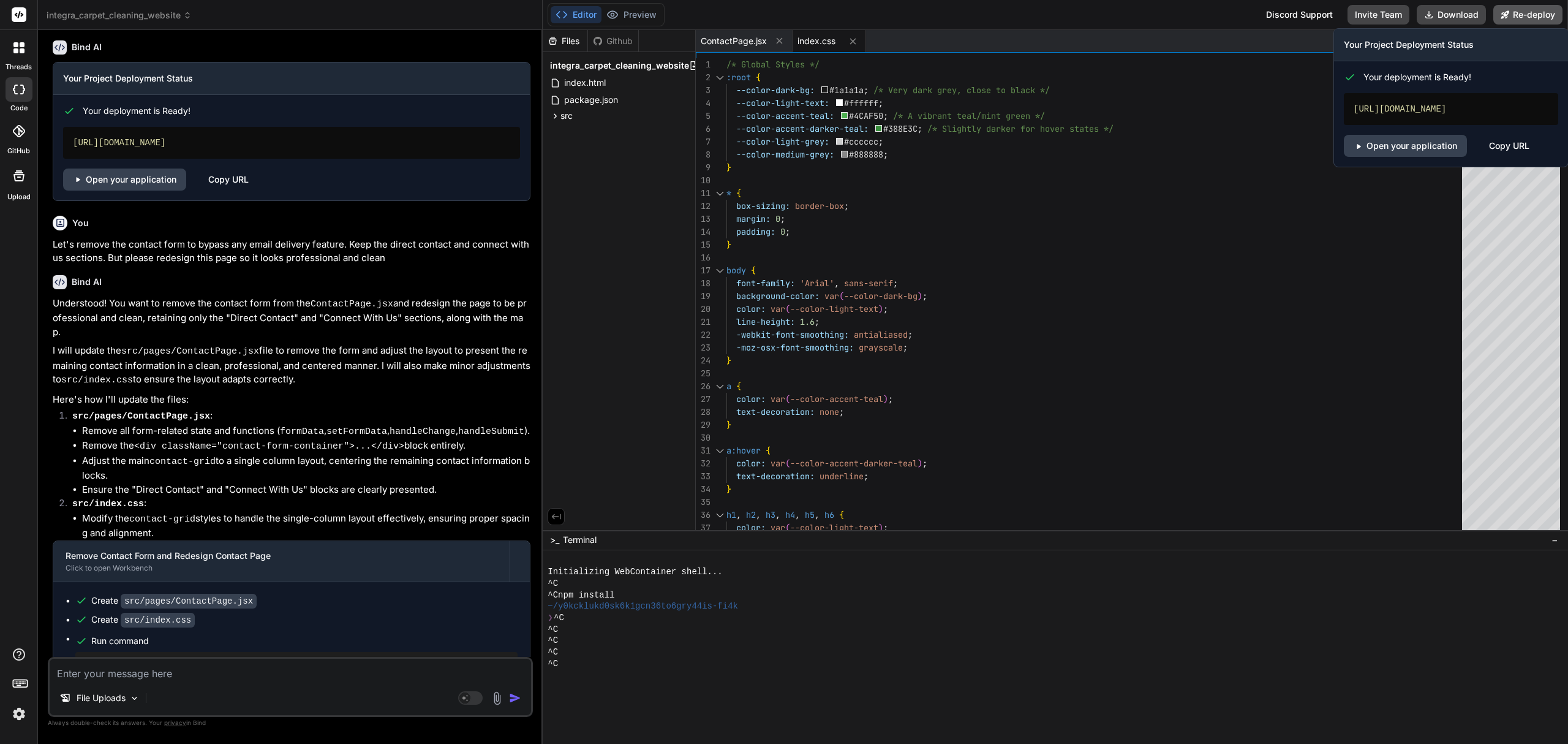
click at [1529, 16] on button "Re-deploy" at bounding box center [1528, 14] width 69 height 20
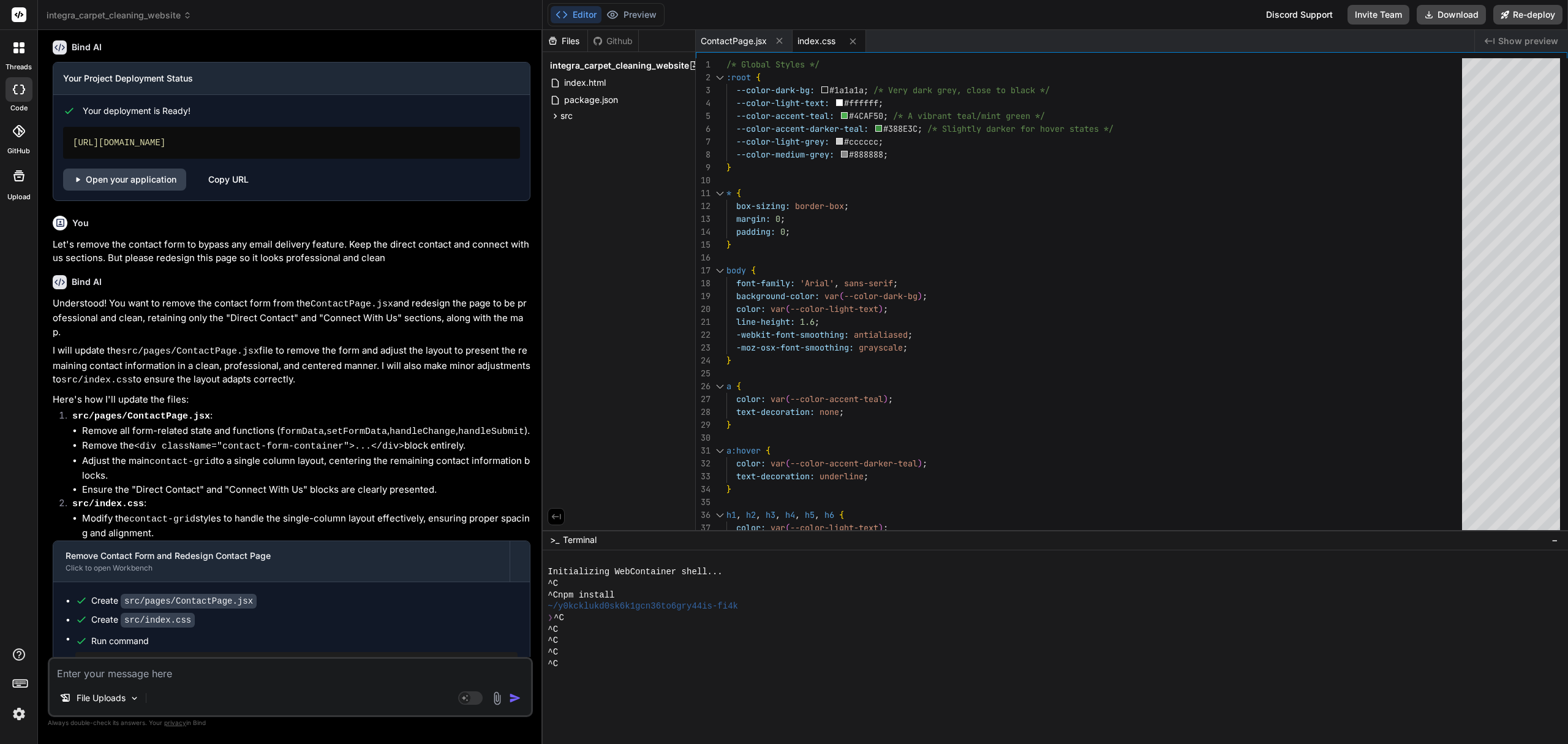
click at [203, 673] on textarea at bounding box center [290, 670] width 482 height 22
